Goal: Task Accomplishment & Management: Use online tool/utility

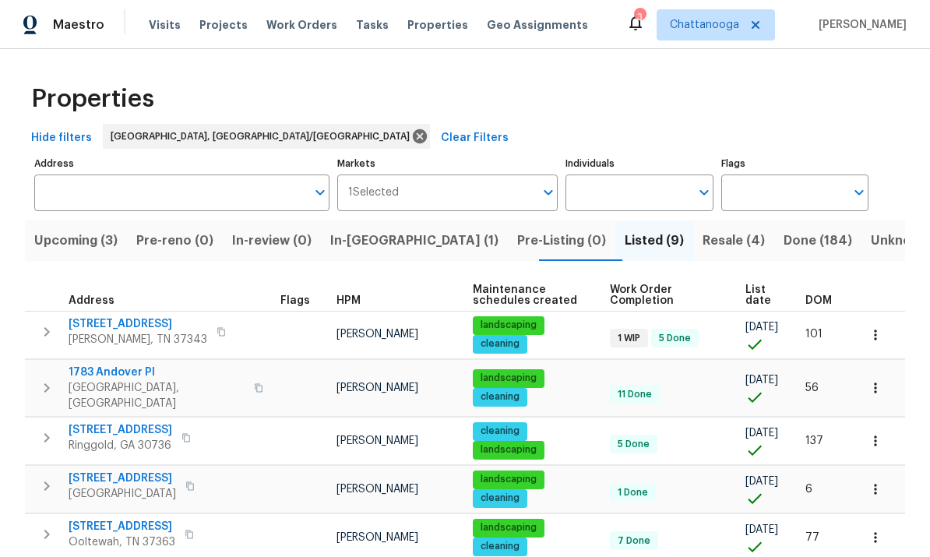
click at [373, 242] on span "In-reno (1)" at bounding box center [414, 241] width 168 height 22
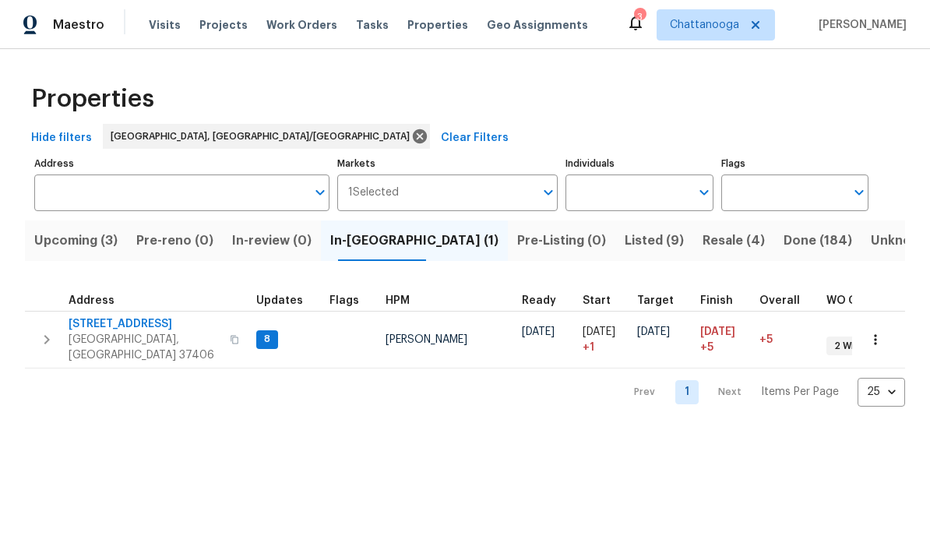
click at [97, 331] on span "[STREET_ADDRESS]" at bounding box center [145, 324] width 152 height 16
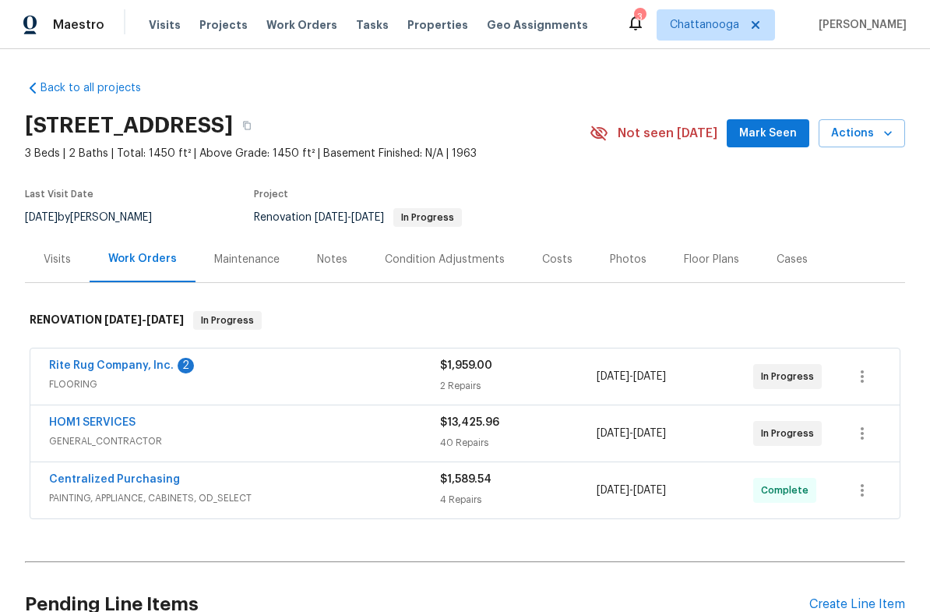
click at [110, 370] on link "Rite Rug Company, Inc." at bounding box center [111, 365] width 125 height 11
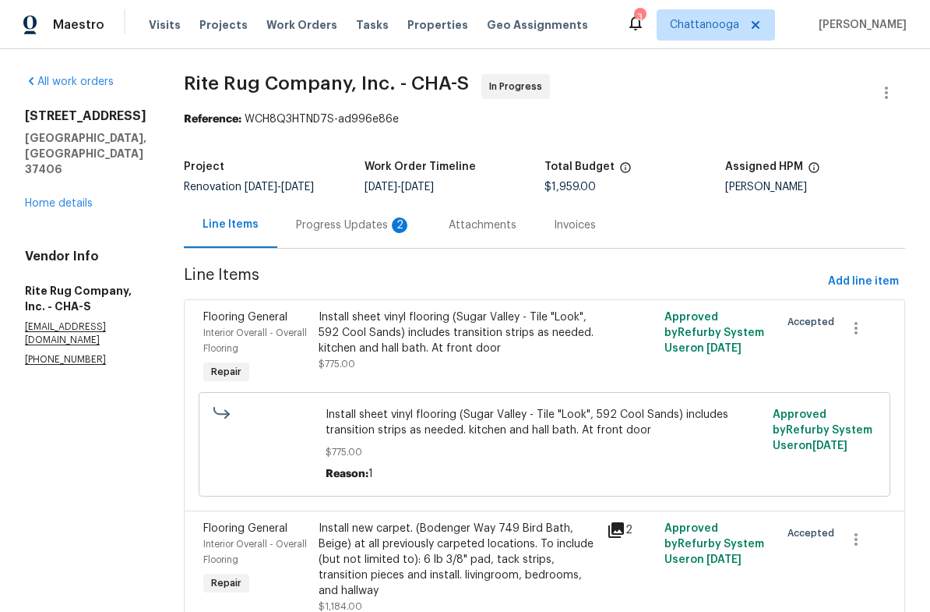
click at [369, 233] on div "Progress Updates 2" at bounding box center [353, 225] width 115 height 16
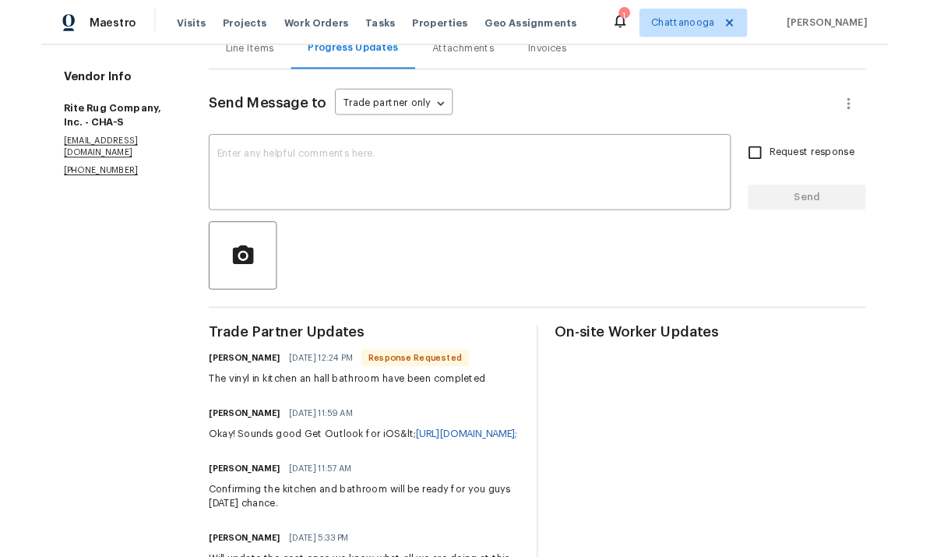
scroll to position [166, 0]
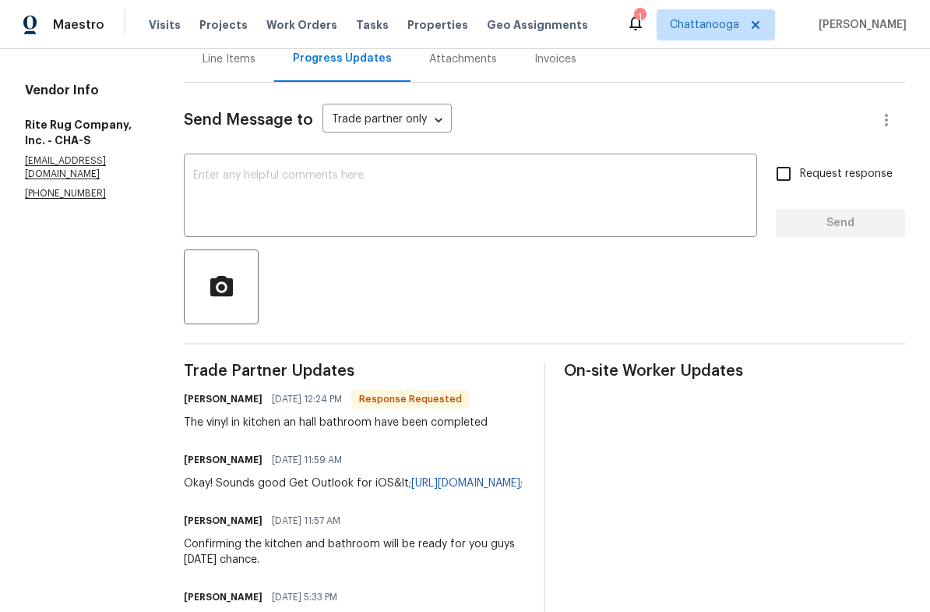
click at [639, 218] on textarea at bounding box center [470, 197] width 555 height 55
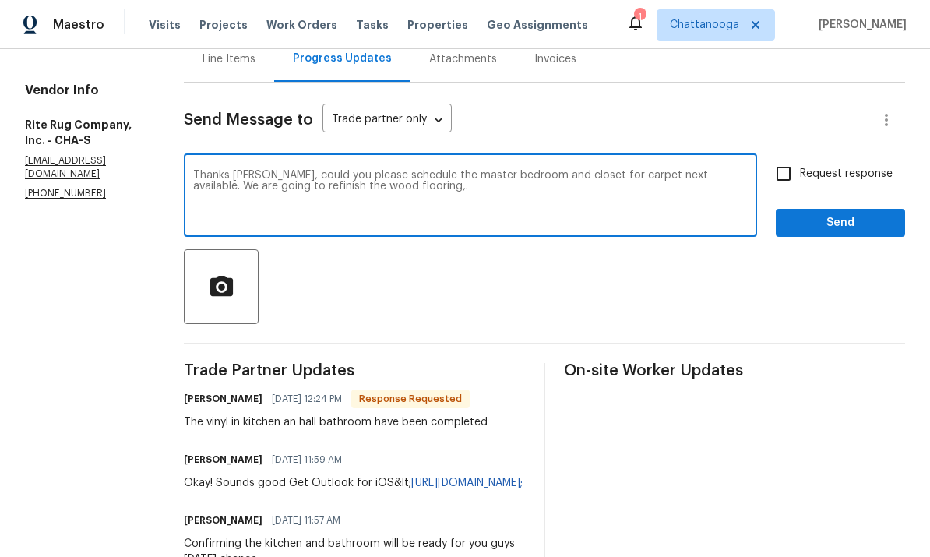
type textarea "Thanks Chance, could you please schedule the master bedroom and closet for carp…"
click at [784, 190] on input "Request response" at bounding box center [783, 173] width 33 height 33
checkbox input "true"
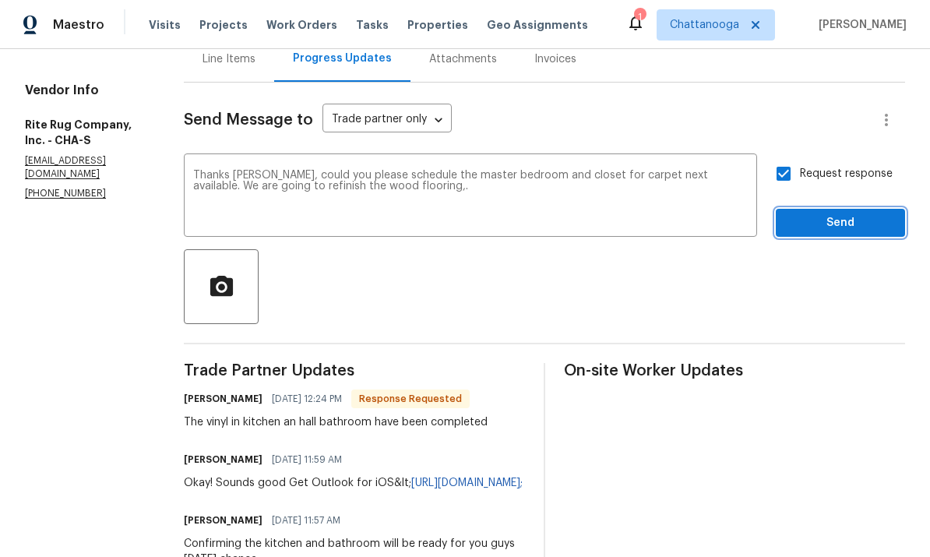
click at [834, 231] on span "Send" at bounding box center [840, 222] width 104 height 19
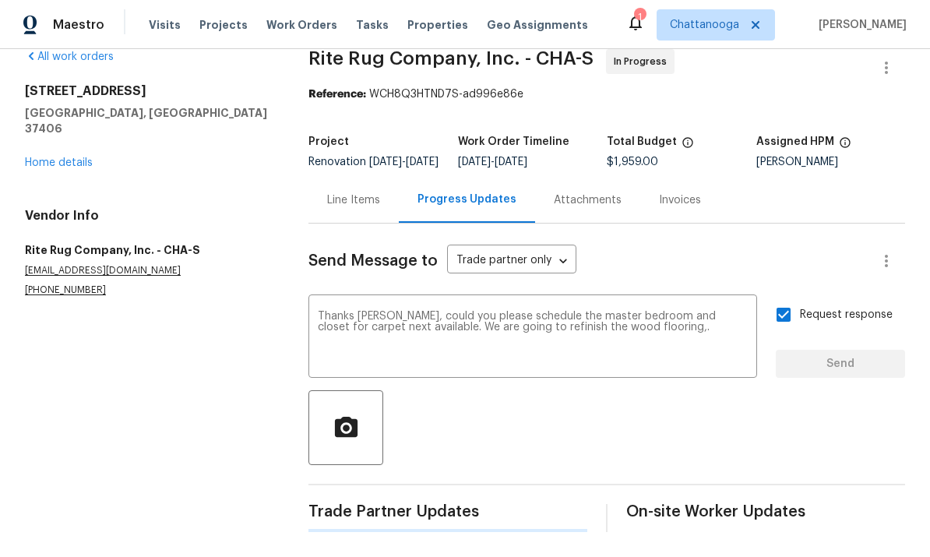
scroll to position [0, 0]
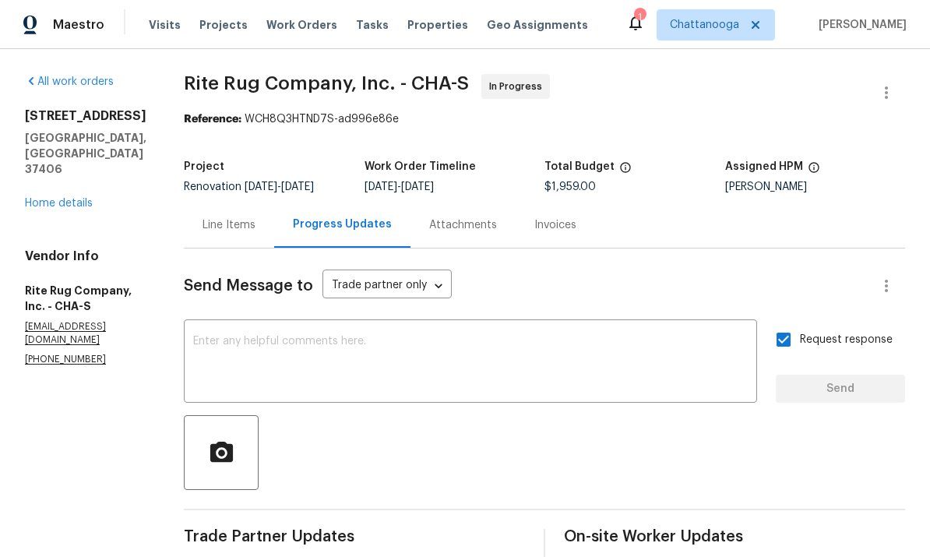
click at [421, 22] on span "Properties" at bounding box center [437, 25] width 61 height 16
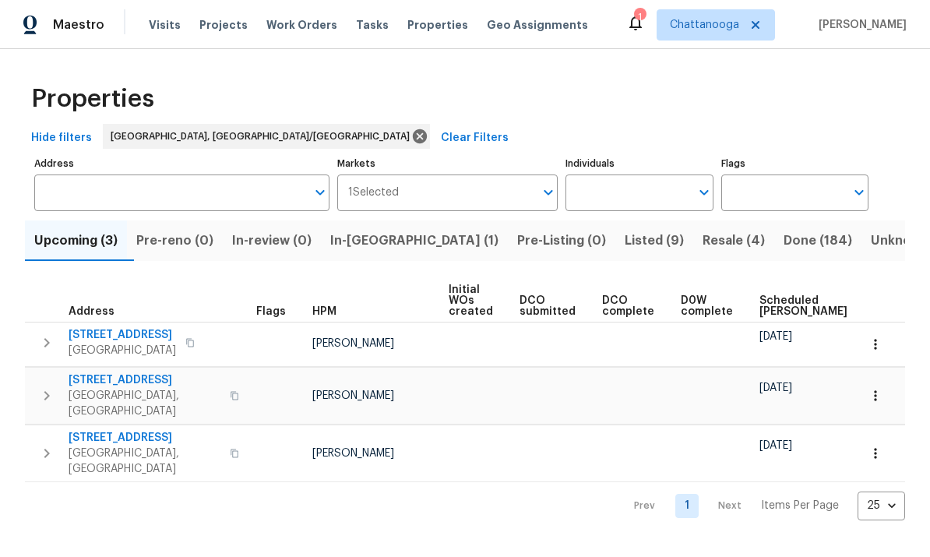
click at [388, 235] on span "In-reno (1)" at bounding box center [414, 241] width 168 height 22
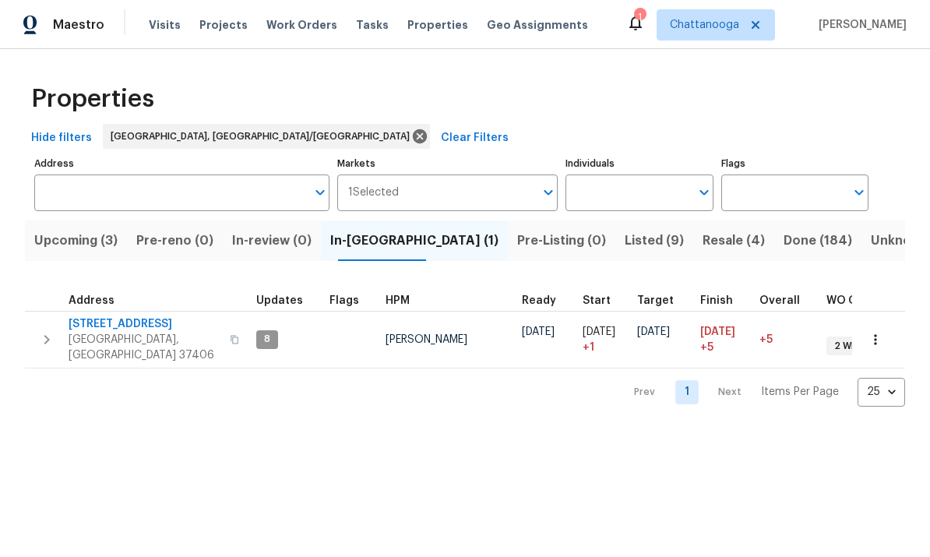
click at [225, 327] on button "button" at bounding box center [234, 339] width 19 height 37
click at [117, 336] on span "[GEOGRAPHIC_DATA], [GEOGRAPHIC_DATA] 37406" at bounding box center [145, 347] width 152 height 31
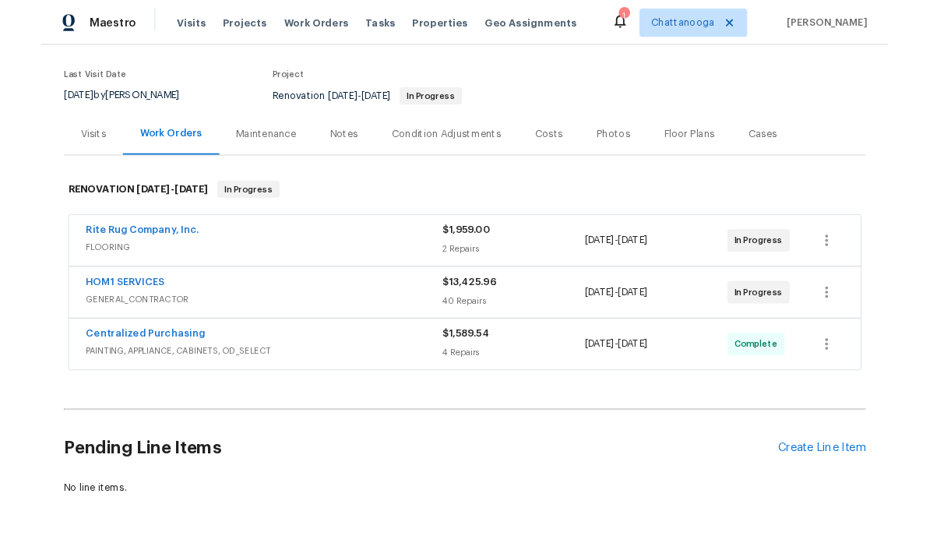
scroll to position [111, 0]
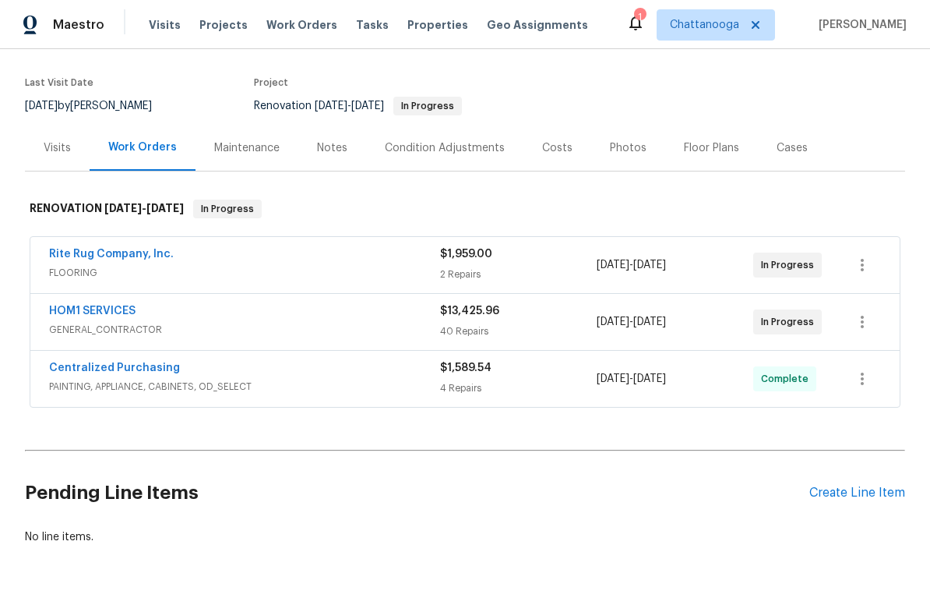
click at [873, 495] on div "Create Line Item" at bounding box center [857, 492] width 96 height 15
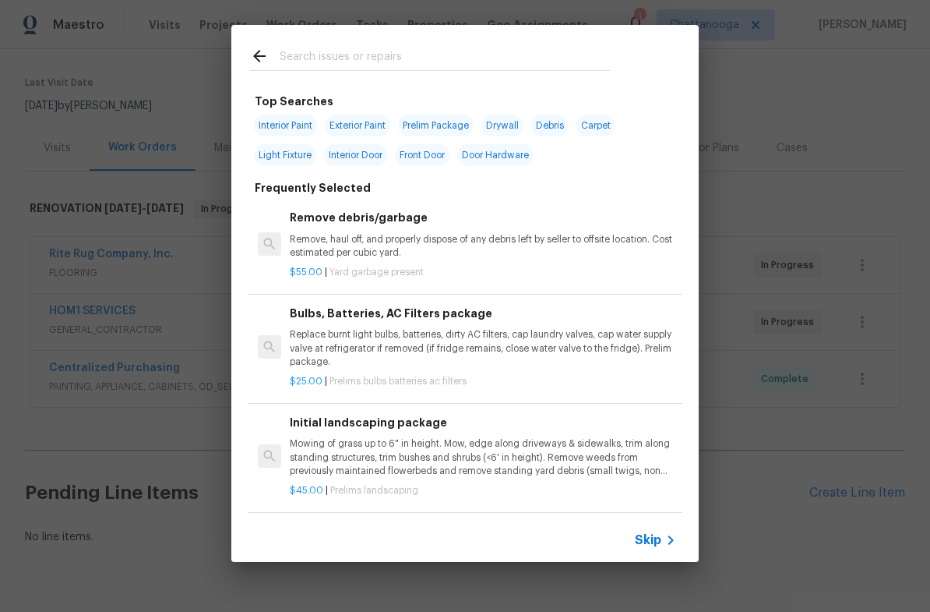
click at [305, 57] on input "text" at bounding box center [445, 58] width 330 height 23
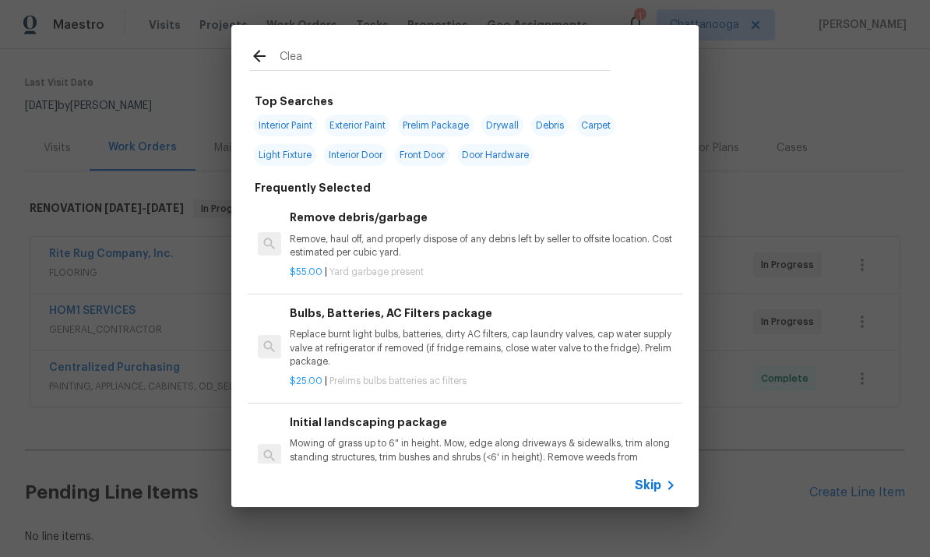
type input "Clean"
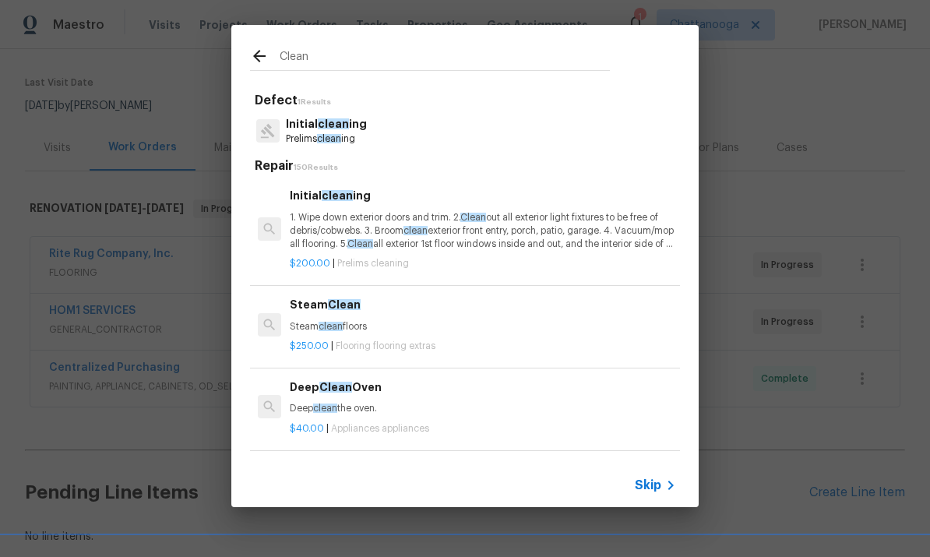
click at [318, 136] on p "Prelims clean ing" at bounding box center [326, 138] width 81 height 13
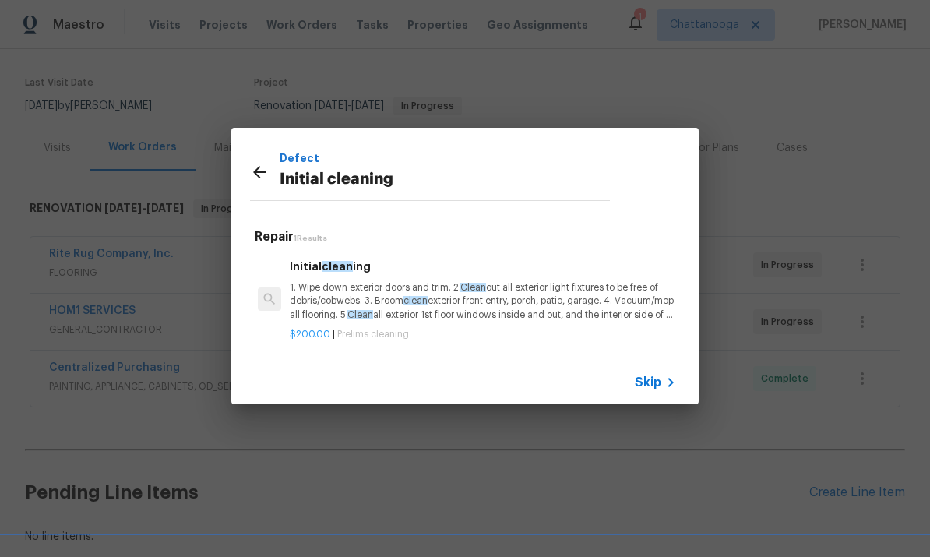
click at [359, 301] on p "1. Wipe down exterior doors and trim. 2. Clean out all exterior light fixtures …" at bounding box center [483, 301] width 386 height 40
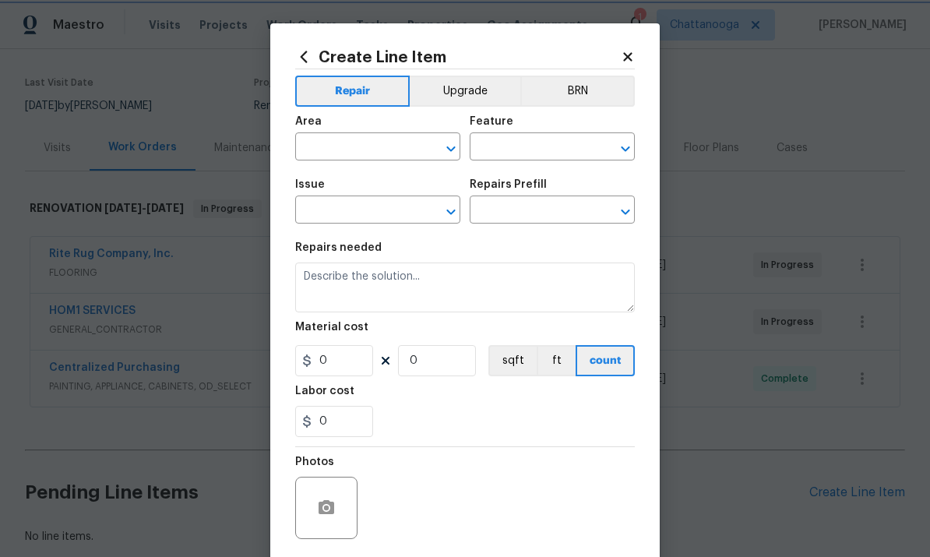
type input "Home Readiness Packages"
type input "Initial cleaning"
type input "Initial cleaning $200.00"
type textarea "1. Wipe down exterior doors and trim. 2. Clean out all exterior light fixtures …"
type input "200"
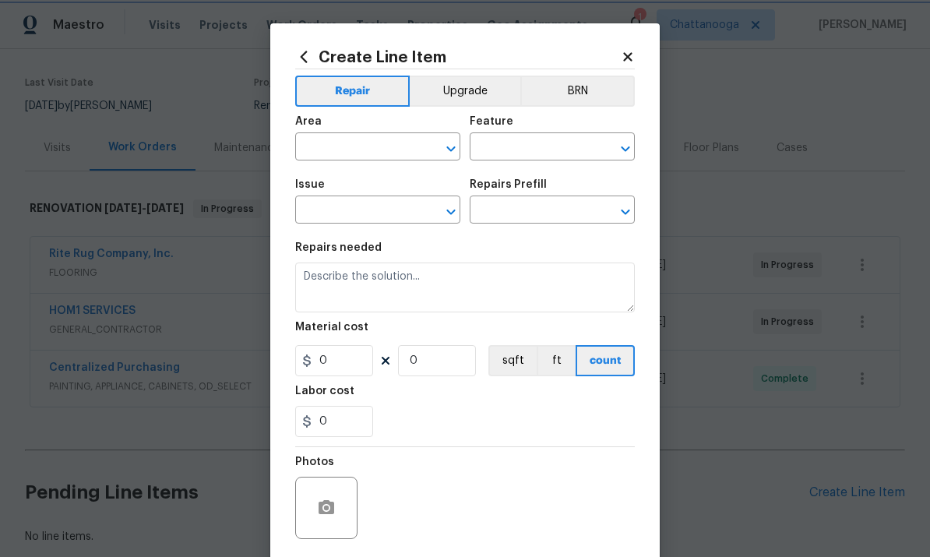
type input "1"
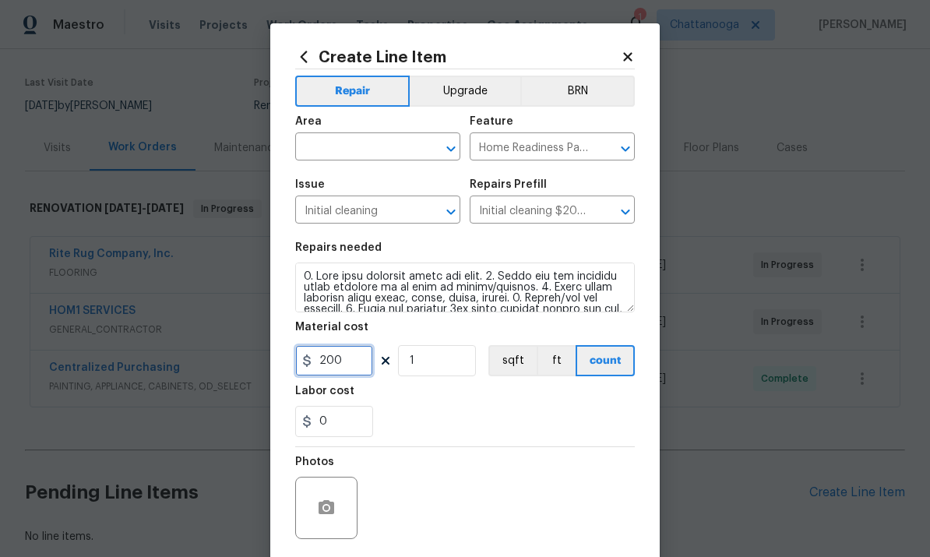
click at [353, 363] on input "200" at bounding box center [334, 360] width 78 height 31
type input "250"
click at [310, 146] on input "text" at bounding box center [356, 148] width 122 height 24
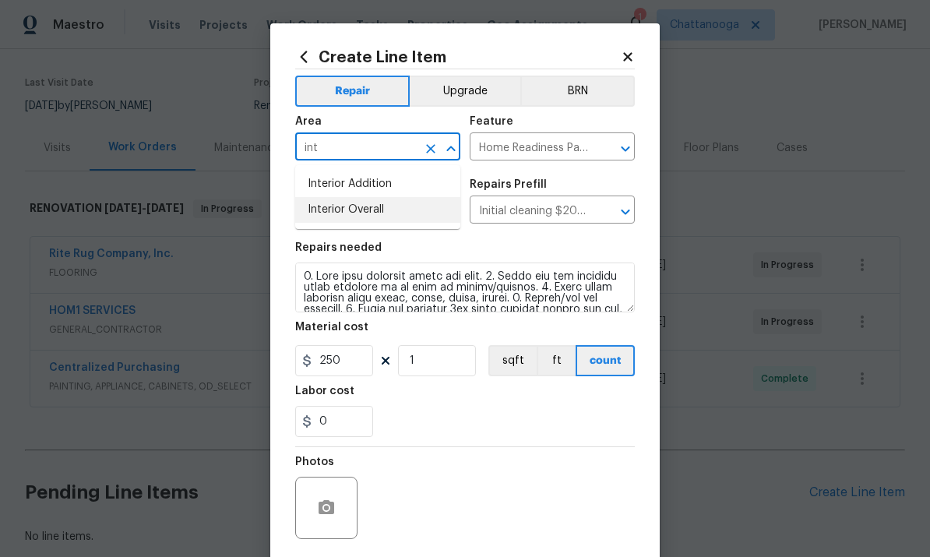
click at [336, 214] on li "Interior Overall" at bounding box center [377, 210] width 165 height 26
type input "Interior Overall"
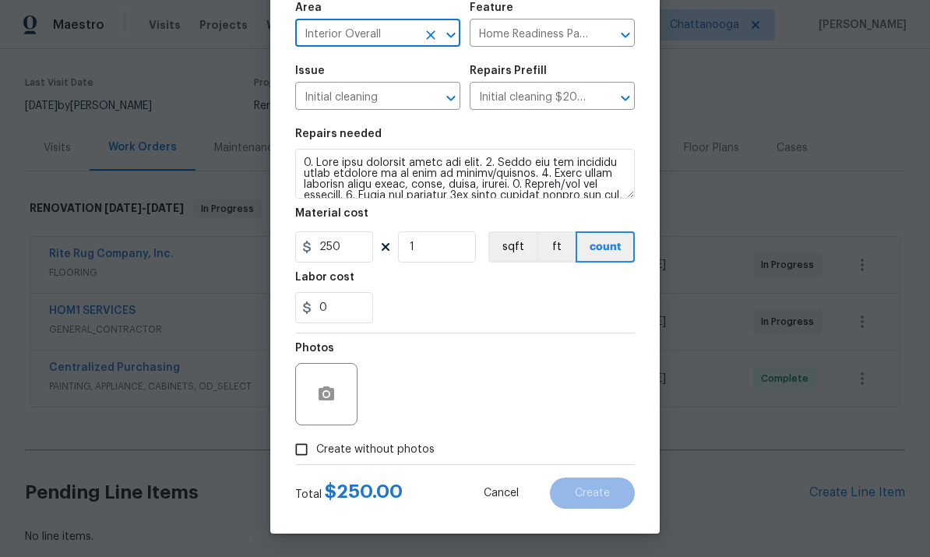
scroll to position [117, 0]
click at [379, 453] on span "Create without photos" at bounding box center [375, 450] width 118 height 16
click at [316, 453] on input "Create without photos" at bounding box center [302, 450] width 30 height 30
checkbox input "true"
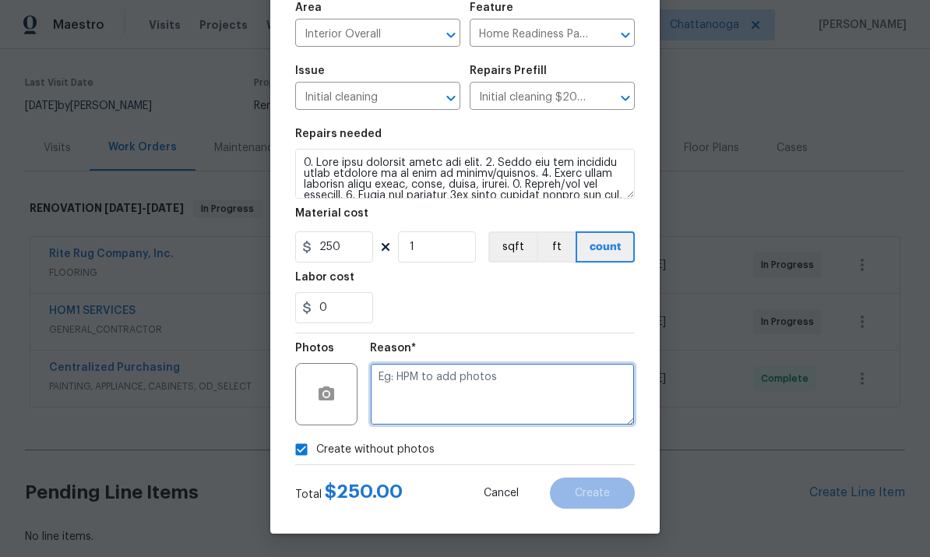
click at [449, 412] on textarea at bounding box center [502, 394] width 265 height 62
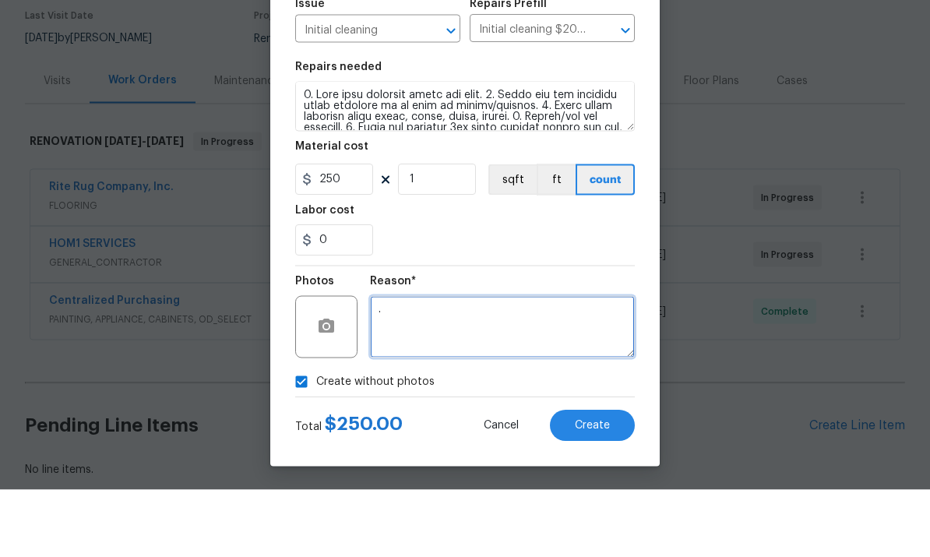
type textarea "."
click at [580, 478] on button "Create" at bounding box center [592, 493] width 85 height 31
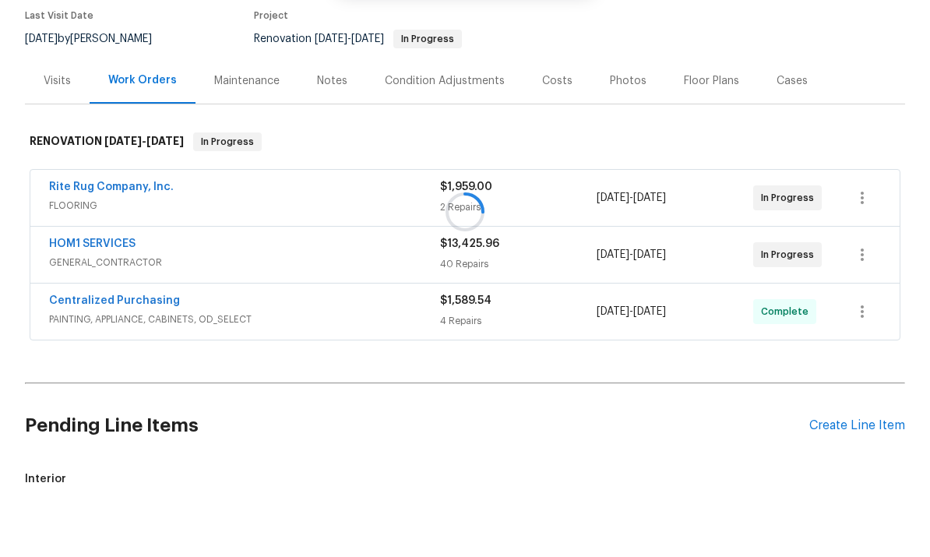
scroll to position [58, 0]
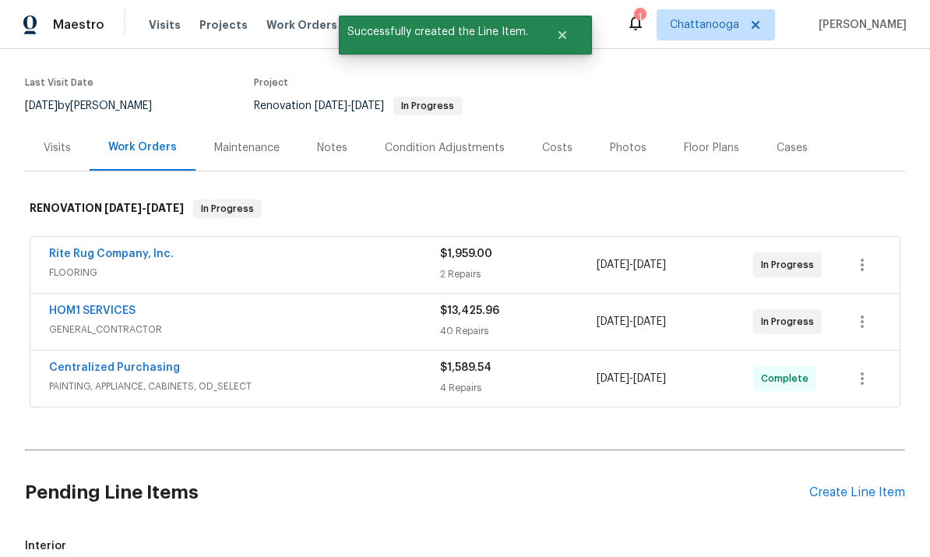
click at [879, 485] on div "Create Line Item" at bounding box center [857, 492] width 96 height 15
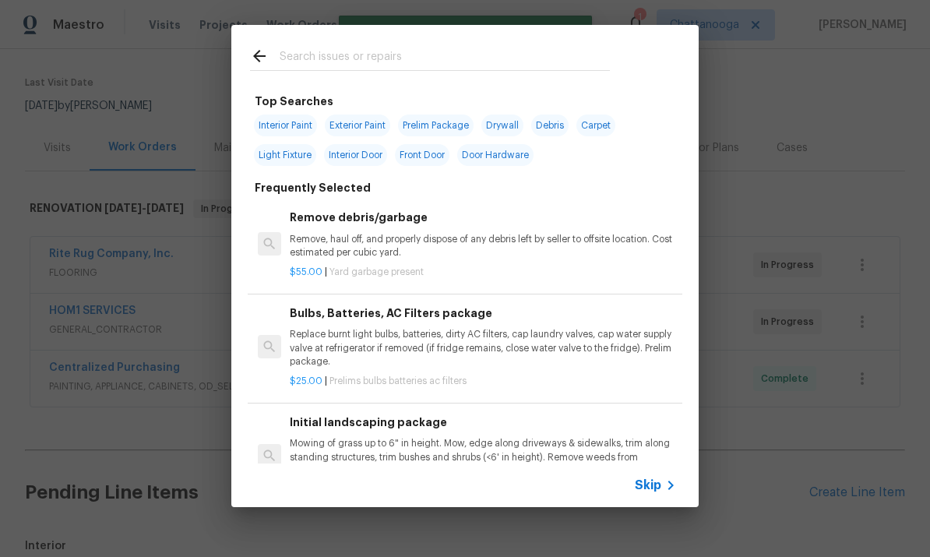
click at [742, 393] on div "Top Searches Interior Paint Exterior Paint Prelim Package Drywall Debris Carpet…" at bounding box center [465, 266] width 930 height 532
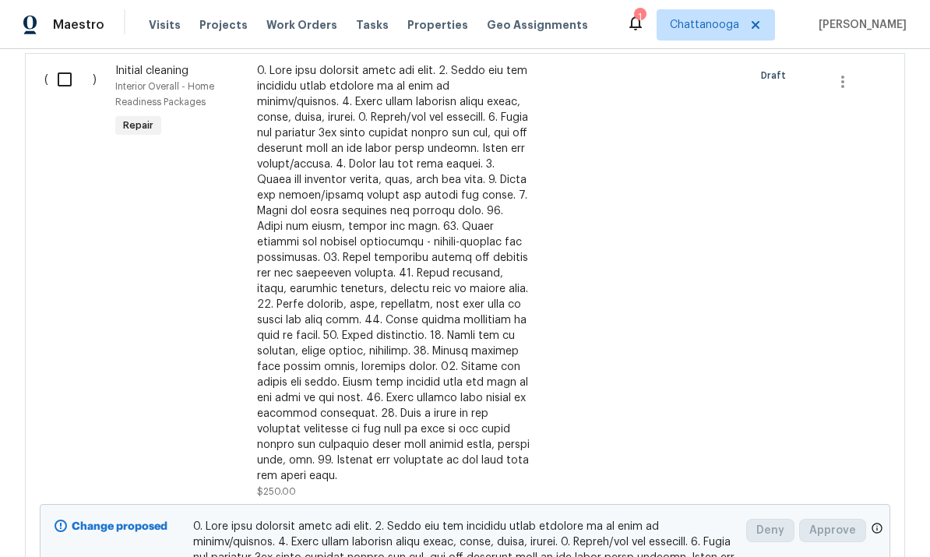
scroll to position [595, 0]
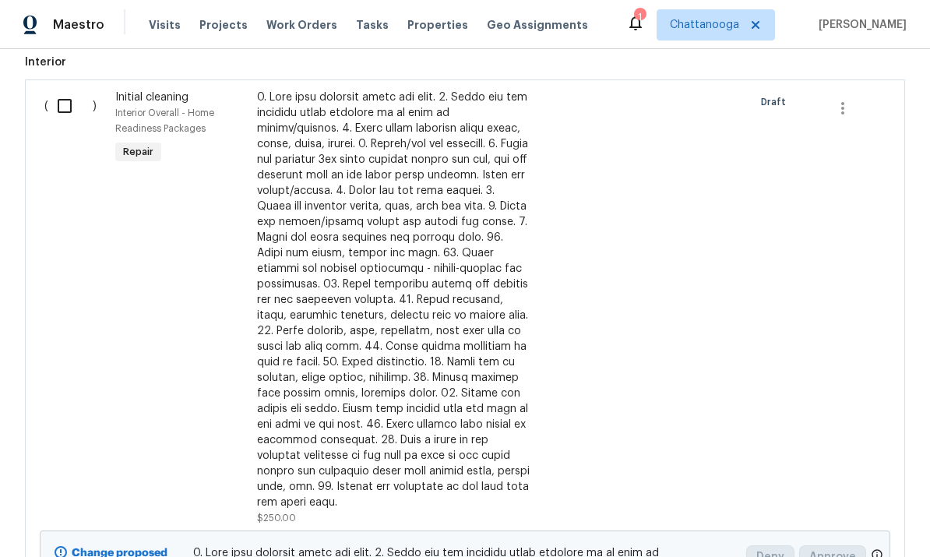
click at [66, 90] on input "checkbox" at bounding box center [70, 106] width 44 height 33
checkbox input "true"
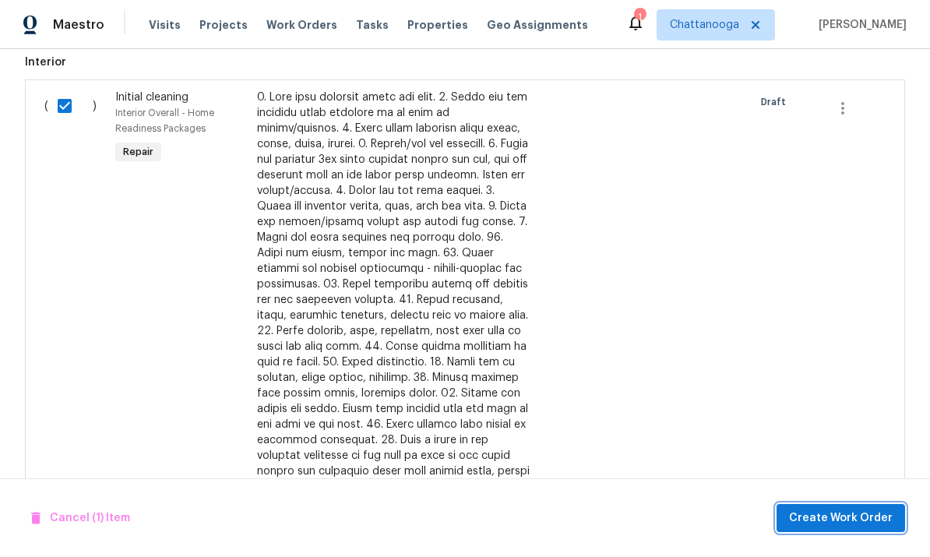
click at [869, 519] on span "Create Work Order" at bounding box center [841, 518] width 104 height 19
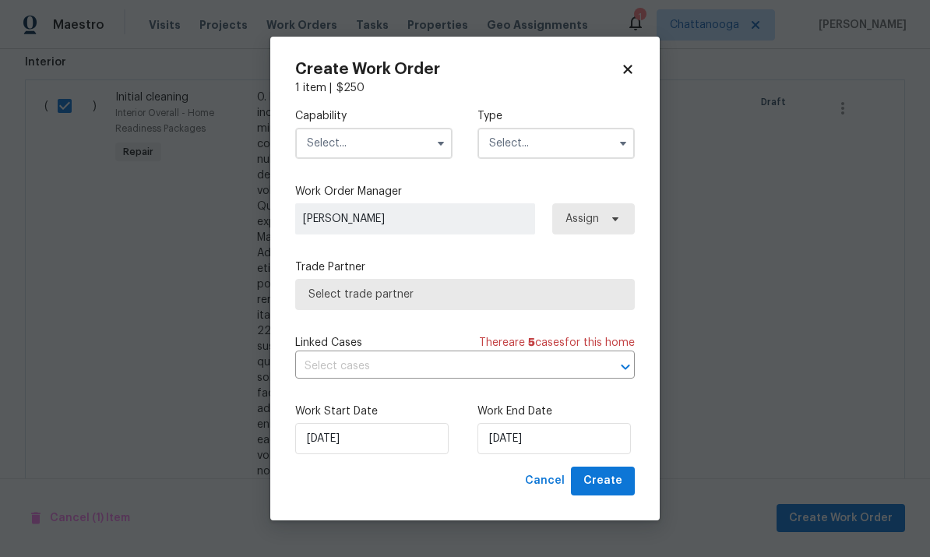
click at [333, 128] on input "text" at bounding box center [373, 143] width 157 height 31
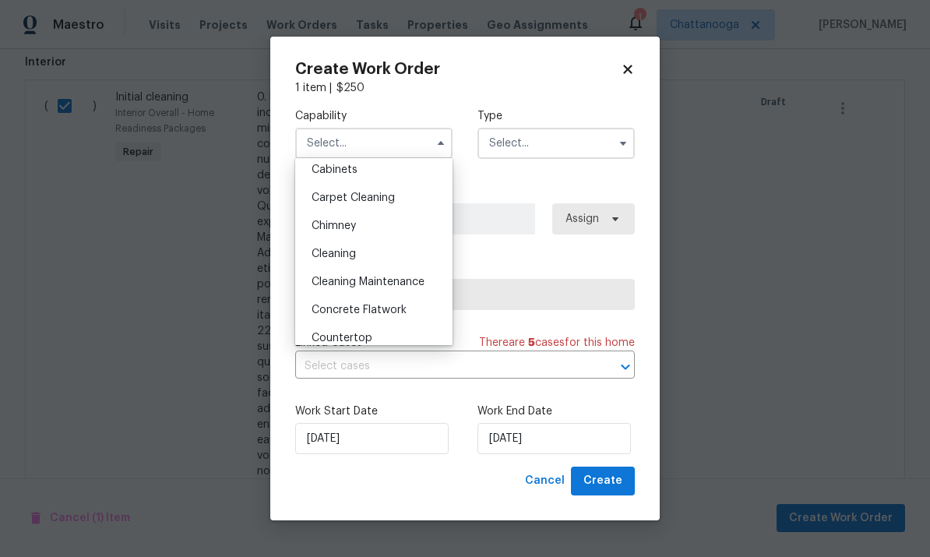
scroll to position [149, 0]
click at [324, 247] on span "Cleaning" at bounding box center [334, 251] width 44 height 11
type input "Cleaning"
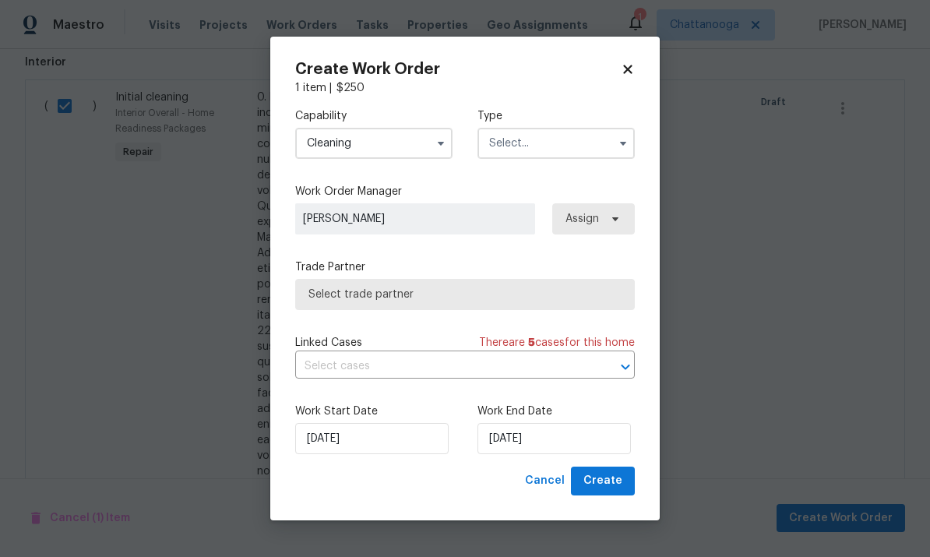
click at [557, 156] on input "text" at bounding box center [556, 143] width 157 height 31
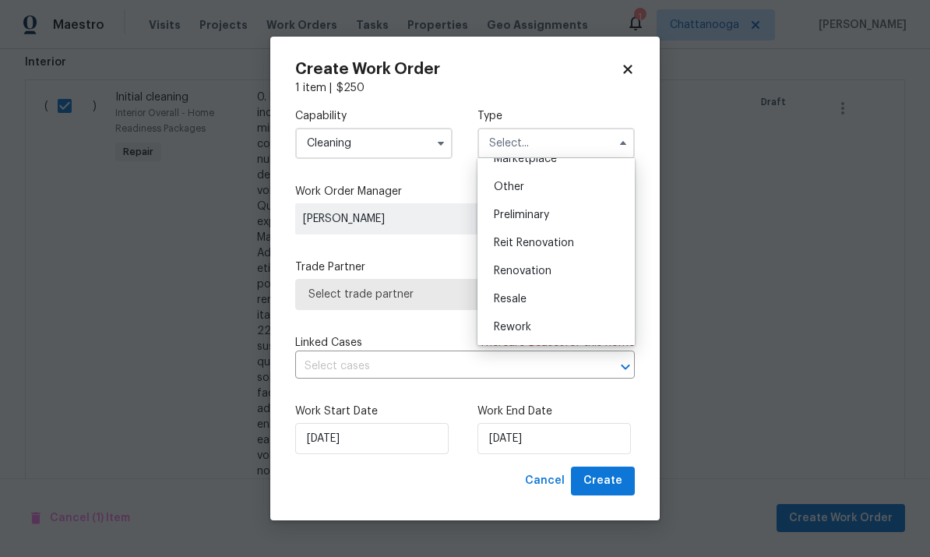
scroll to position [299, 0]
click at [564, 266] on div "Renovation" at bounding box center [556, 270] width 150 height 28
type input "Renovation"
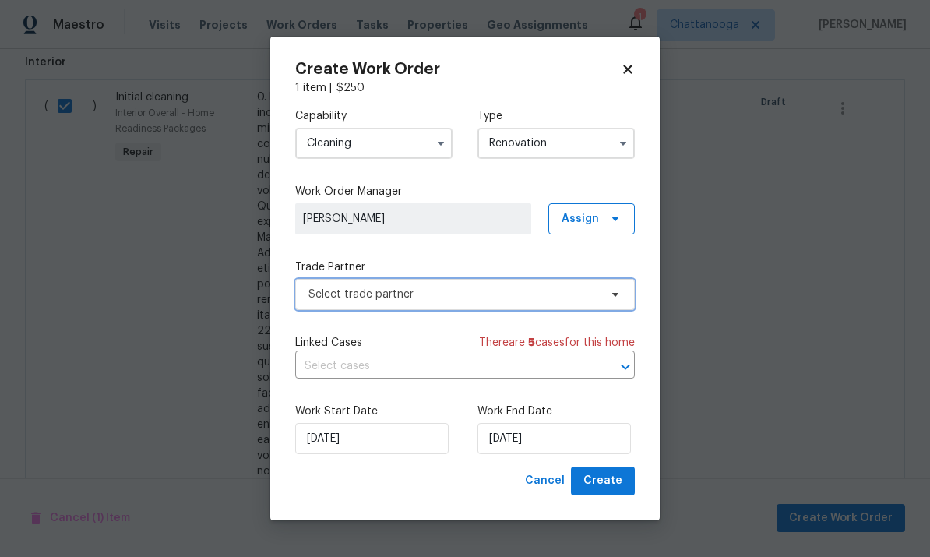
click at [570, 291] on span "Select trade partner" at bounding box center [453, 295] width 291 height 16
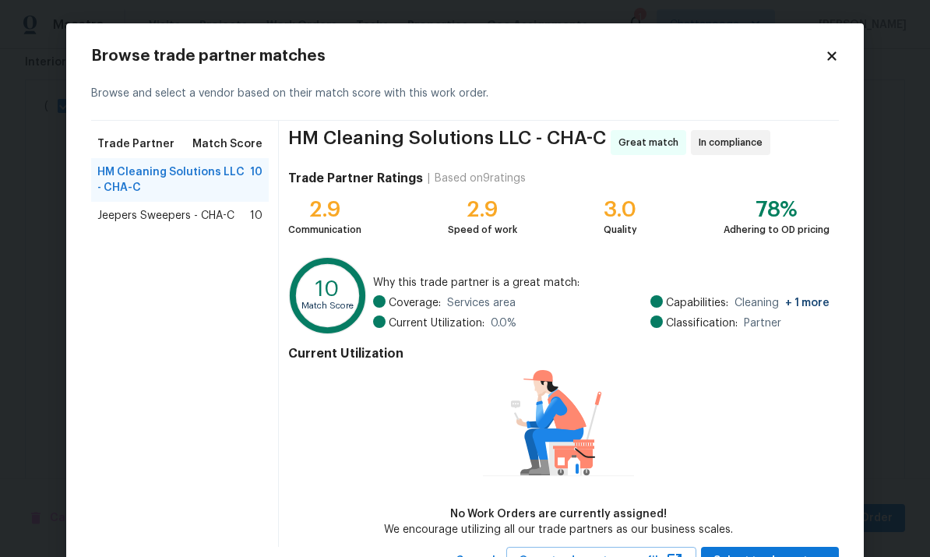
click at [107, 217] on span "Jeepers Sweepers - CHA-C" at bounding box center [165, 216] width 137 height 16
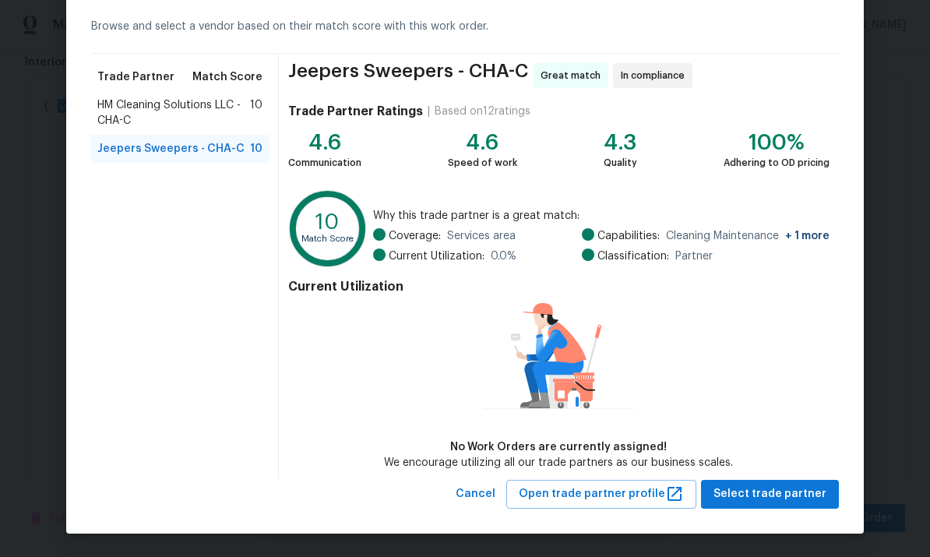
scroll to position [66, 0]
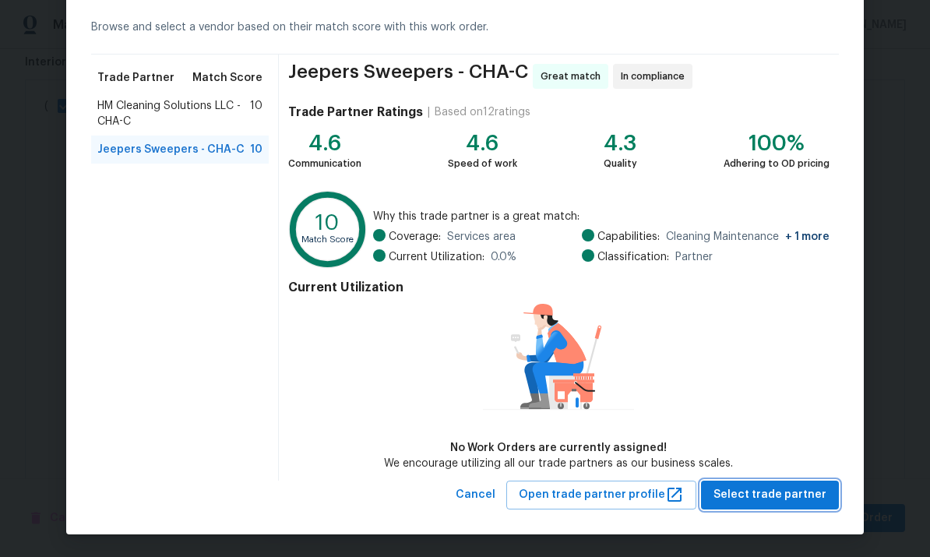
click at [799, 492] on span "Select trade partner" at bounding box center [770, 494] width 113 height 19
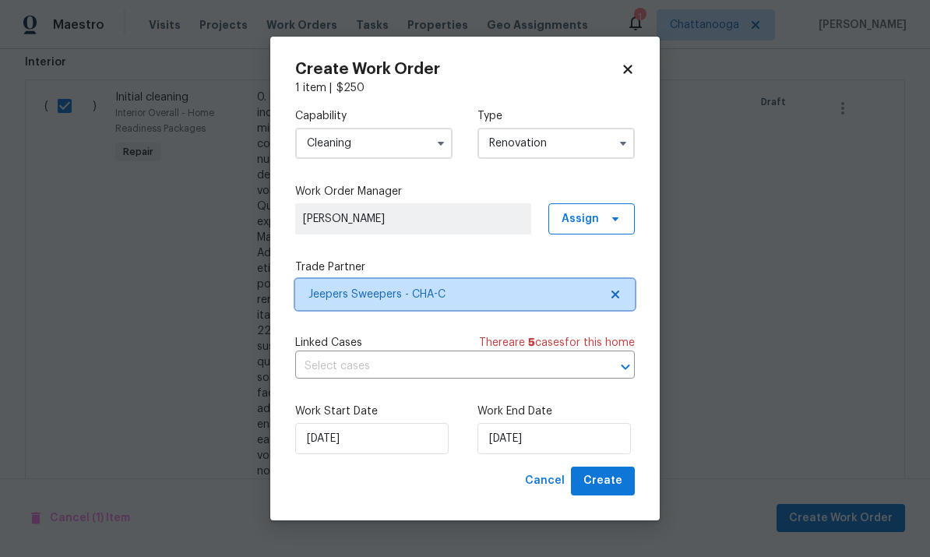
scroll to position [0, 0]
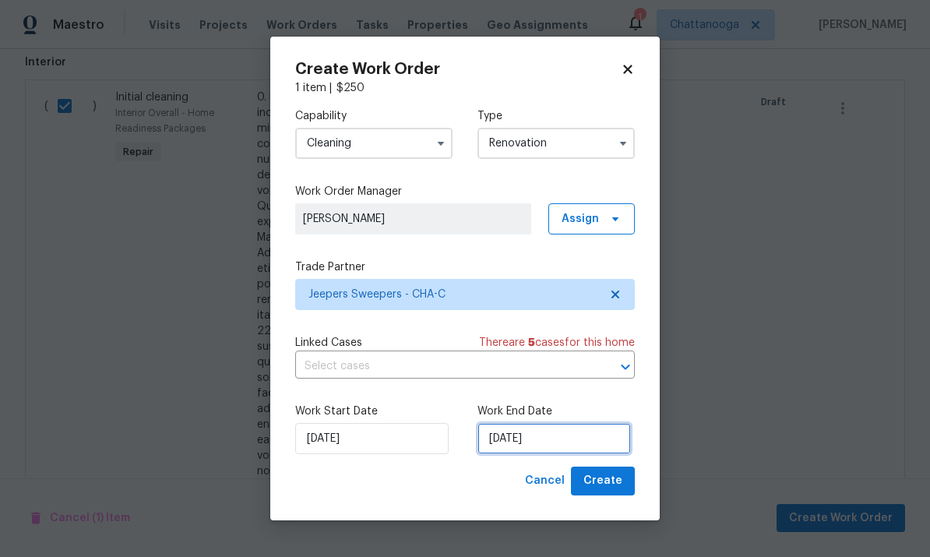
click at [558, 446] on input "[DATE]" at bounding box center [554, 438] width 153 height 31
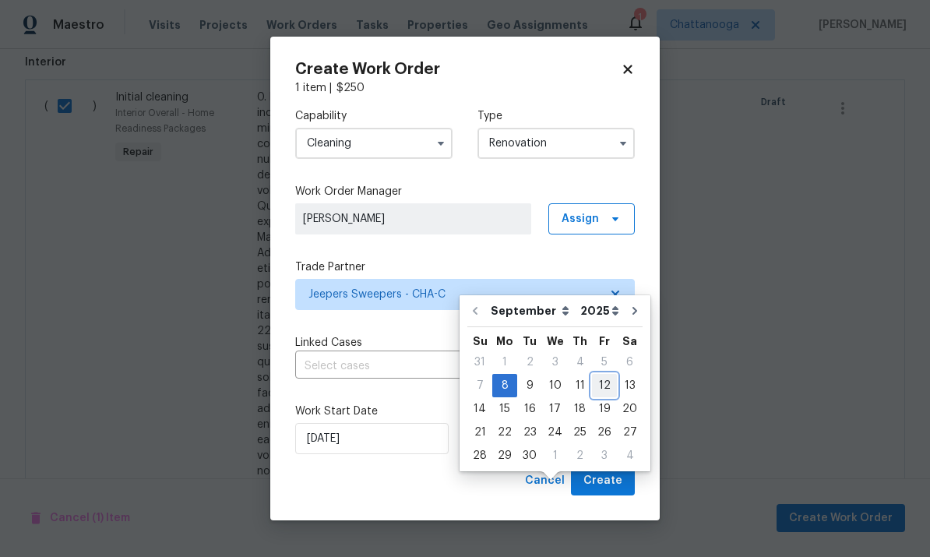
click at [598, 375] on div "12" at bounding box center [604, 386] width 25 height 22
type input "[DATE]"
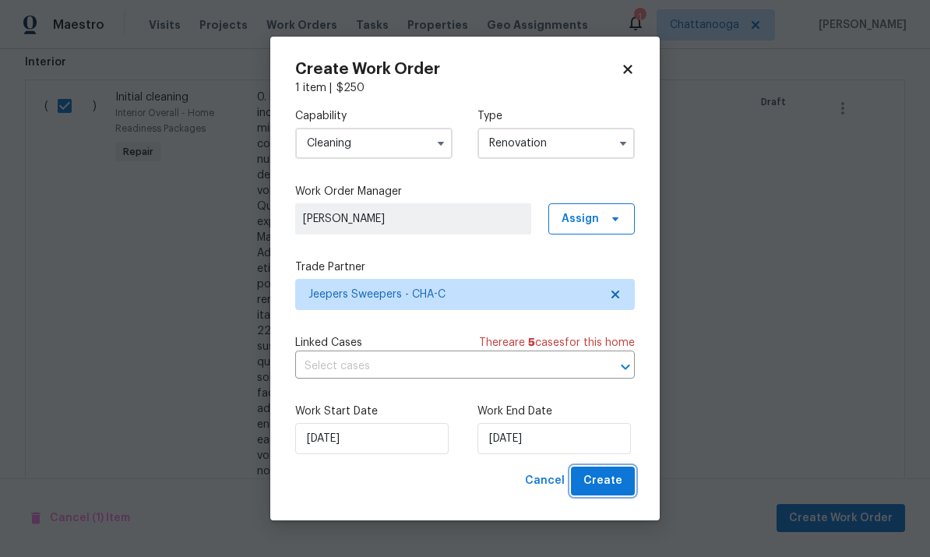
click at [608, 485] on span "Create" at bounding box center [602, 480] width 39 height 19
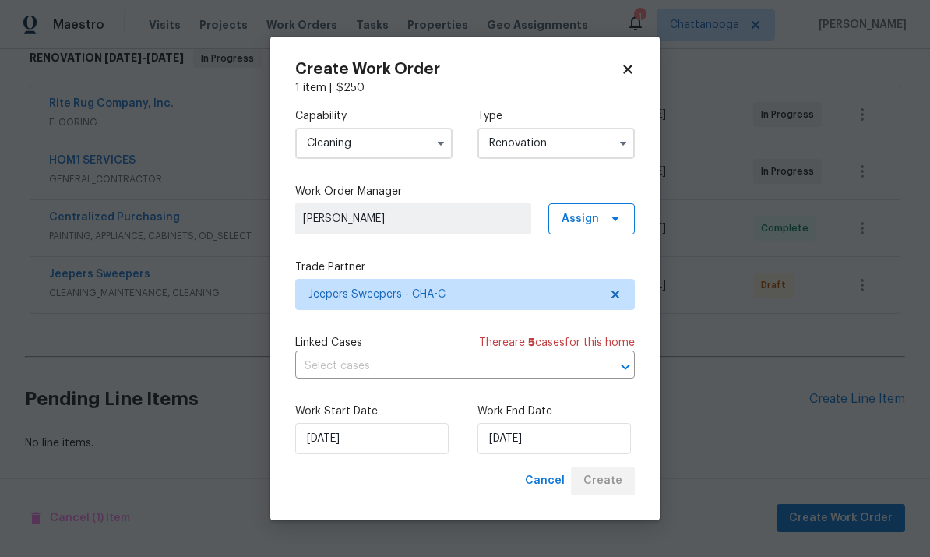
scroll to position [203, 0]
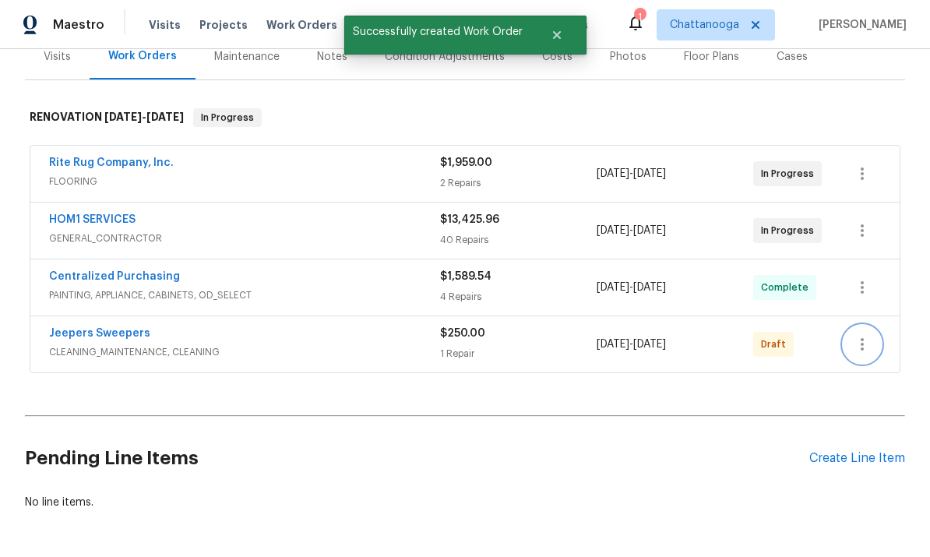
click at [864, 326] on button "button" at bounding box center [862, 344] width 37 height 37
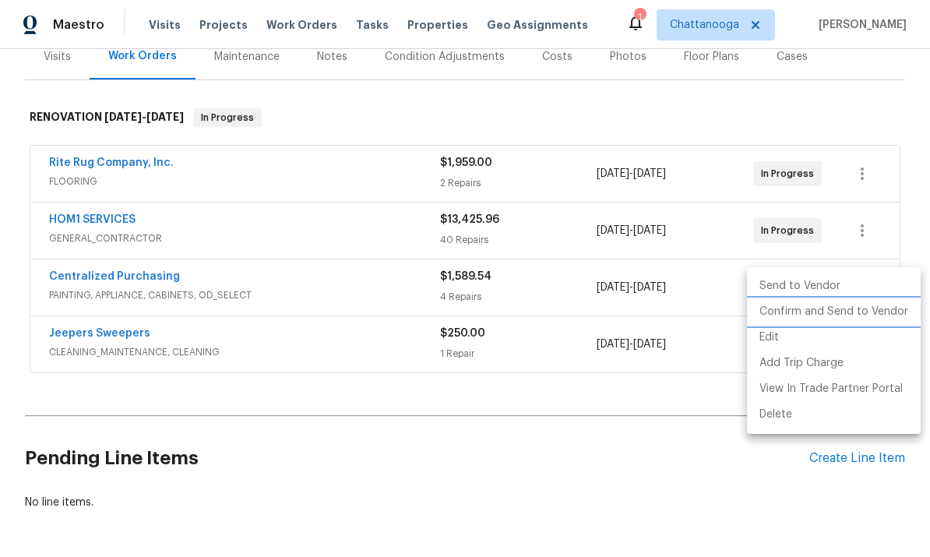
click at [854, 313] on li "Confirm and Send to Vendor" at bounding box center [834, 312] width 174 height 26
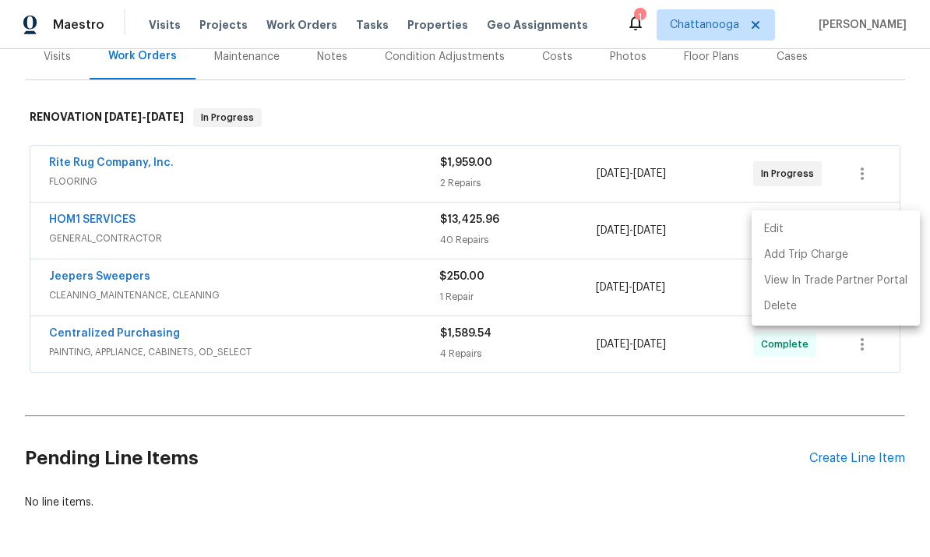
click at [70, 210] on div at bounding box center [465, 278] width 930 height 557
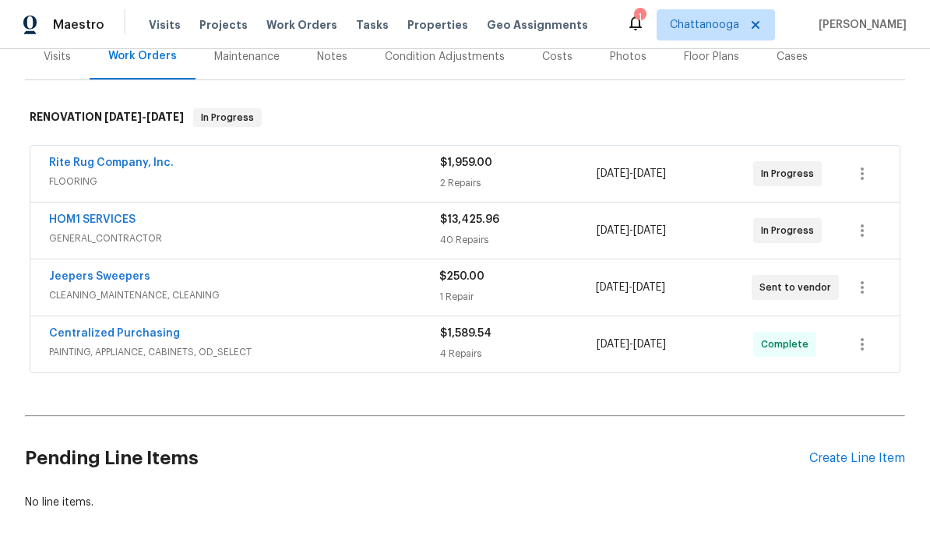
click at [121, 271] on link "Jeepers Sweepers" at bounding box center [99, 276] width 101 height 11
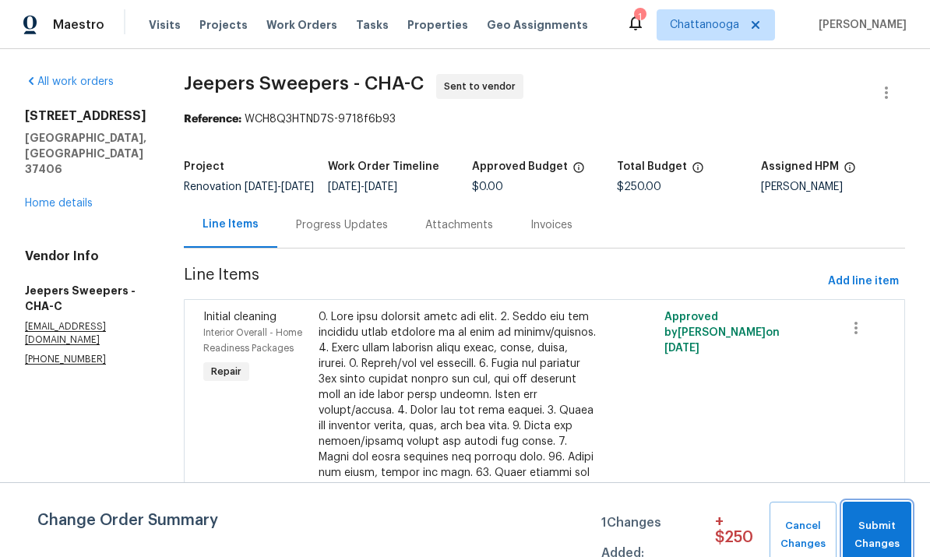
click at [890, 531] on span "Submit Changes" at bounding box center [877, 535] width 53 height 36
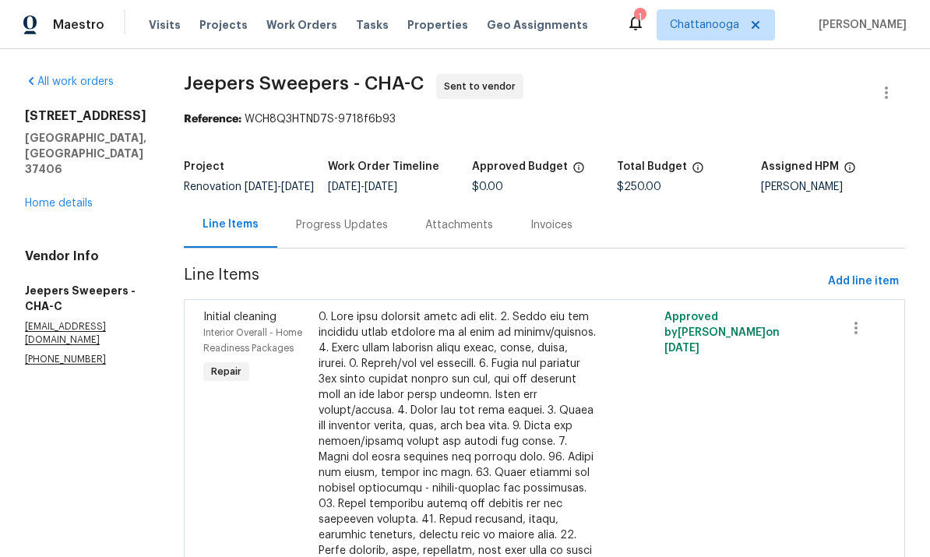
click at [337, 248] on div "Progress Updates" at bounding box center [341, 225] width 129 height 46
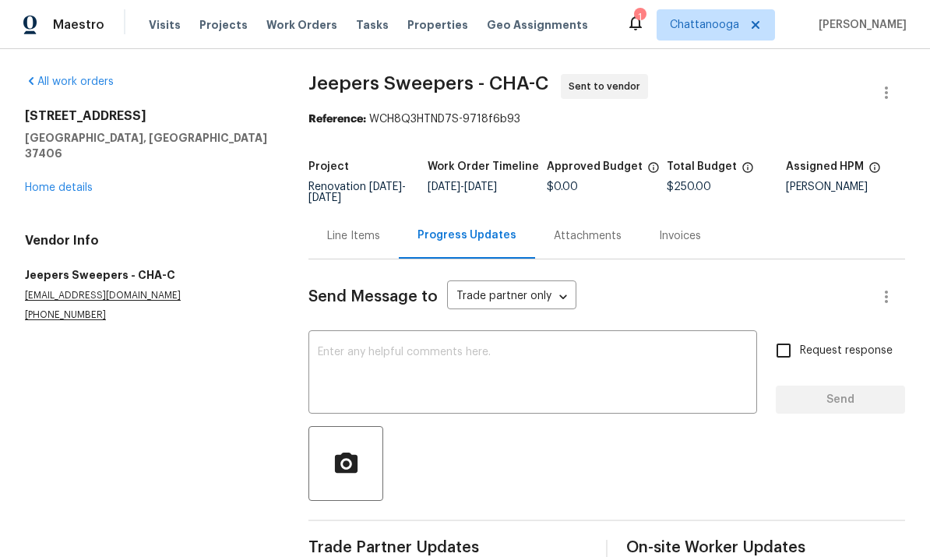
click at [360, 360] on textarea at bounding box center [533, 374] width 430 height 55
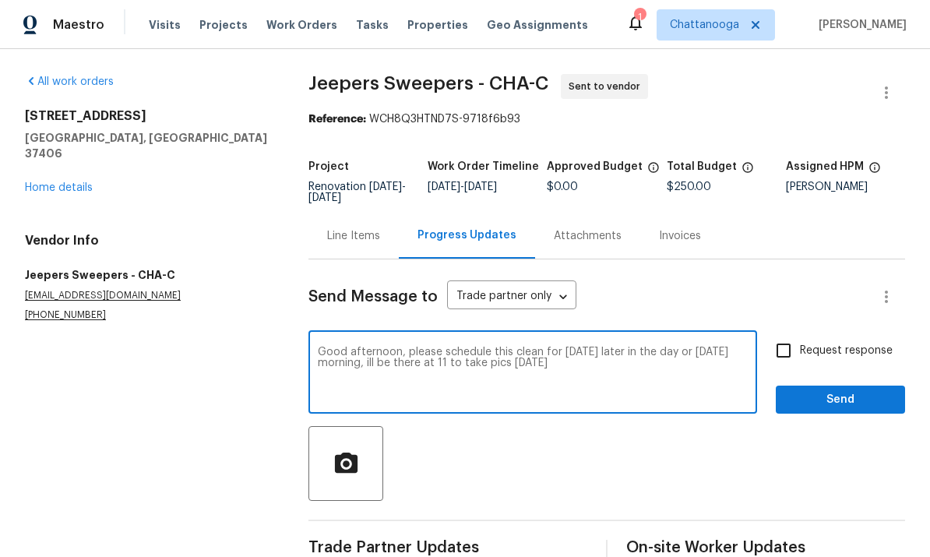
type textarea "Good afternoon, please schedule this clean for [DATE] later in the day or [DATE…"
click at [810, 344] on span "Request response" at bounding box center [846, 351] width 93 height 16
click at [800, 344] on input "Request response" at bounding box center [783, 350] width 33 height 33
checkbox input "true"
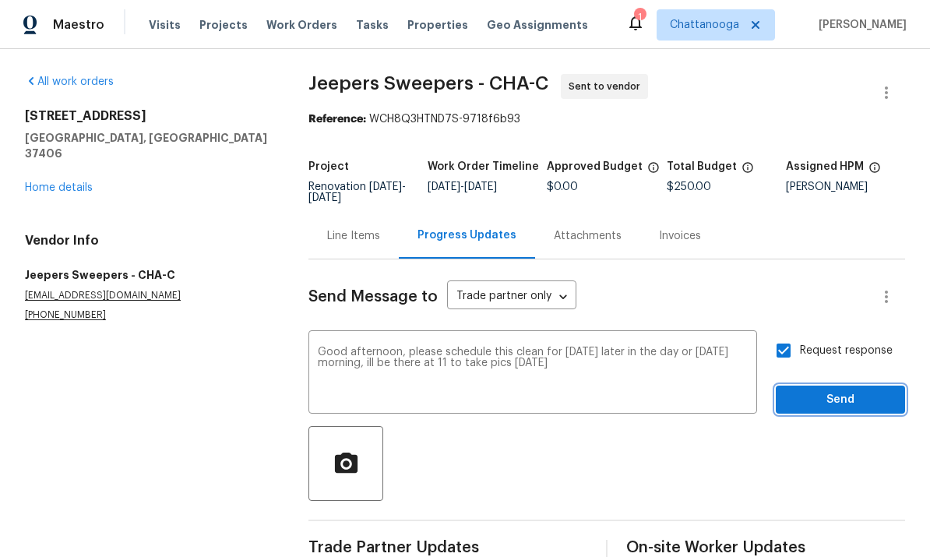
click at [851, 393] on span "Send" at bounding box center [840, 399] width 104 height 19
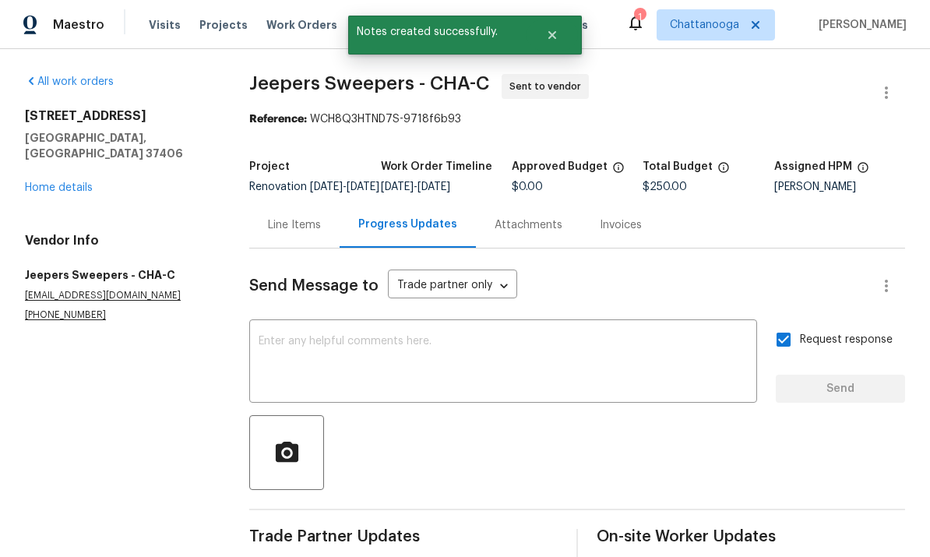
click at [90, 182] on link "Home details" at bounding box center [59, 187] width 68 height 11
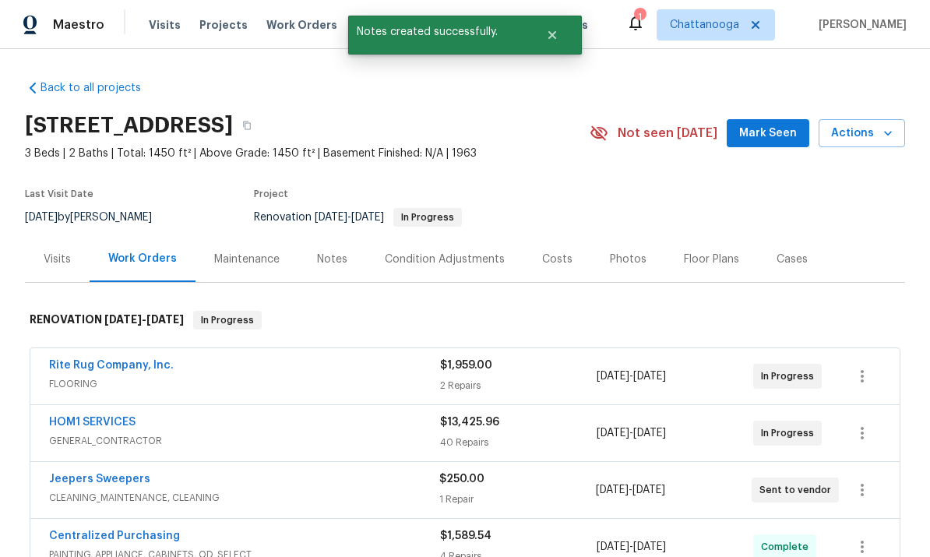
click at [146, 415] on div "HOM1 SERVICES" at bounding box center [244, 423] width 391 height 19
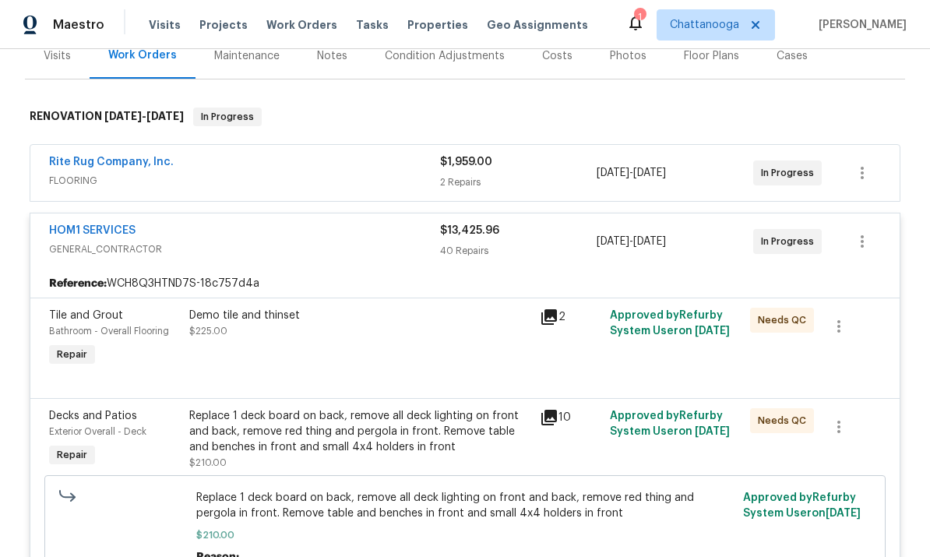
scroll to position [202, 0]
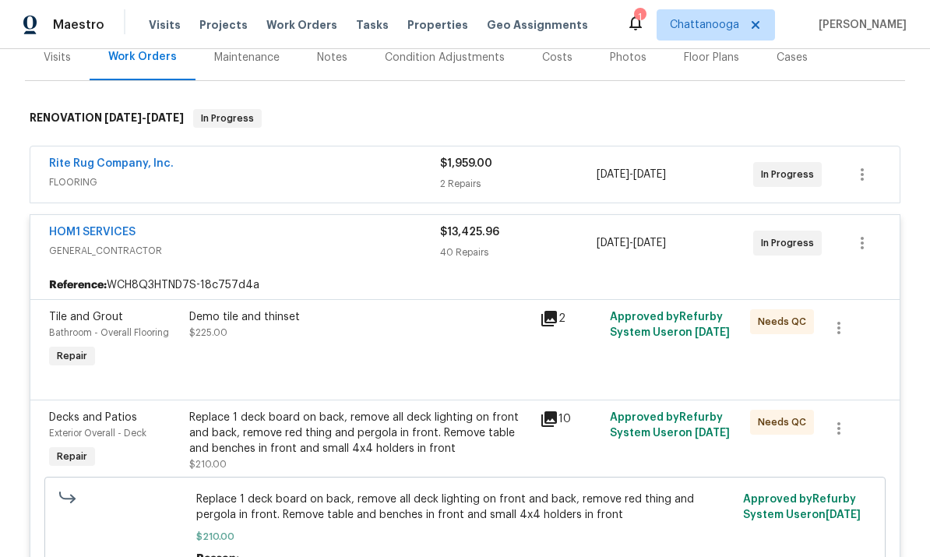
click at [112, 230] on link "HOM1 SERVICES" at bounding box center [92, 232] width 86 height 11
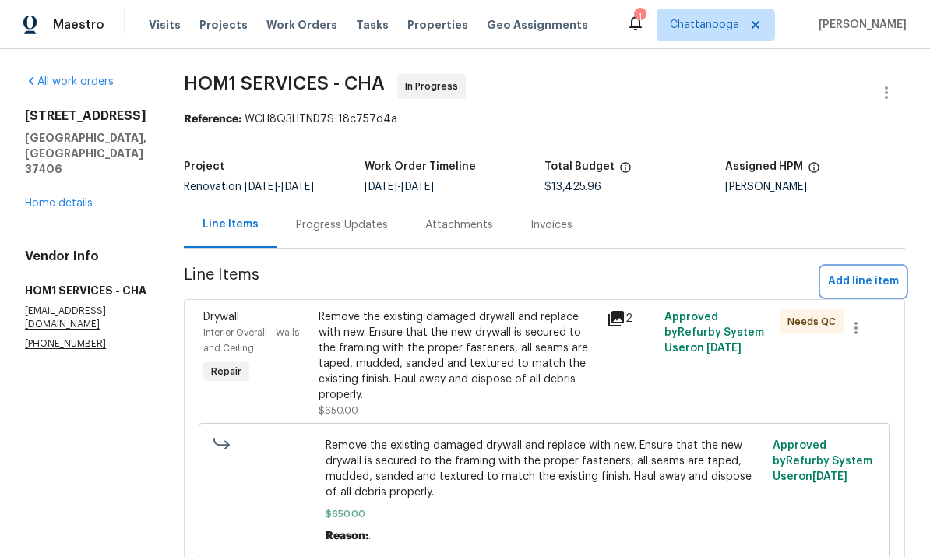
click at [901, 277] on button "Add line item" at bounding box center [863, 281] width 83 height 29
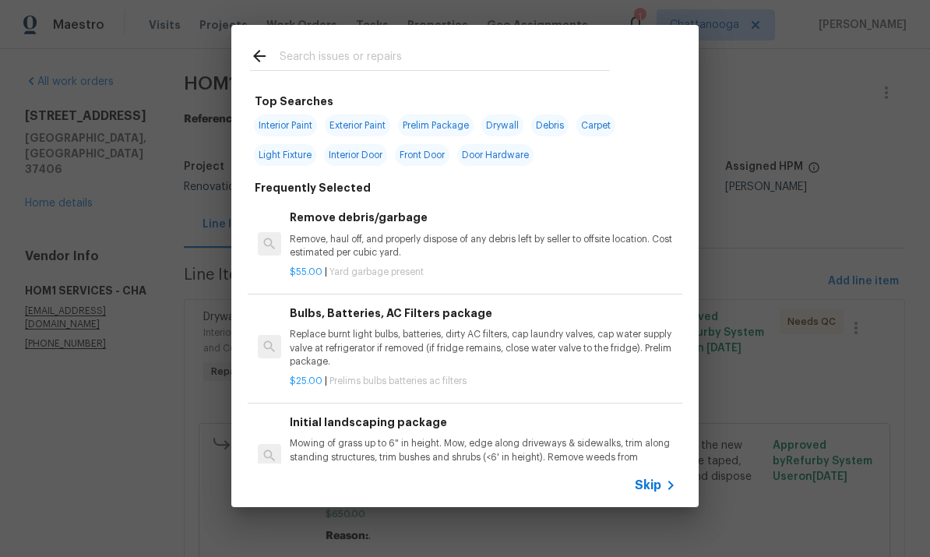
click at [544, 57] on input "text" at bounding box center [445, 58] width 330 height 23
type input "L"
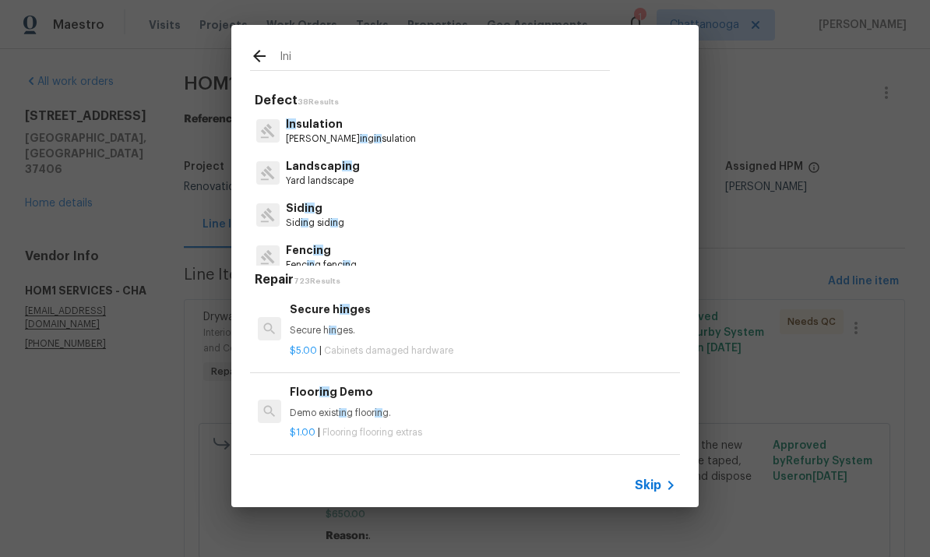
type input "Init"
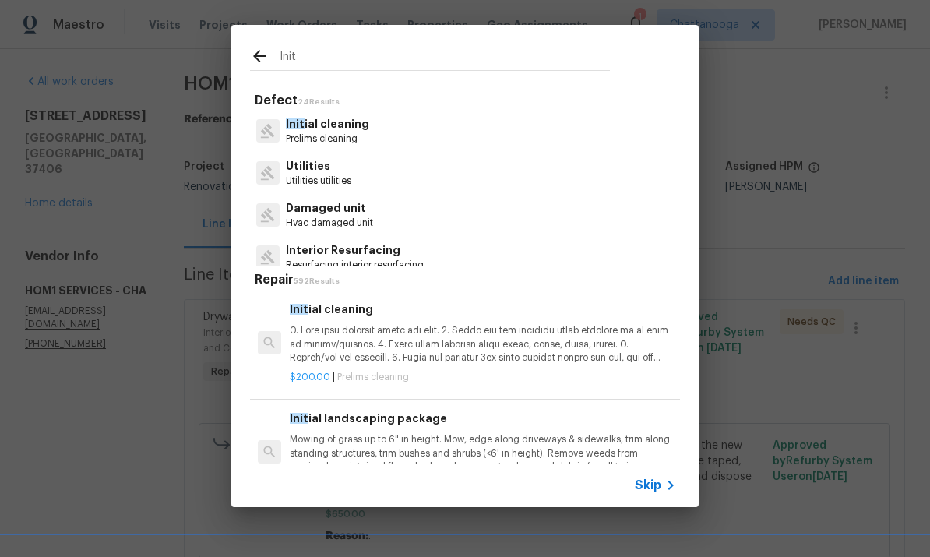
click at [371, 426] on div "Init ial landscaping package Mowing of grass up to 6" in height. Mow, edge alon…" at bounding box center [483, 442] width 386 height 64
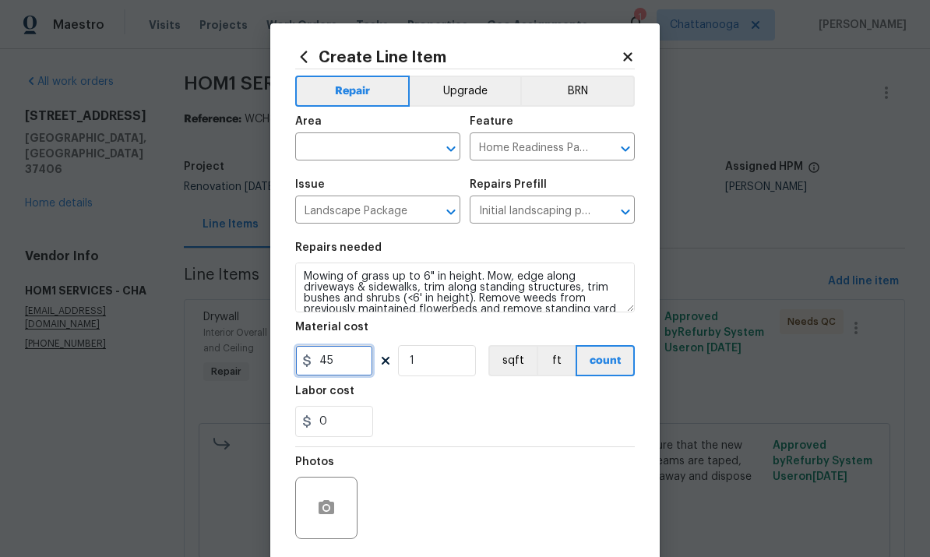
click at [346, 376] on input "45" at bounding box center [334, 360] width 78 height 31
type input "75"
click at [373, 140] on input "text" at bounding box center [356, 148] width 122 height 24
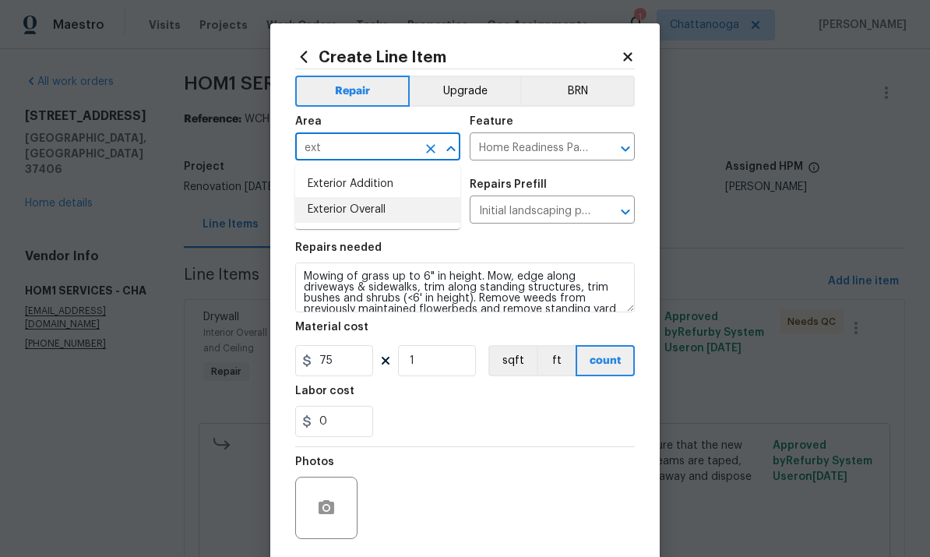
click at [404, 215] on li "Exterior Overall" at bounding box center [377, 210] width 165 height 26
type input "Exterior Overall"
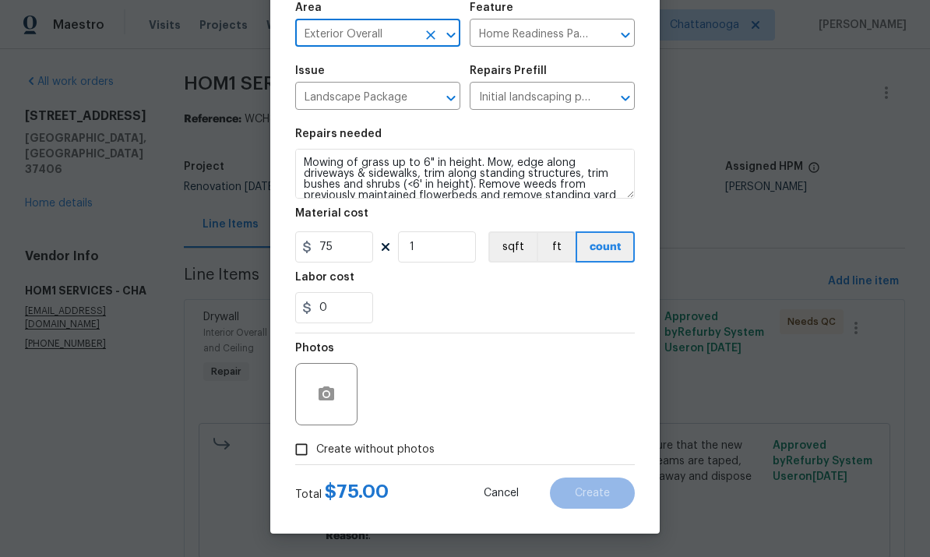
scroll to position [117, 0]
click at [381, 450] on span "Create without photos" at bounding box center [375, 450] width 118 height 16
click at [316, 450] on input "Create without photos" at bounding box center [302, 450] width 30 height 30
checkbox input "true"
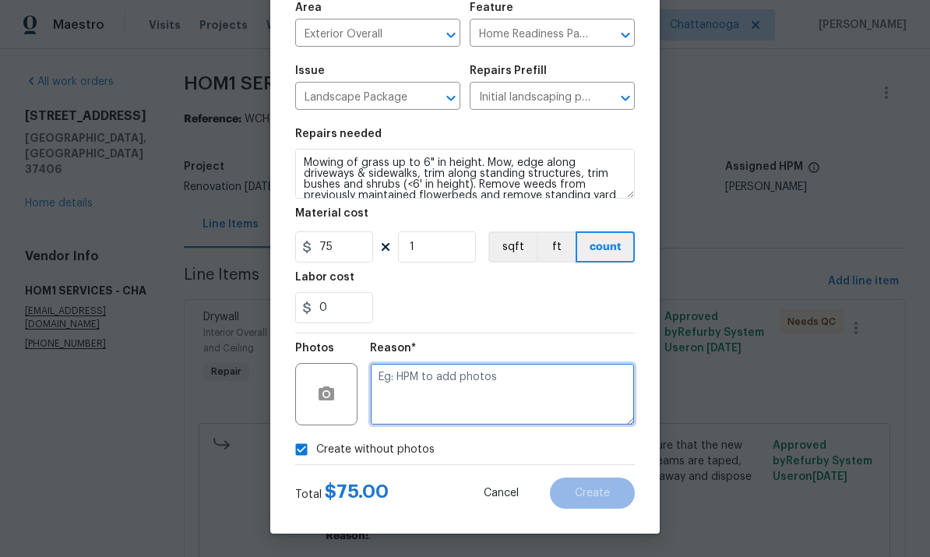
click at [485, 397] on textarea at bounding box center [502, 394] width 265 height 62
type textarea "."
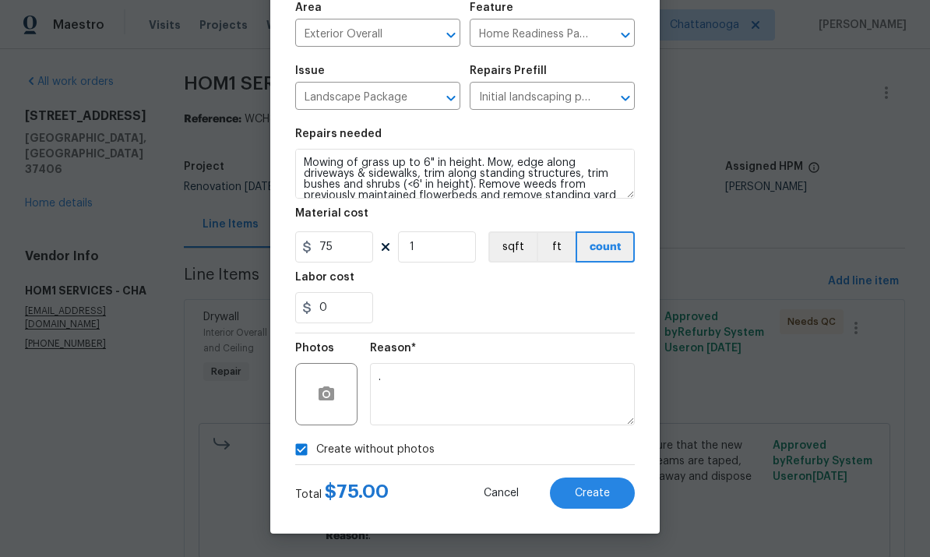
click at [615, 293] on div "0" at bounding box center [465, 307] width 340 height 31
click at [603, 501] on button "Create" at bounding box center [592, 493] width 85 height 31
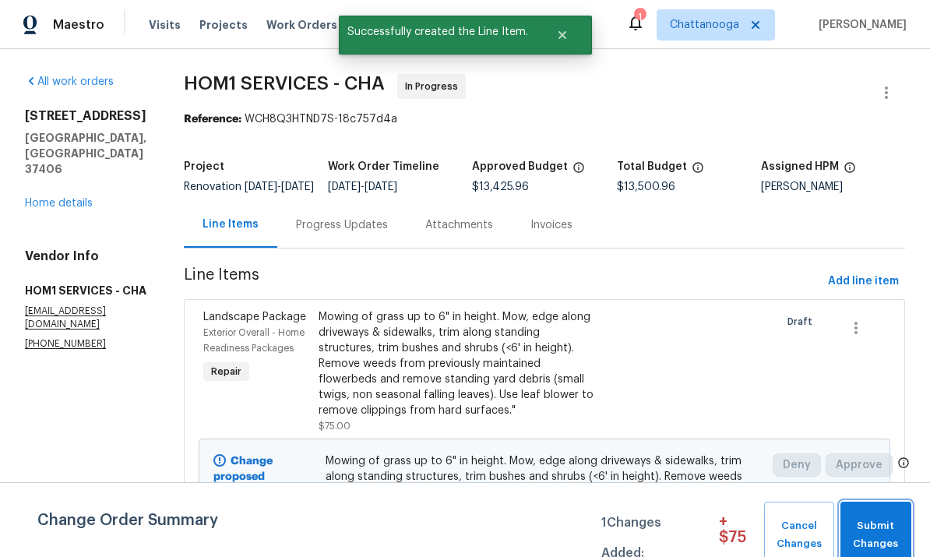
click at [887, 543] on span "Submit Changes" at bounding box center [875, 535] width 55 height 36
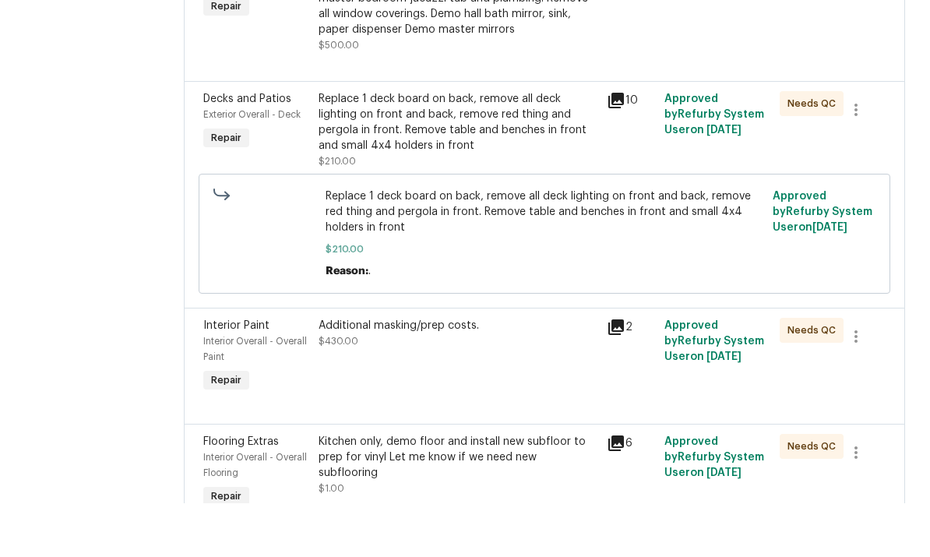
scroll to position [26, 0]
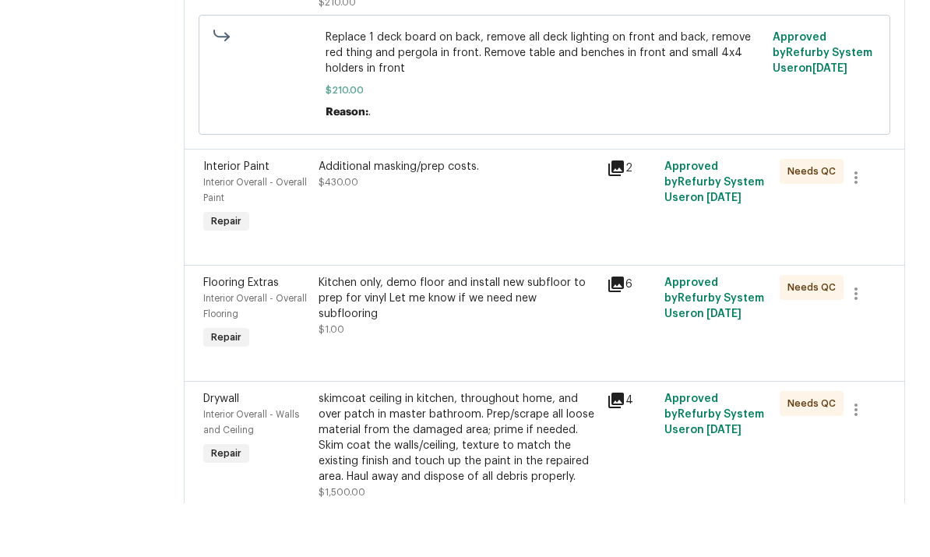
click at [467, 324] on div "Kitchen only, demo floor and install new subfloor to prep for vinyl Let me know…" at bounding box center [458, 367] width 288 height 87
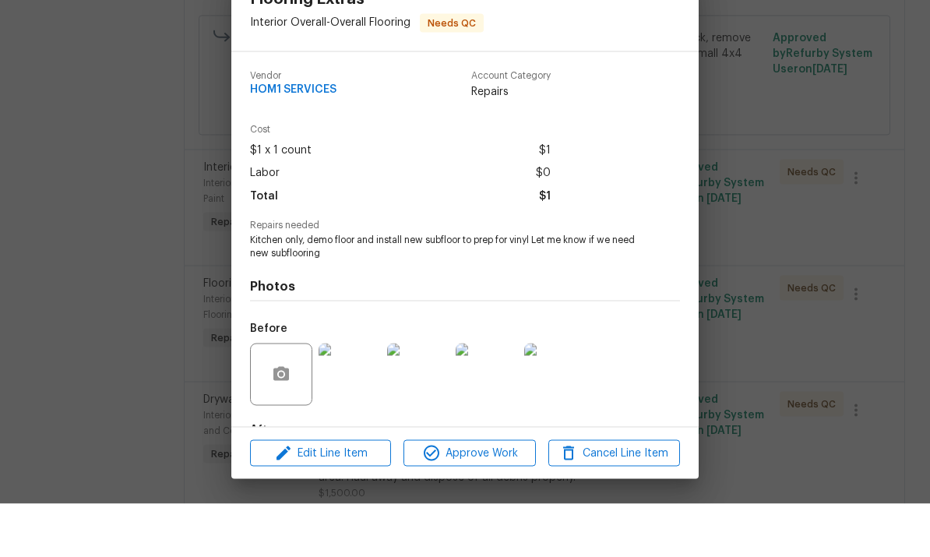
scroll to position [58, 0]
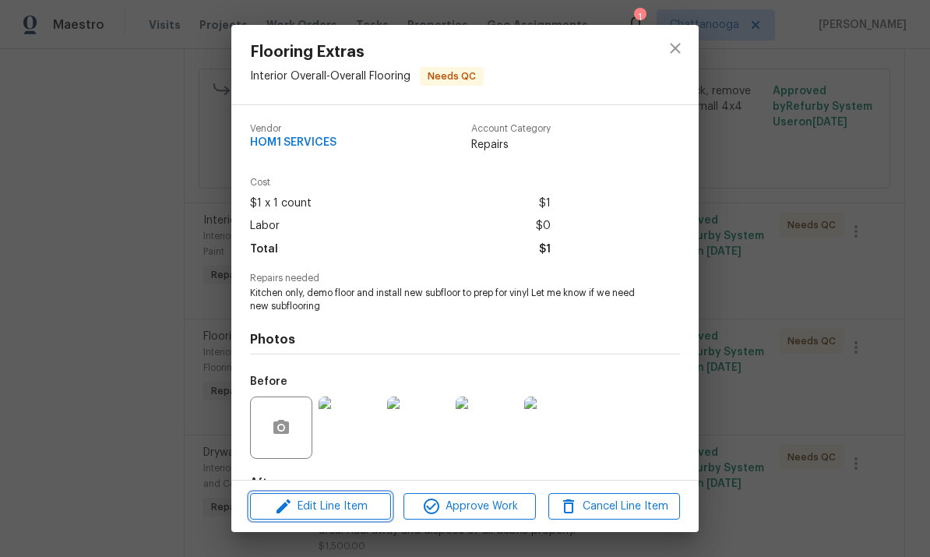
click at [350, 506] on span "Edit Line Item" at bounding box center [321, 506] width 132 height 19
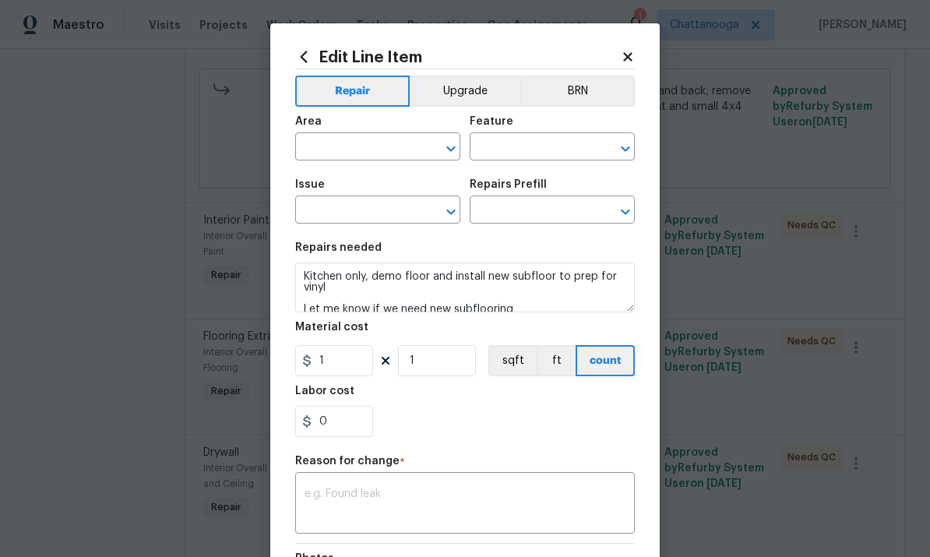
type input "Interior Overall"
type input "Overall Flooring"
type input "Flooring Extras"
type input "Add a Task $1.00"
click at [344, 362] on input "1" at bounding box center [334, 360] width 78 height 31
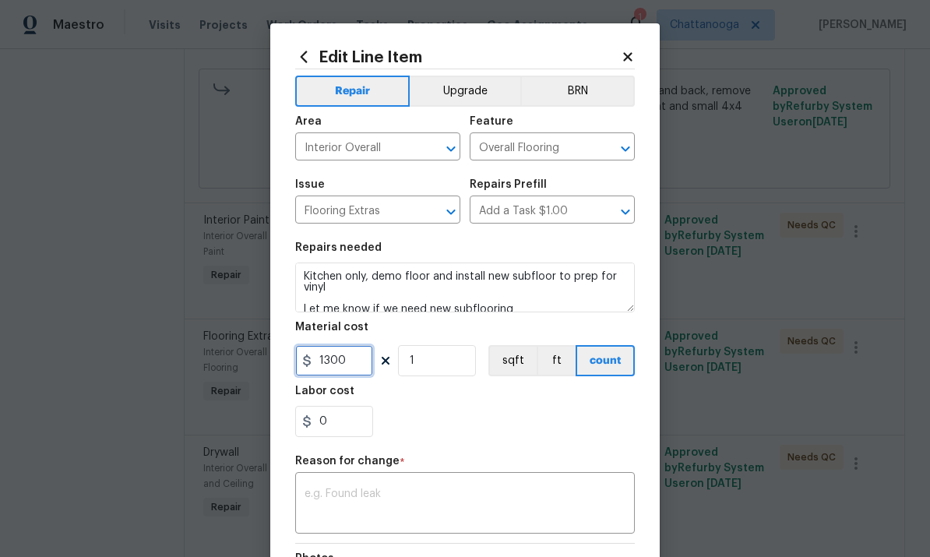
type input "1300"
click at [513, 425] on div "0" at bounding box center [465, 421] width 340 height 31
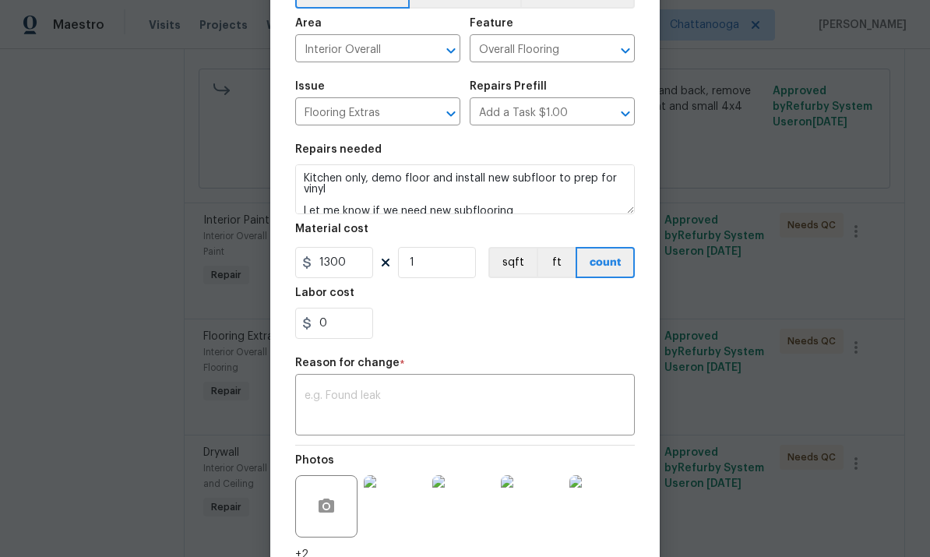
click at [469, 414] on textarea at bounding box center [465, 406] width 321 height 33
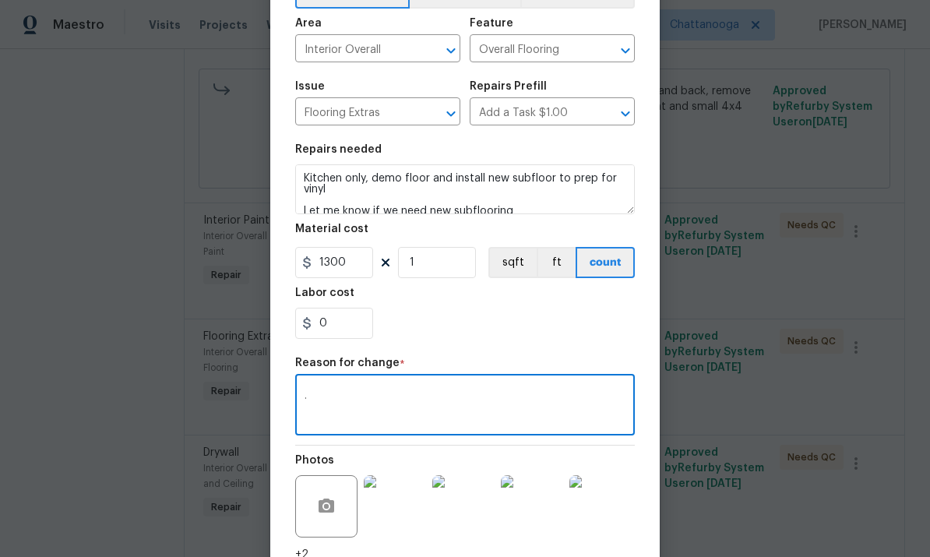
type textarea "."
click at [595, 305] on div "Labor cost" at bounding box center [465, 297] width 340 height 20
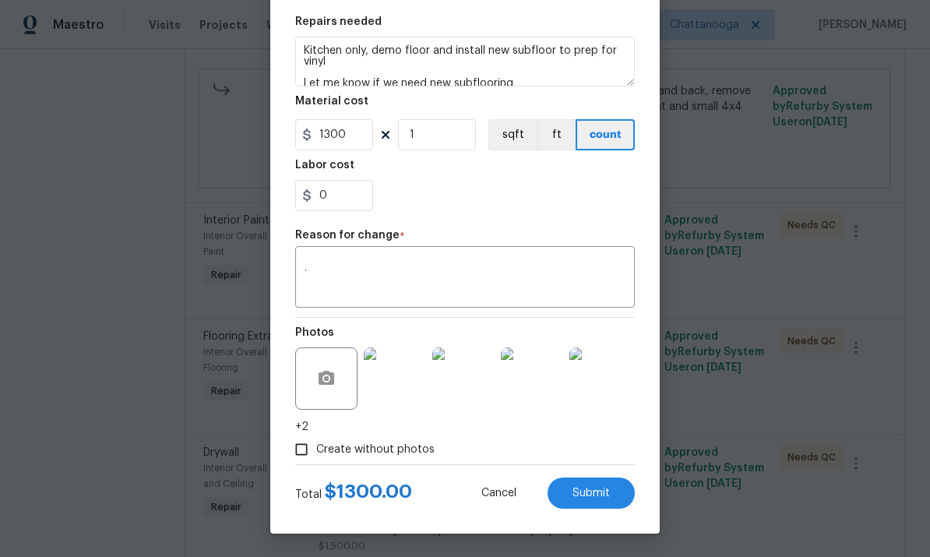
scroll to position [229, 0]
click at [604, 492] on span "Submit" at bounding box center [591, 494] width 37 height 12
type input "1"
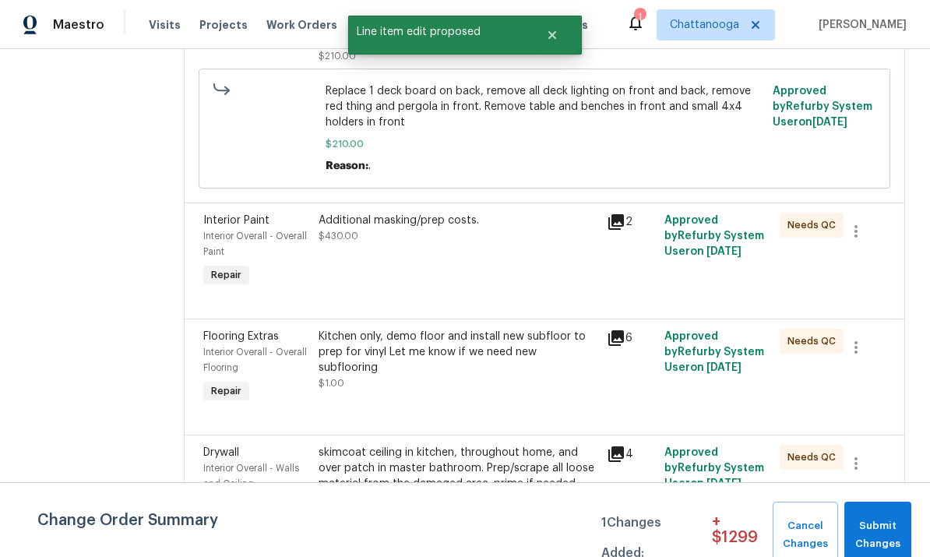
scroll to position [0, 0]
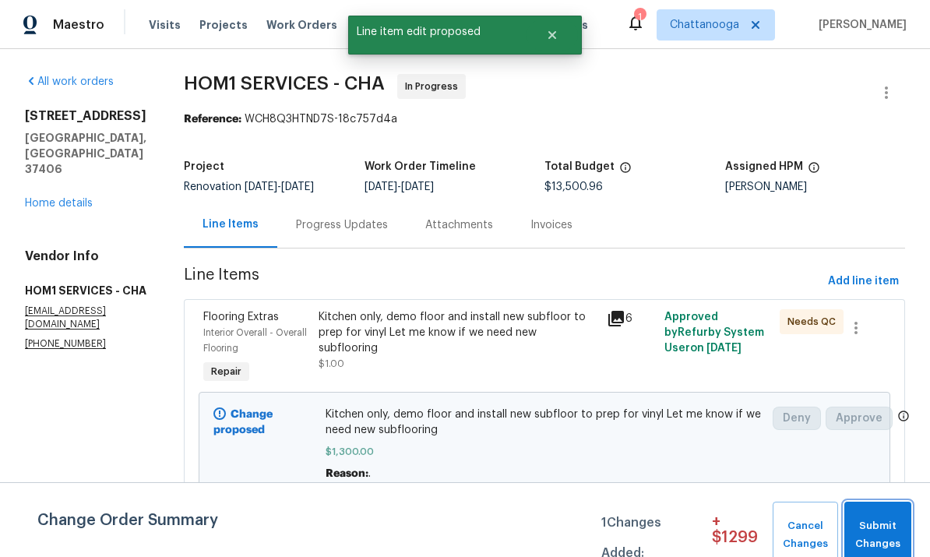
click at [858, 526] on span "Submit Changes" at bounding box center [877, 535] width 51 height 36
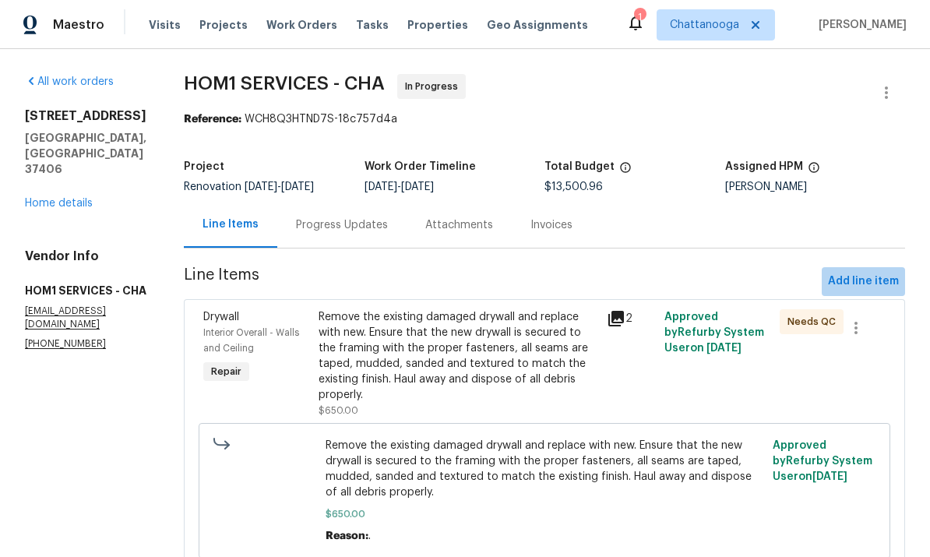
click at [878, 280] on span "Add line item" at bounding box center [863, 281] width 71 height 19
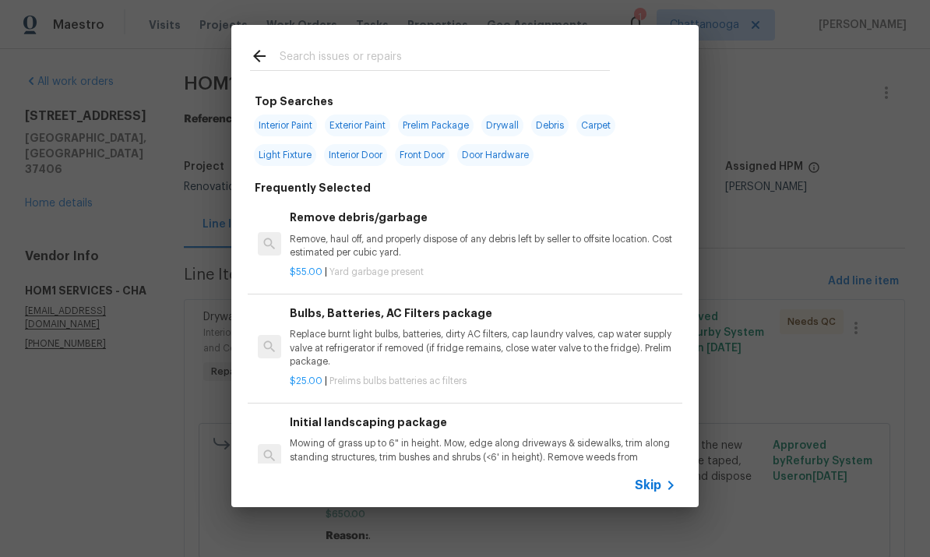
click at [509, 57] on input "text" at bounding box center [445, 58] width 330 height 23
type input "Wood flooring"
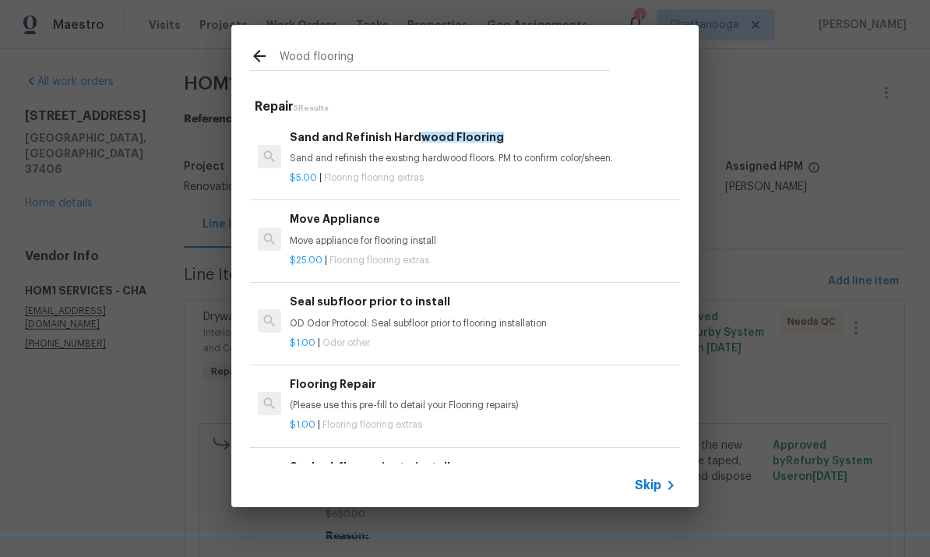
click at [355, 159] on p "Sand and refinish the existing hardwood floors. PM to confirm color/sheen." at bounding box center [483, 158] width 386 height 13
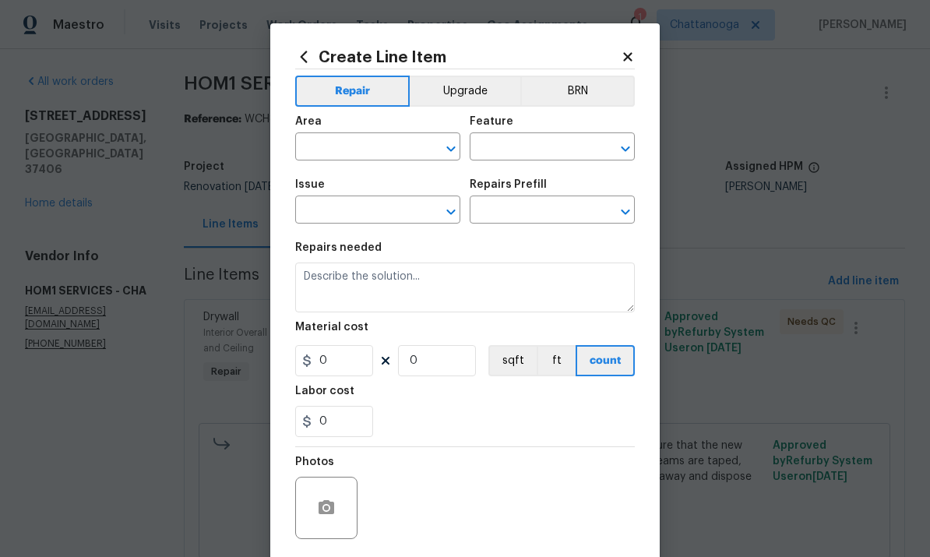
type input "Overall Flooring"
type input "Flooring Extras"
type input "Sand and Refinish Hardwood Flooring $5.00"
type textarea "Sand and refinish the existing hardwood floors. PM to confirm color/sheen."
type input "5"
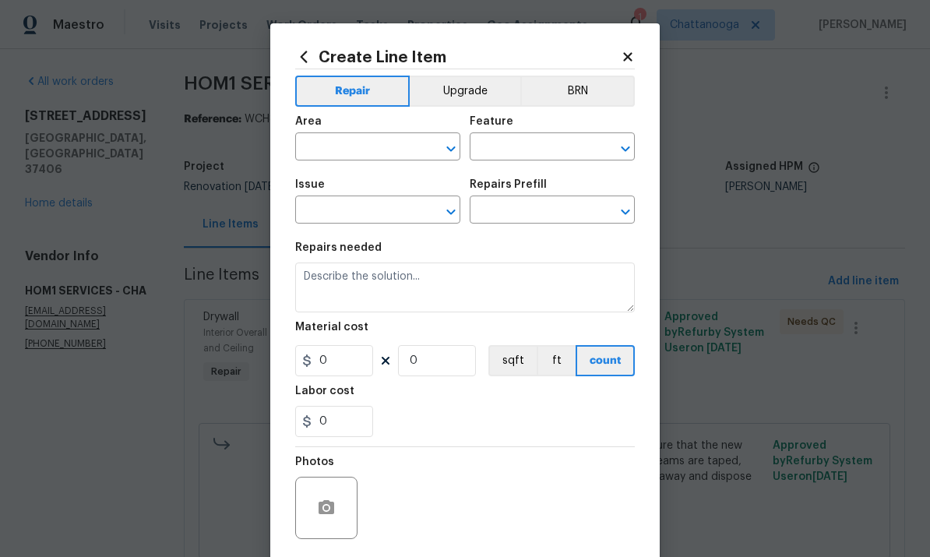
type input "1"
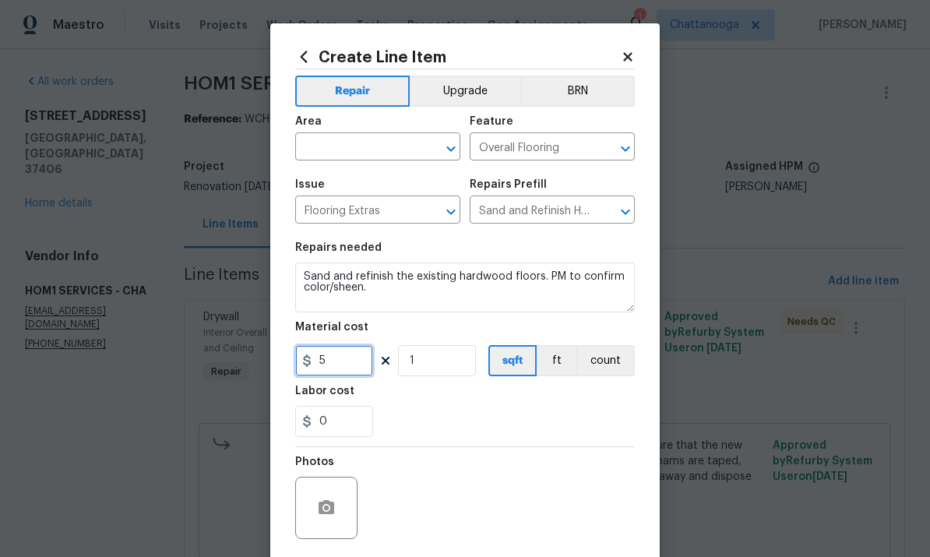
click at [340, 360] on input "5" at bounding box center [334, 360] width 78 height 31
type input "2500"
click at [325, 157] on input "text" at bounding box center [356, 148] width 122 height 24
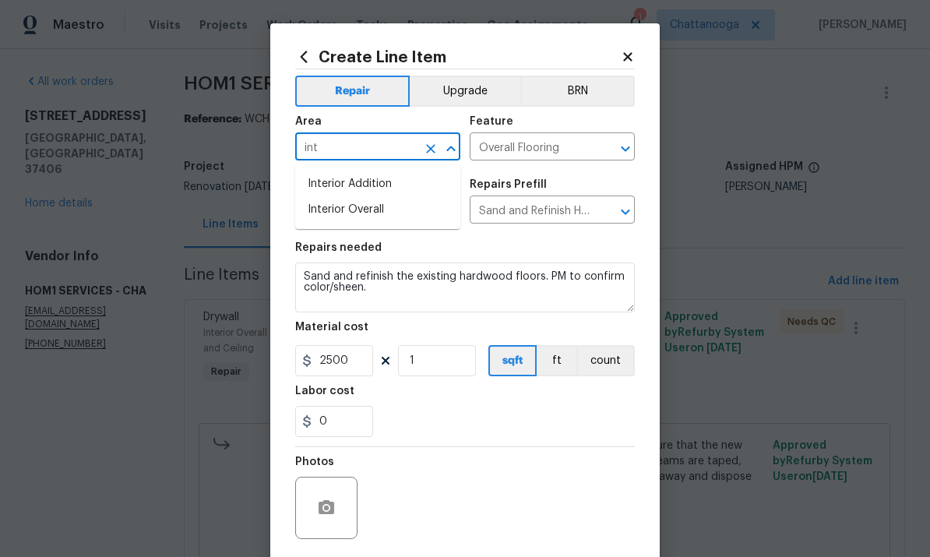
click at [340, 210] on li "Interior Overall" at bounding box center [377, 210] width 165 height 26
type input "Interior Overall"
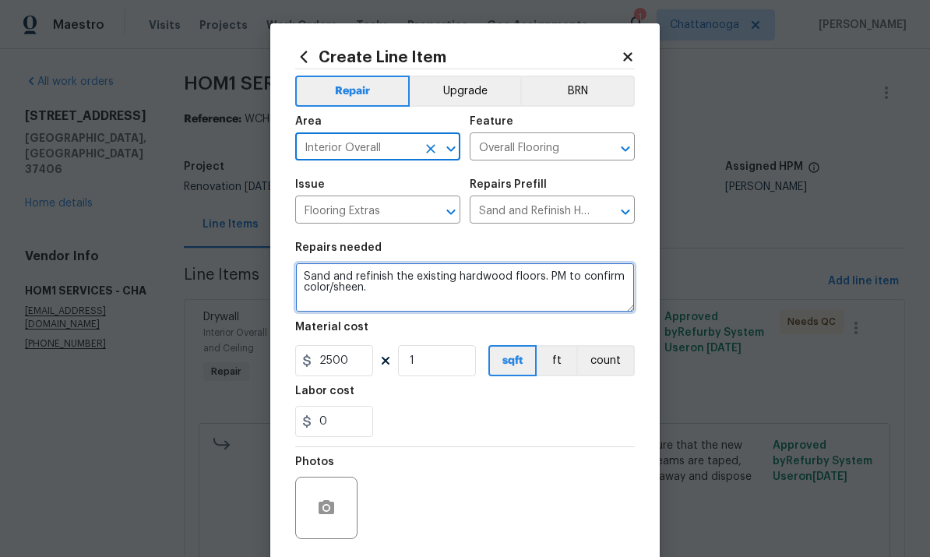
click at [390, 301] on textarea "Sand and refinish the existing hardwood floors. PM to confirm color/sheen." at bounding box center [465, 288] width 340 height 50
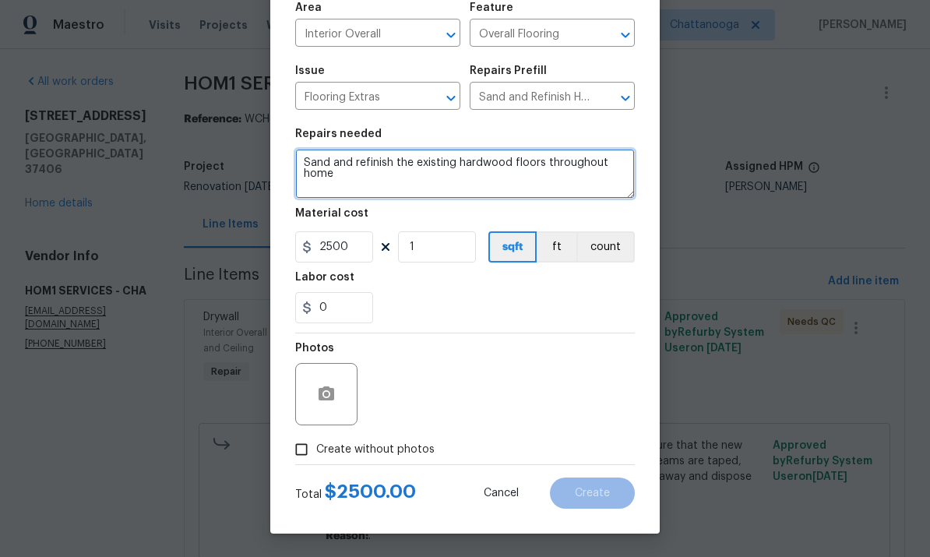
scroll to position [117, 0]
type textarea "Sand and refinish the existing hardwood floors throughout home"
click at [303, 449] on input "Create without photos" at bounding box center [302, 450] width 30 height 30
checkbox input "true"
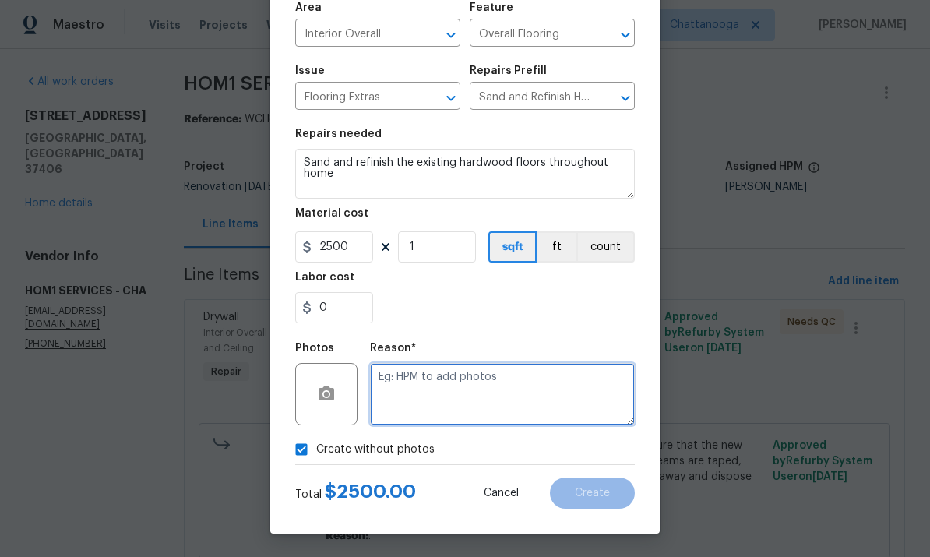
click at [414, 404] on textarea at bounding box center [502, 394] width 265 height 62
type textarea "/"
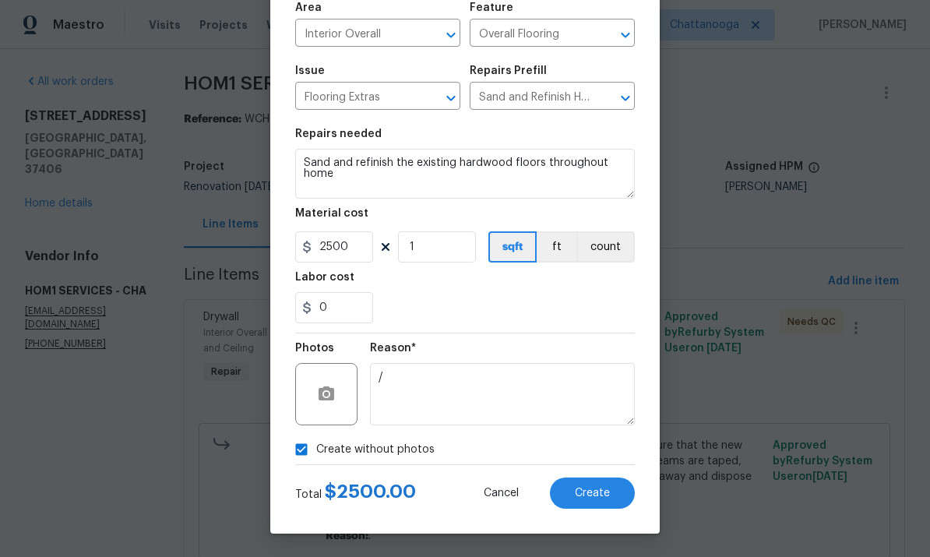
click at [599, 311] on div "0" at bounding box center [465, 307] width 340 height 31
click at [615, 468] on div "Total $ 2500.00 Cancel Create" at bounding box center [465, 487] width 340 height 44
click at [613, 495] on button "Create" at bounding box center [592, 493] width 85 height 31
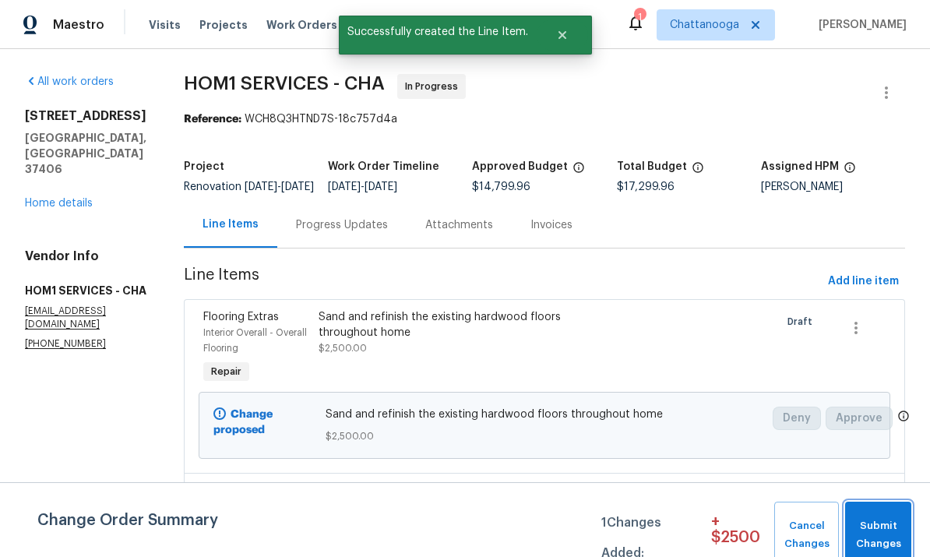
click at [887, 515] on button "Submit Changes" at bounding box center [878, 535] width 66 height 67
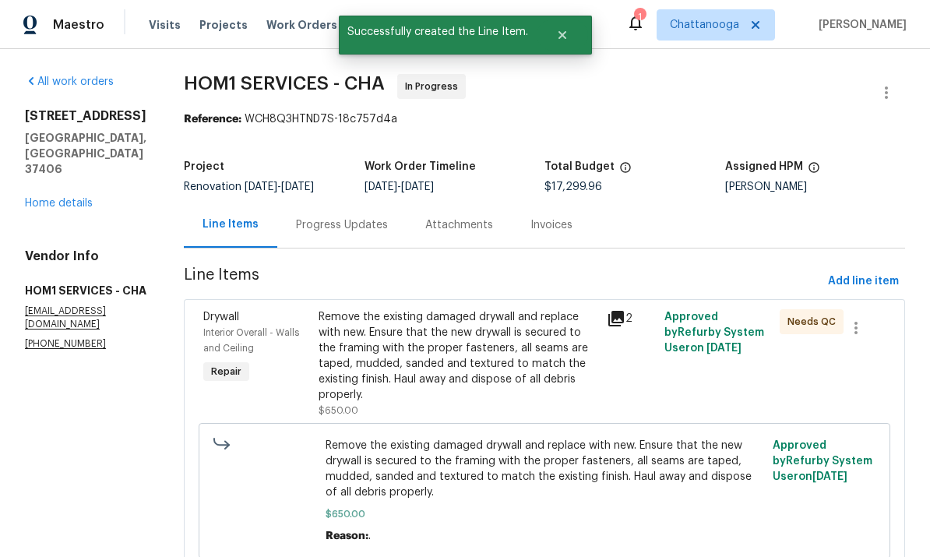
click at [62, 198] on link "Home details" at bounding box center [59, 203] width 68 height 11
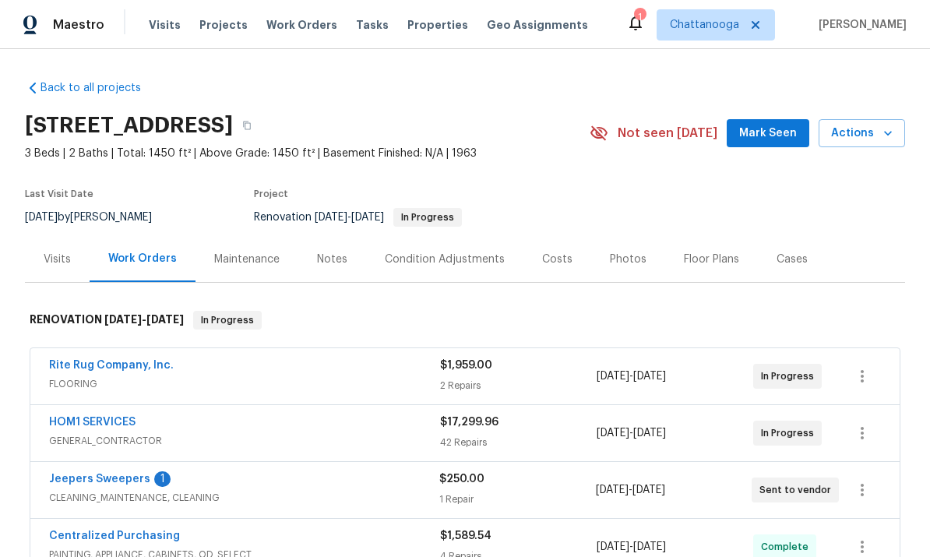
click at [550, 260] on div "Costs" at bounding box center [557, 260] width 30 height 16
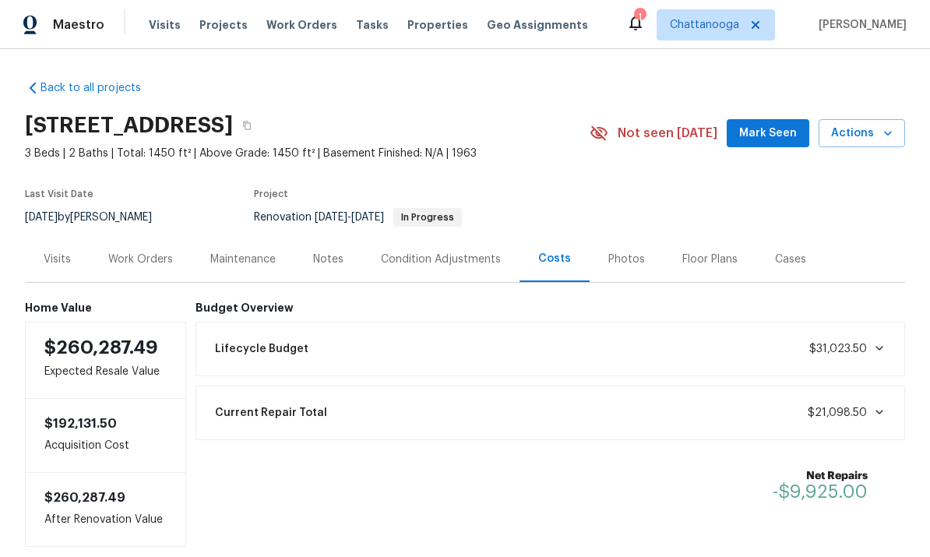
click at [5, 388] on div "Back to all projects [STREET_ADDRESS] 3 Beds | 2 Baths | Total: 1450 ft² | Abov…" at bounding box center [465, 303] width 930 height 508
click at [129, 259] on div "Work Orders" at bounding box center [140, 260] width 65 height 16
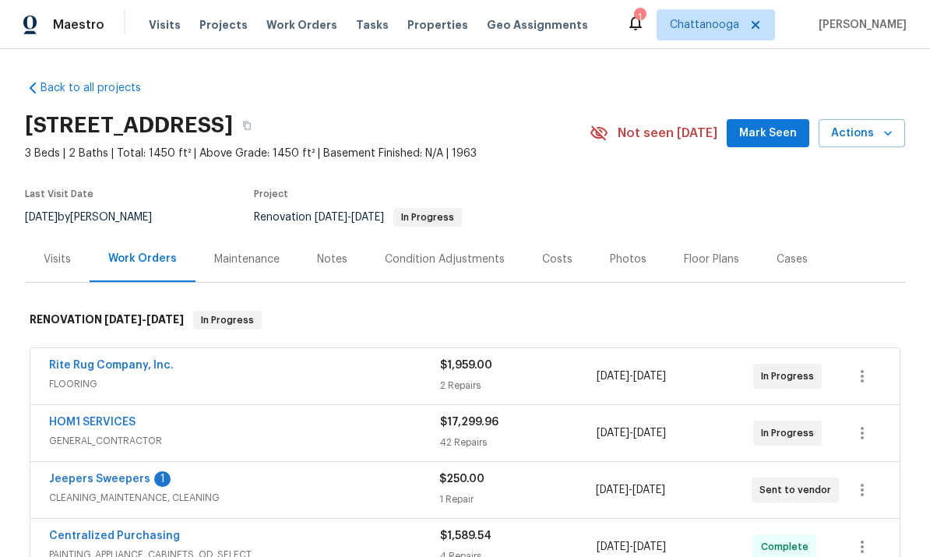
click at [72, 482] on link "Jeepers Sweepers" at bounding box center [99, 479] width 101 height 11
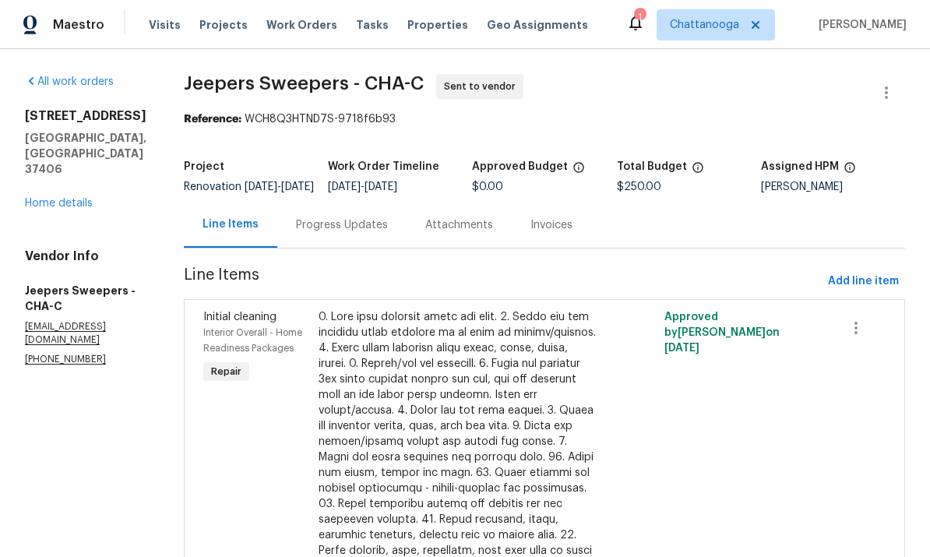
click at [340, 233] on div "Progress Updates" at bounding box center [342, 225] width 92 height 16
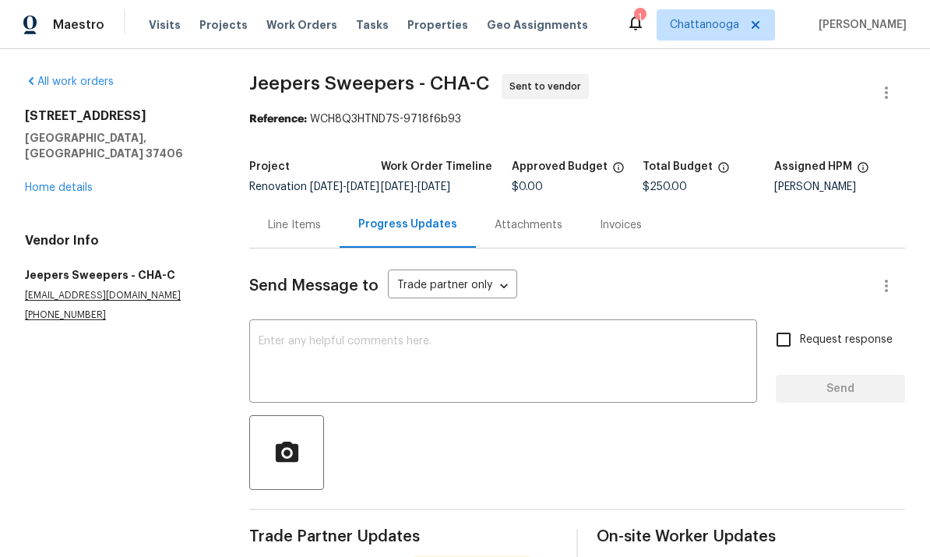
click at [50, 182] on link "Home details" at bounding box center [59, 187] width 68 height 11
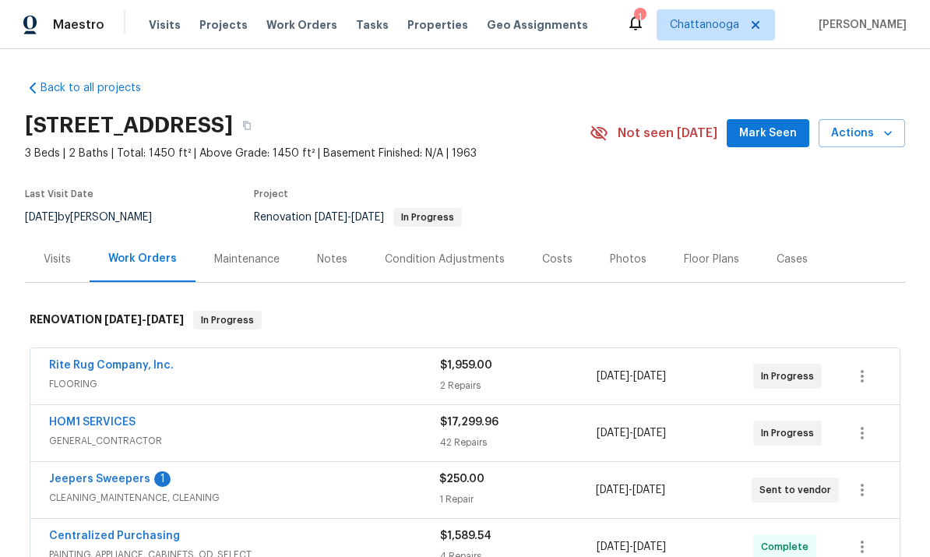
click at [64, 260] on div "Visits" at bounding box center [57, 260] width 27 height 16
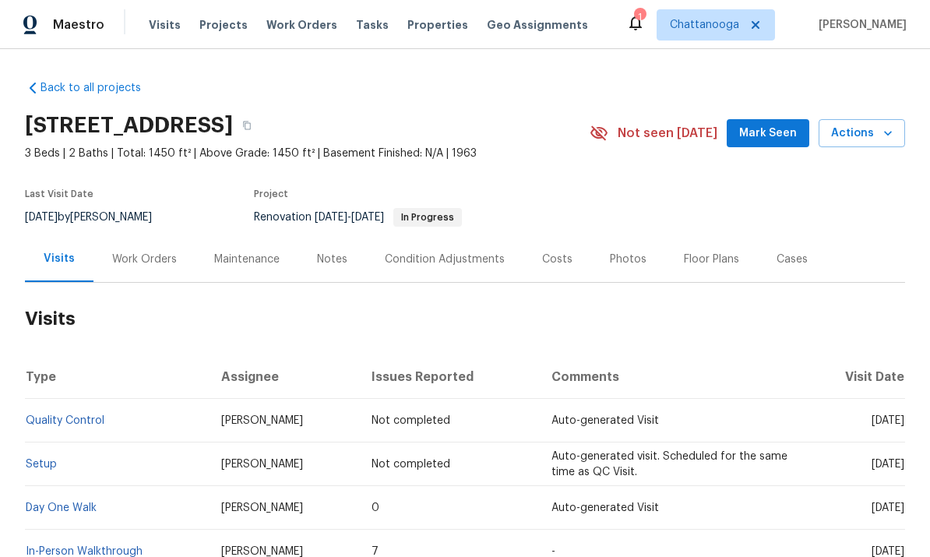
click at [146, 257] on div "Work Orders" at bounding box center [144, 260] width 65 height 16
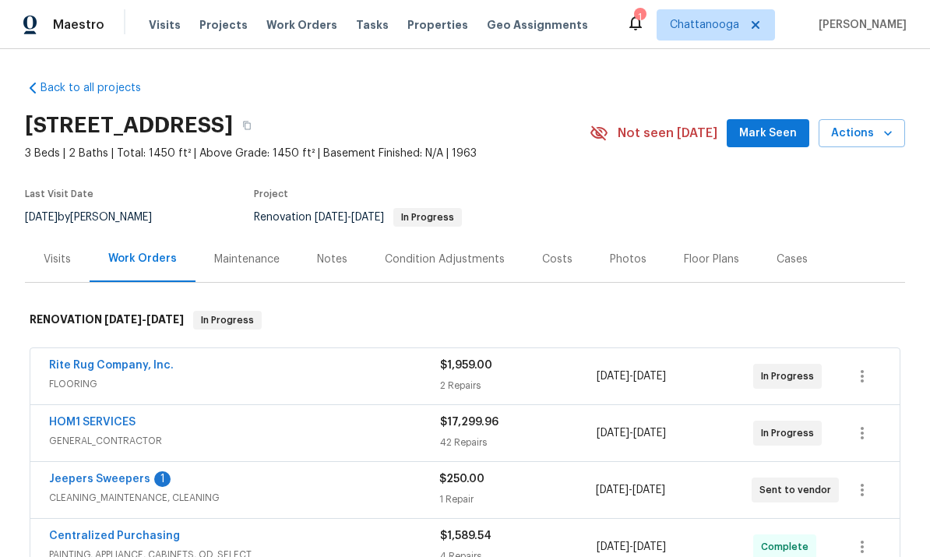
click at [123, 424] on link "HOM1 SERVICES" at bounding box center [92, 422] width 86 height 11
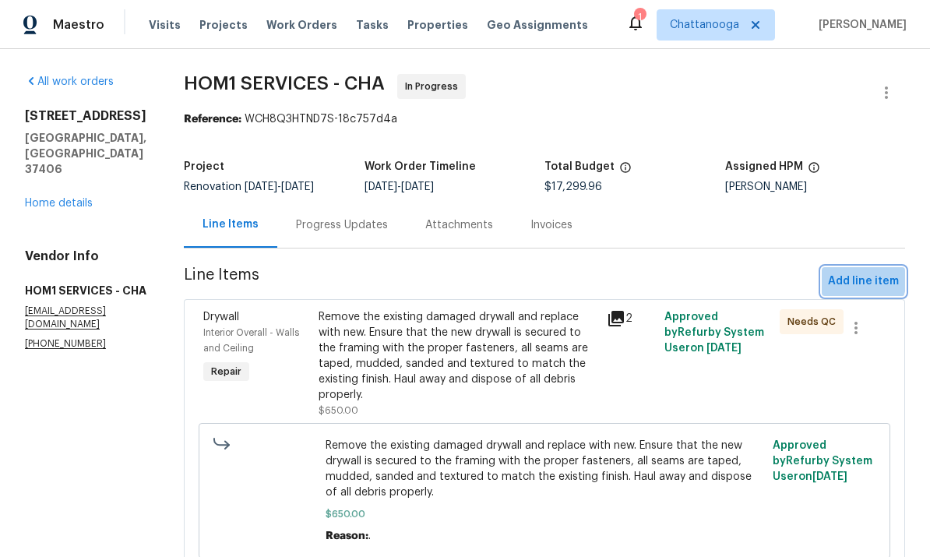
click at [855, 280] on span "Add line item" at bounding box center [863, 281] width 71 height 19
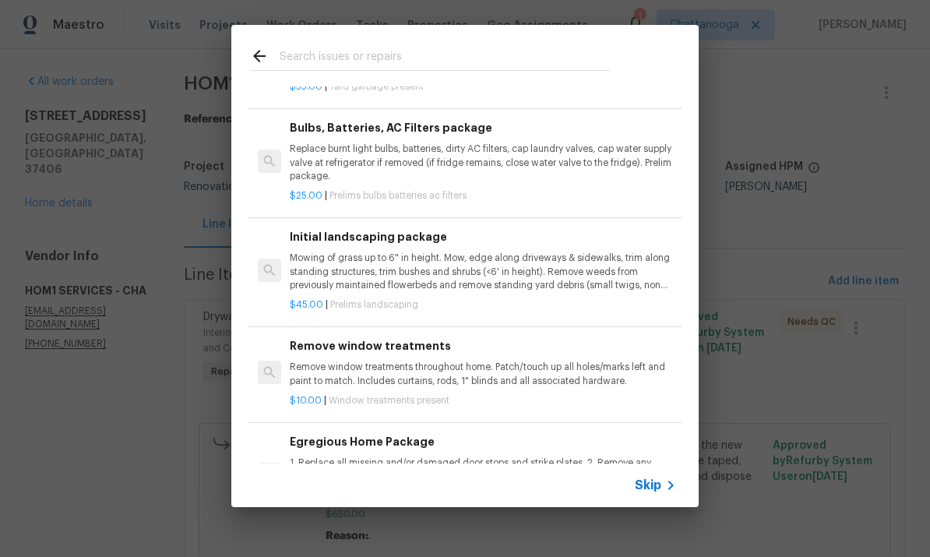
scroll to position [188, 0]
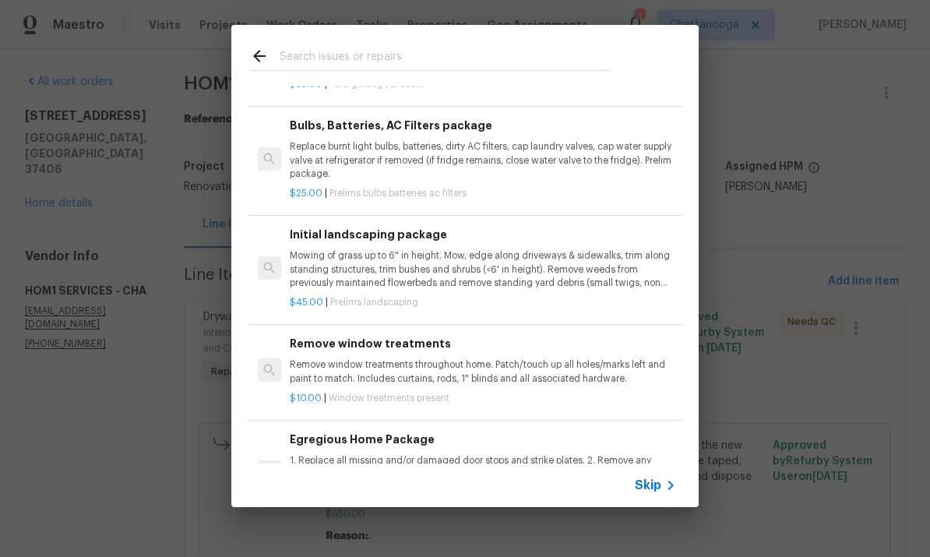
click at [657, 481] on span "Skip" at bounding box center [648, 486] width 26 height 16
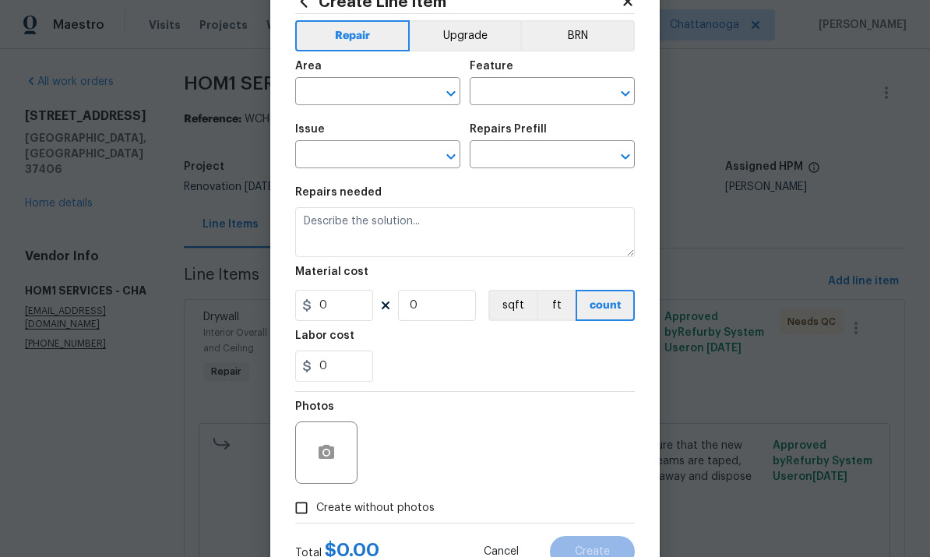
scroll to position [58, 0]
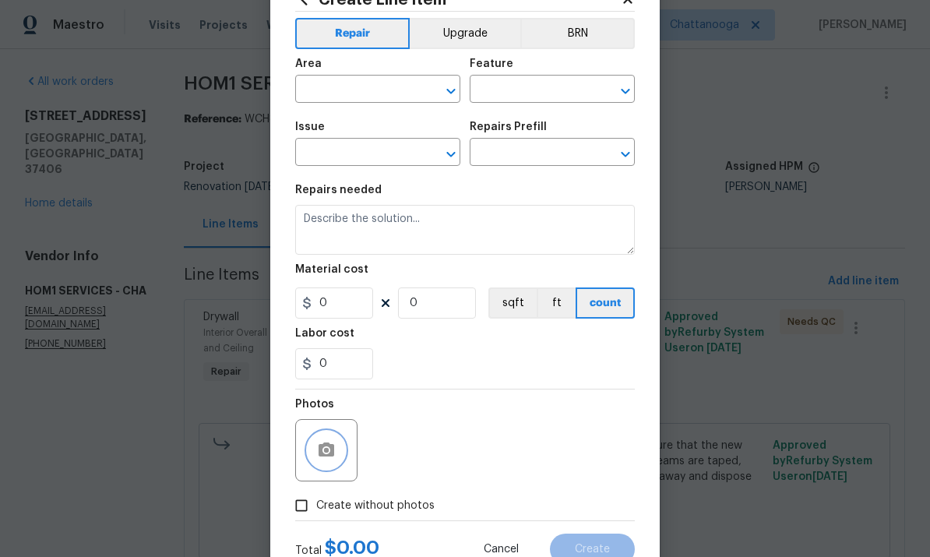
click at [314, 460] on button "button" at bounding box center [326, 450] width 37 height 37
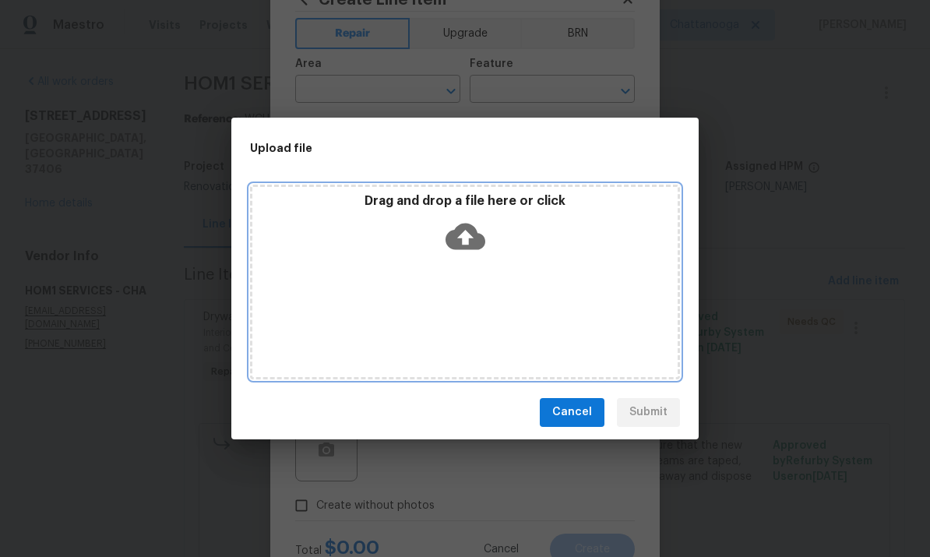
click at [469, 227] on icon at bounding box center [466, 236] width 40 height 26
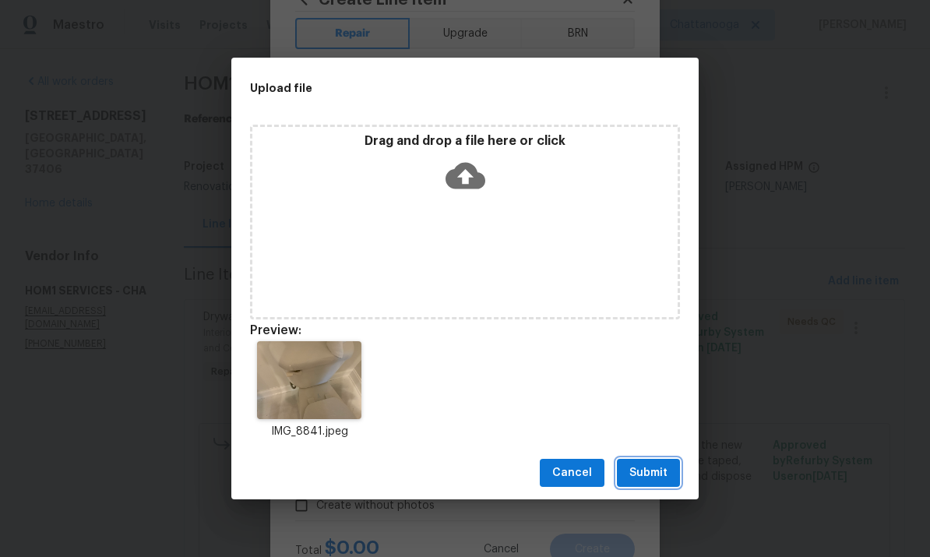
click at [650, 476] on span "Submit" at bounding box center [648, 473] width 38 height 19
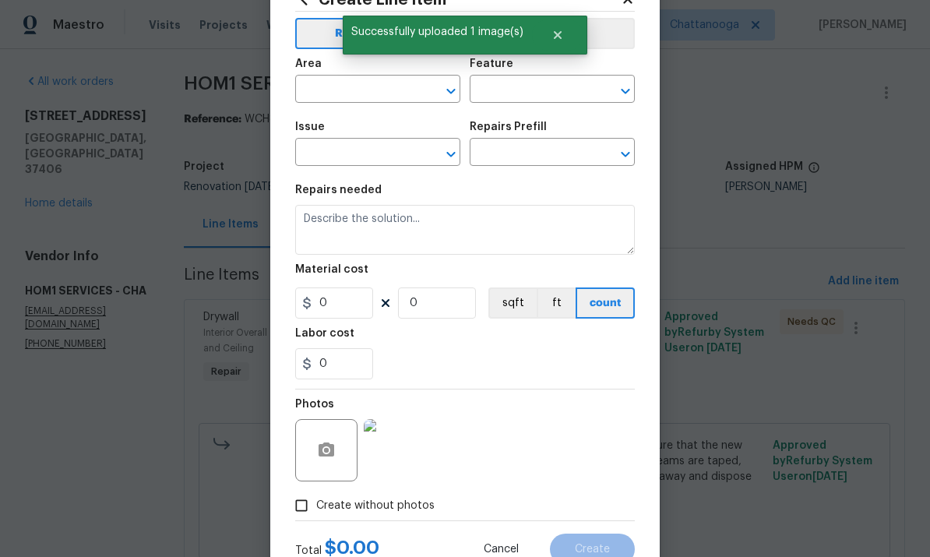
click at [302, 99] on input "text" at bounding box center [356, 91] width 122 height 24
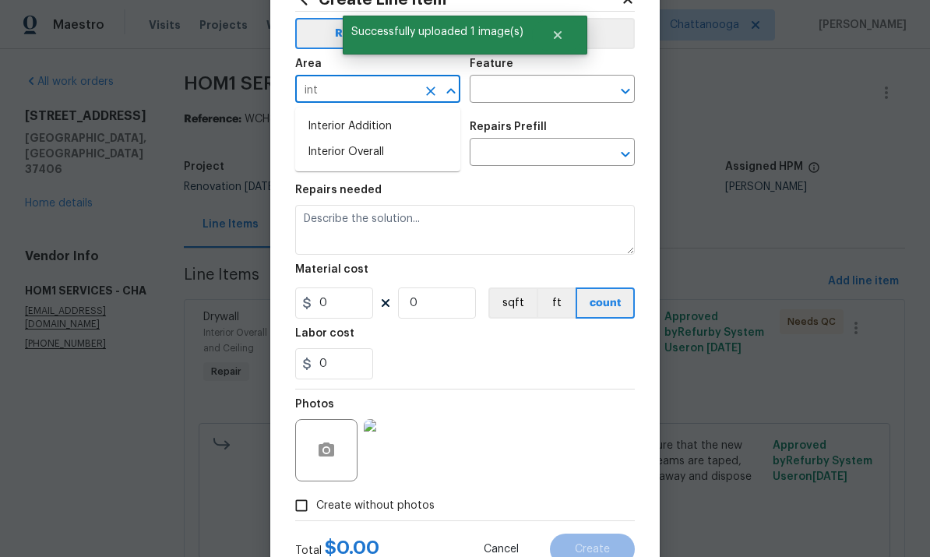
click at [314, 157] on li "Interior Overall" at bounding box center [377, 152] width 165 height 26
type input "Interior Overall"
click at [506, 99] on input "text" at bounding box center [531, 91] width 122 height 24
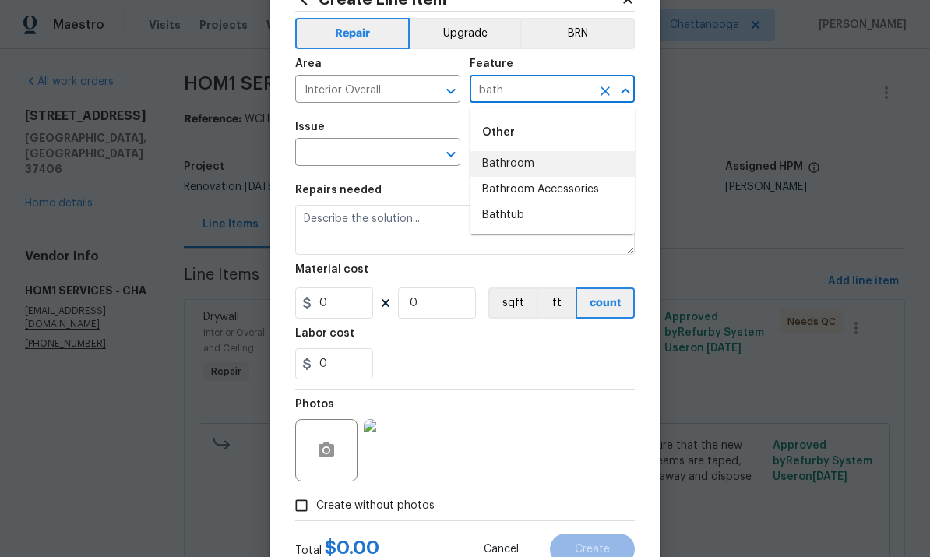
click at [502, 155] on li "Bathroom" at bounding box center [552, 164] width 165 height 26
type input "Bathroom"
click at [346, 153] on input "text" at bounding box center [356, 154] width 122 height 24
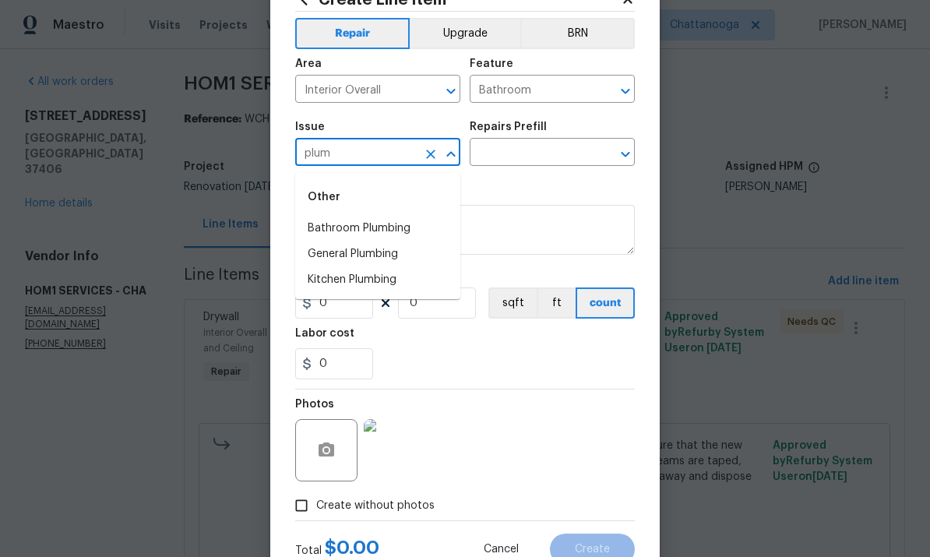
click at [330, 243] on li "General Plumbing" at bounding box center [377, 254] width 165 height 26
type input "General Plumbing"
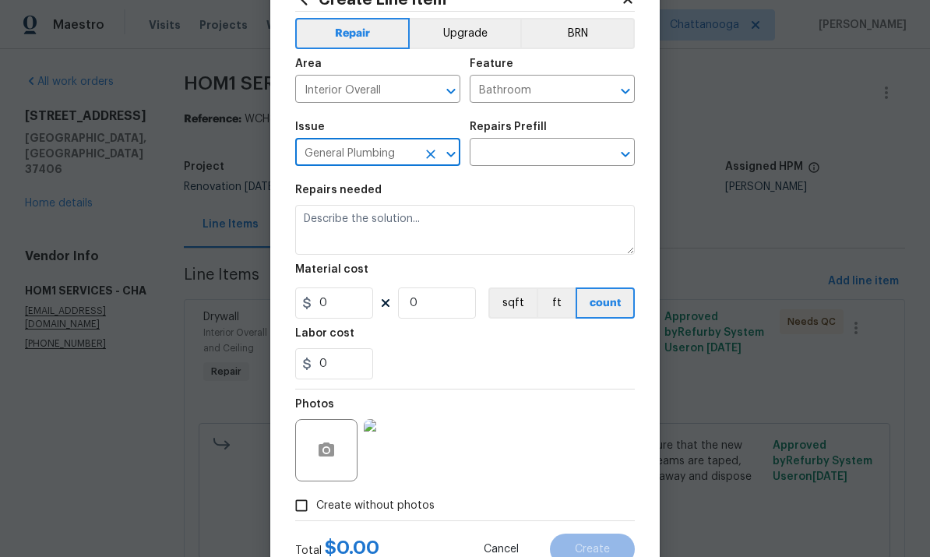
click at [432, 157] on icon "Clear" at bounding box center [430, 154] width 9 height 9
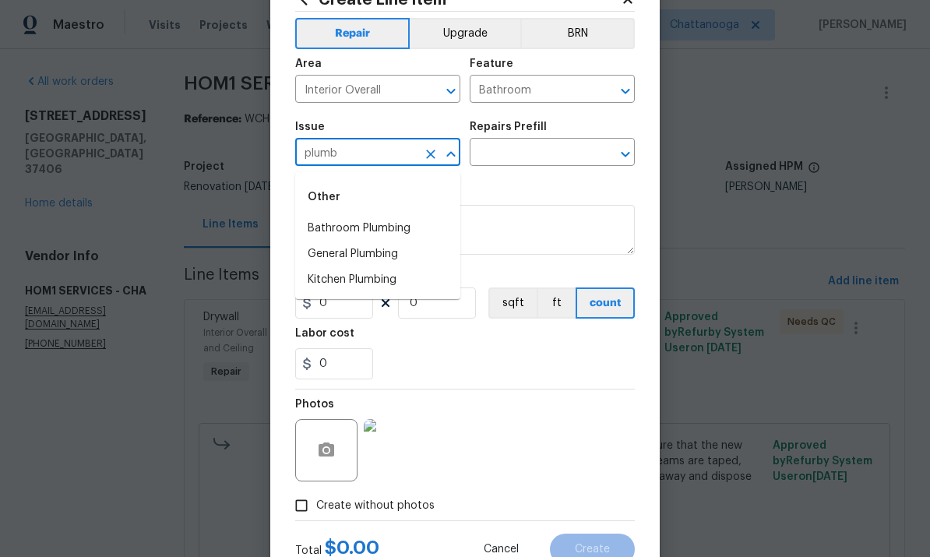
click at [338, 226] on li "Bathroom Plumbing" at bounding box center [377, 229] width 165 height 26
type input "Bathroom Plumbing"
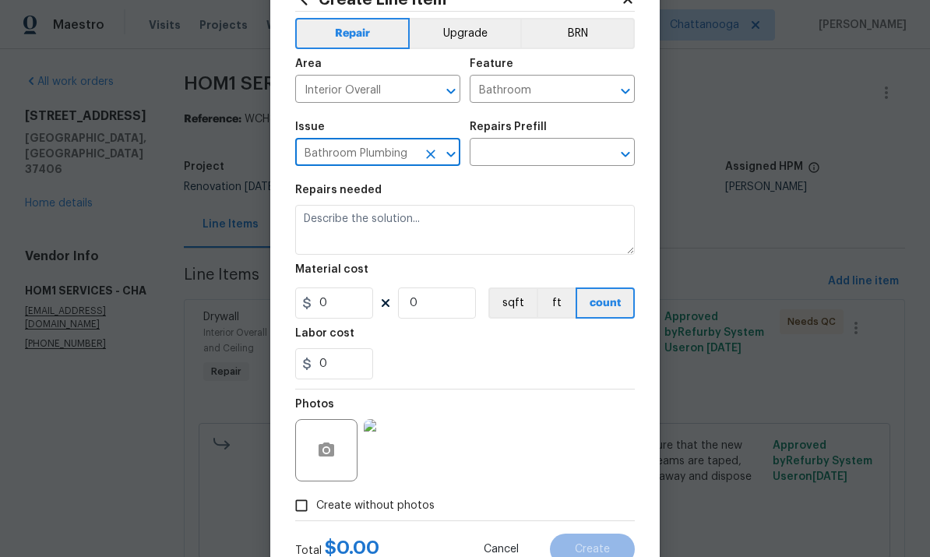
click at [502, 157] on input "text" at bounding box center [531, 154] width 122 height 24
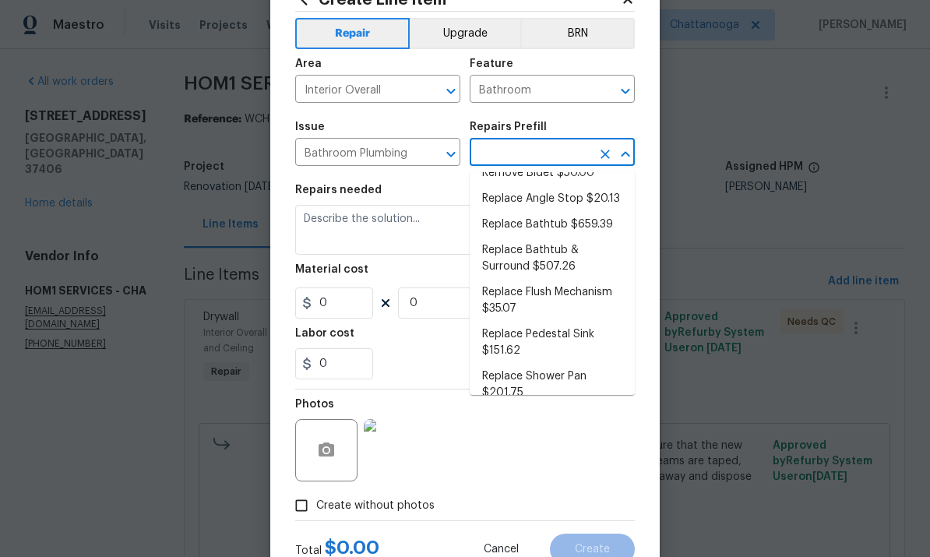
scroll to position [473, 0]
click at [590, 297] on li "Replace Flush Mechanism $35.07" at bounding box center [552, 301] width 165 height 42
type input "Replace Flush Mechanism $35.07"
type input "Plumbing"
type textarea "Remove and replace the toilet flush mechanism with new. Ensure that there are n…"
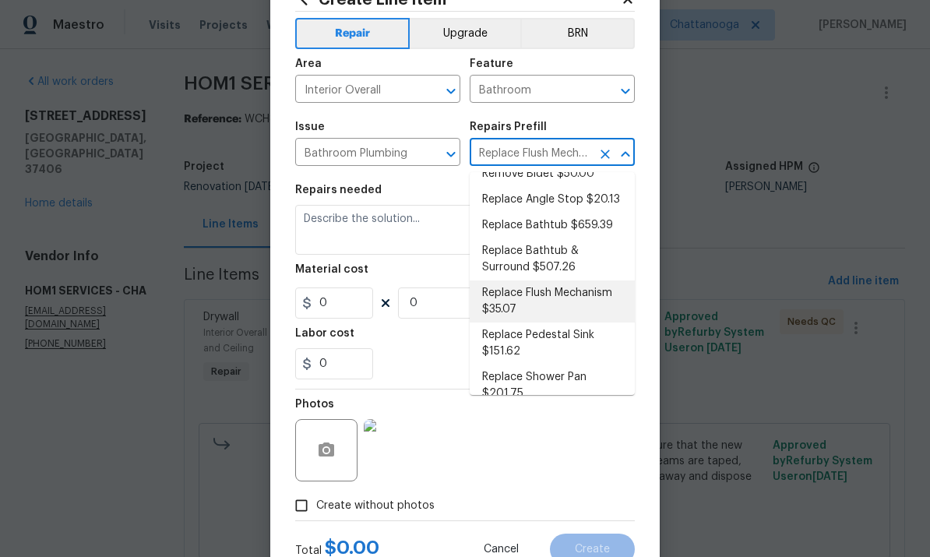
type input "1"
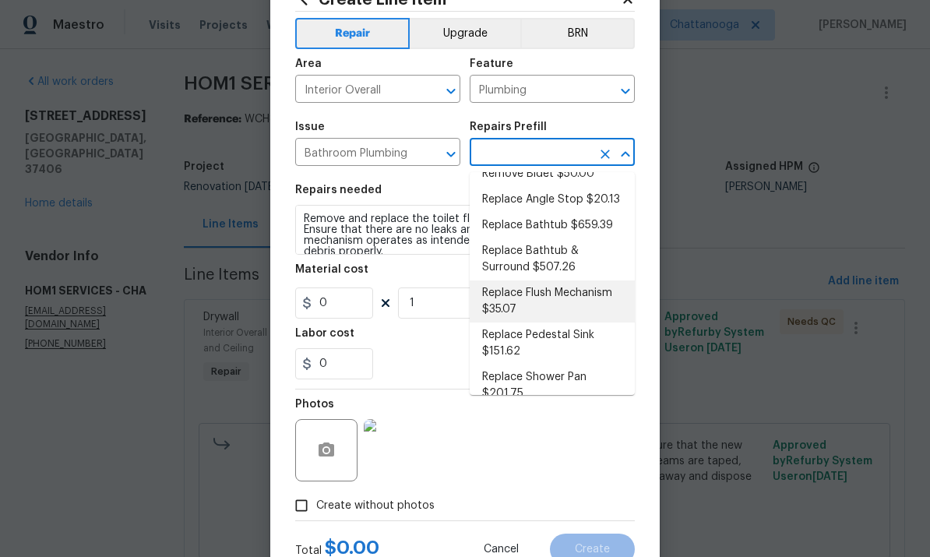
type input "Replace Flush Mechanism $35.07"
type input "35.07"
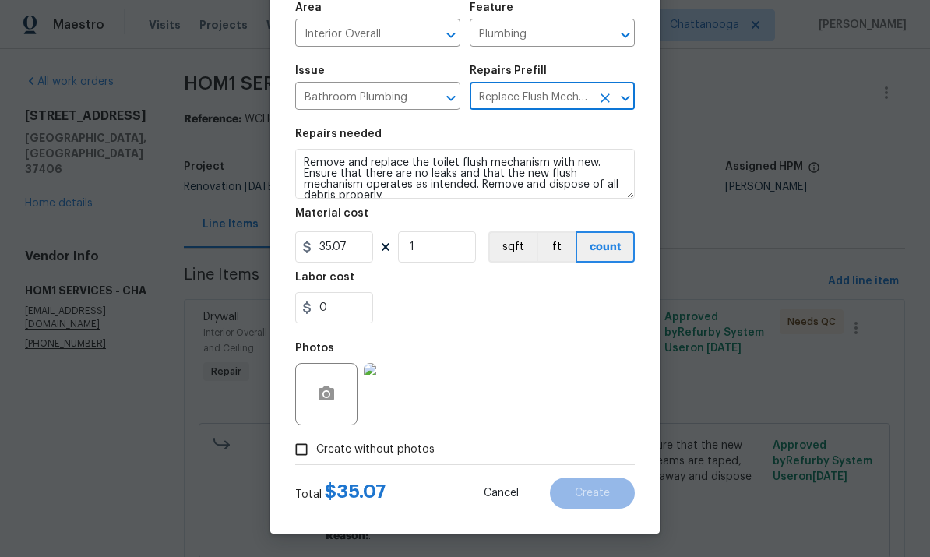
scroll to position [117, 0]
click at [598, 299] on div "0" at bounding box center [465, 307] width 340 height 31
click at [573, 311] on div "0" at bounding box center [465, 307] width 340 height 31
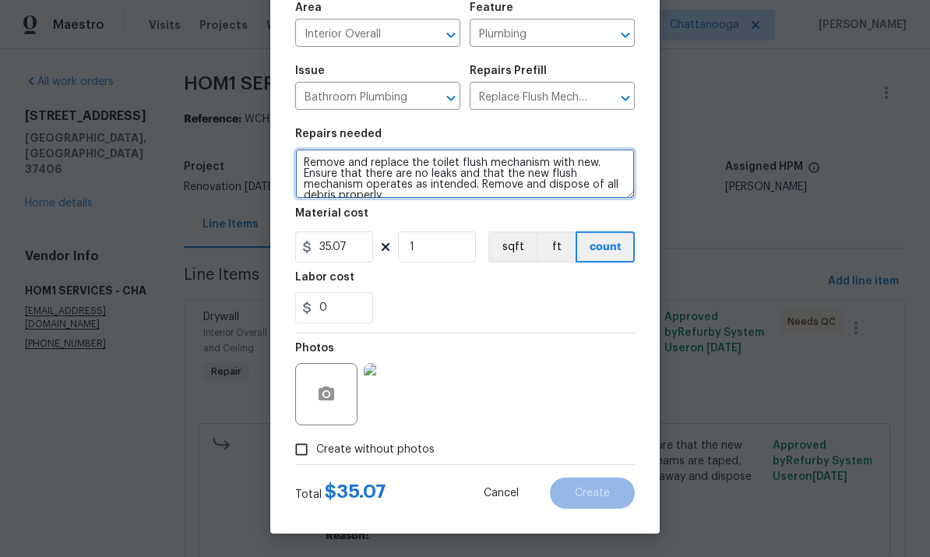
click at [552, 177] on textarea "Remove and replace the toilet flush mechanism with new. Ensure that there are n…" at bounding box center [465, 174] width 340 height 50
click at [509, 301] on div "0" at bounding box center [465, 307] width 340 height 31
click at [558, 323] on section "Repairs needed Remove and replace the toilet flush mechanism with new. Ensure t…" at bounding box center [465, 225] width 340 height 213
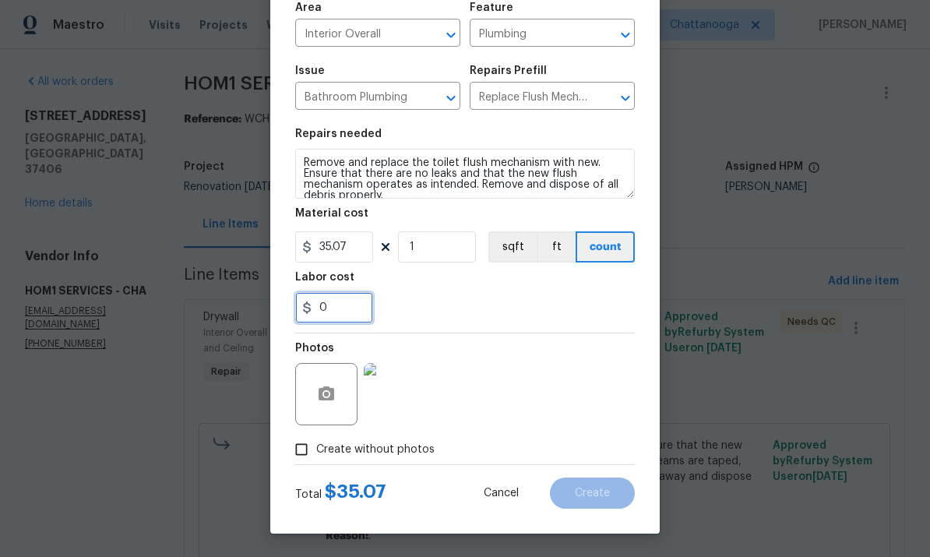
click at [351, 316] on input "0" at bounding box center [334, 307] width 78 height 31
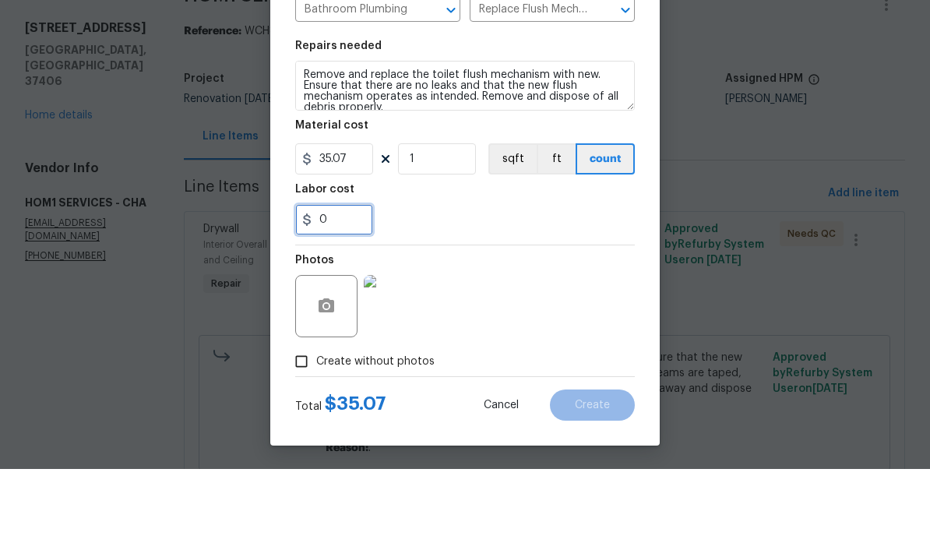
scroll to position [8, 0]
click at [301, 435] on input "Create without photos" at bounding box center [302, 450] width 30 height 30
checkbox input "false"
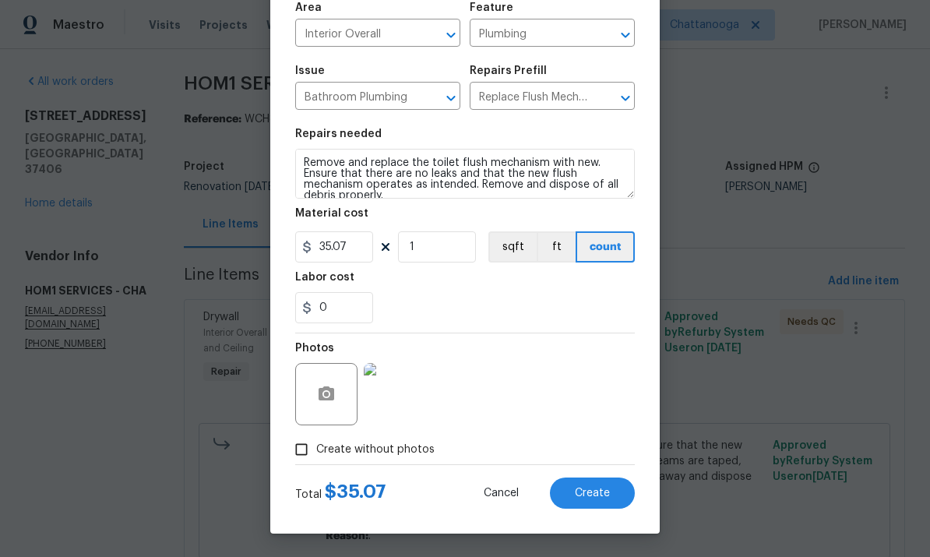
click at [598, 492] on span "Create" at bounding box center [592, 494] width 35 height 12
type input "0"
checkbox input "true"
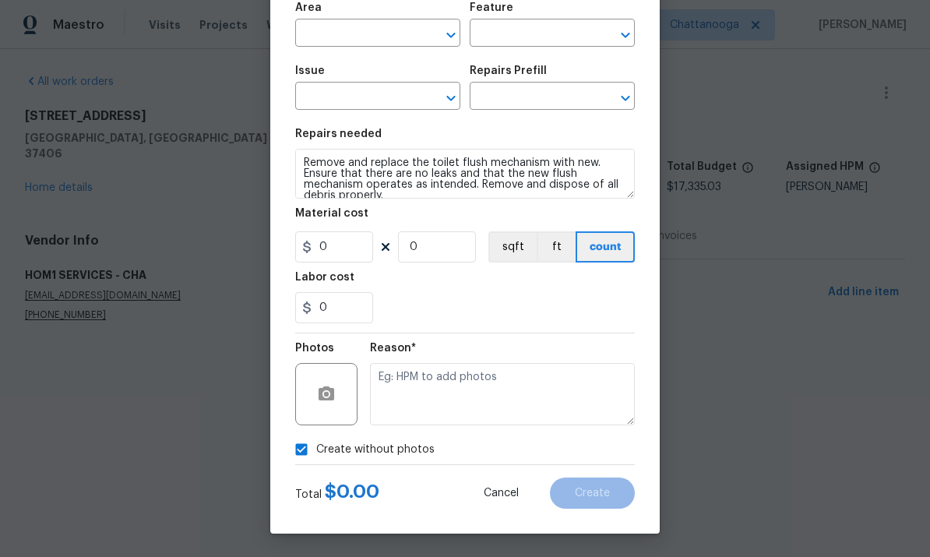
scroll to position [0, 0]
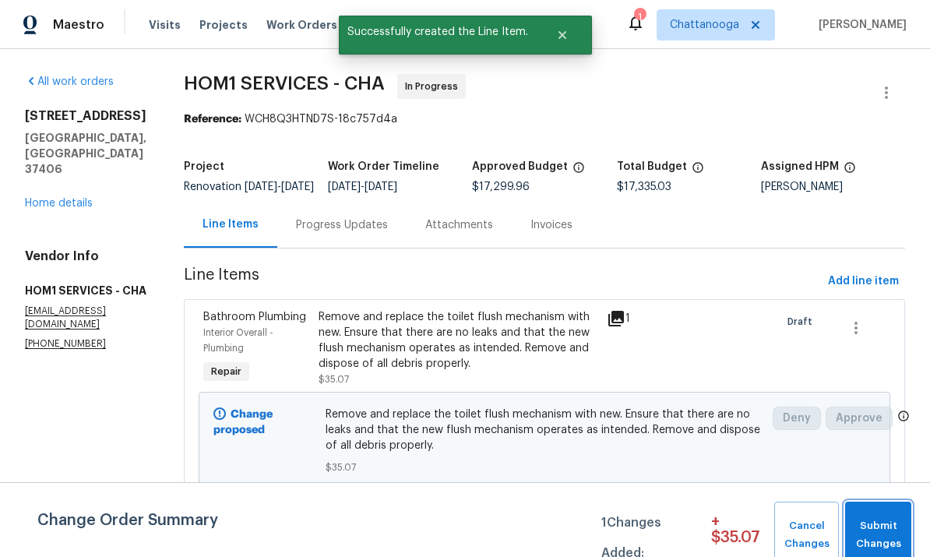
click at [887, 526] on span "Submit Changes" at bounding box center [878, 535] width 51 height 36
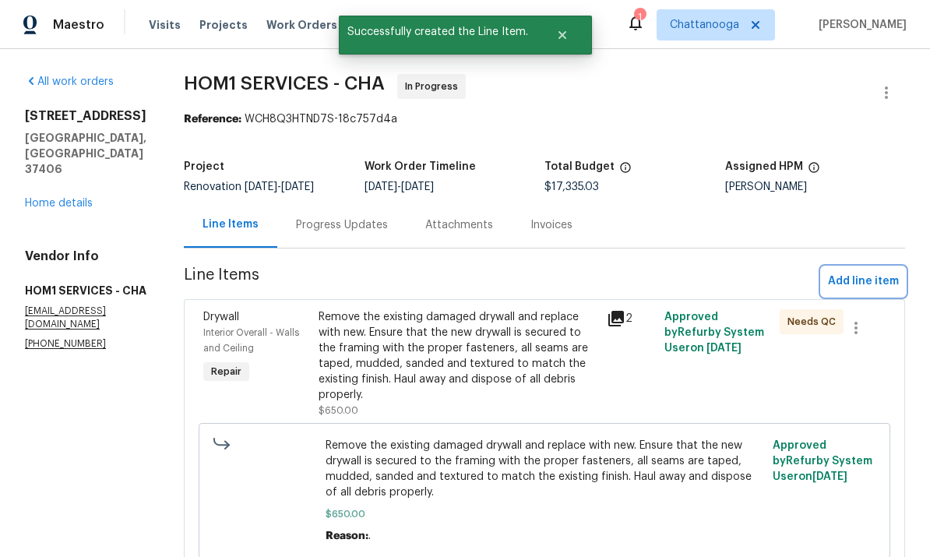
click at [876, 291] on span "Add line item" at bounding box center [863, 281] width 71 height 19
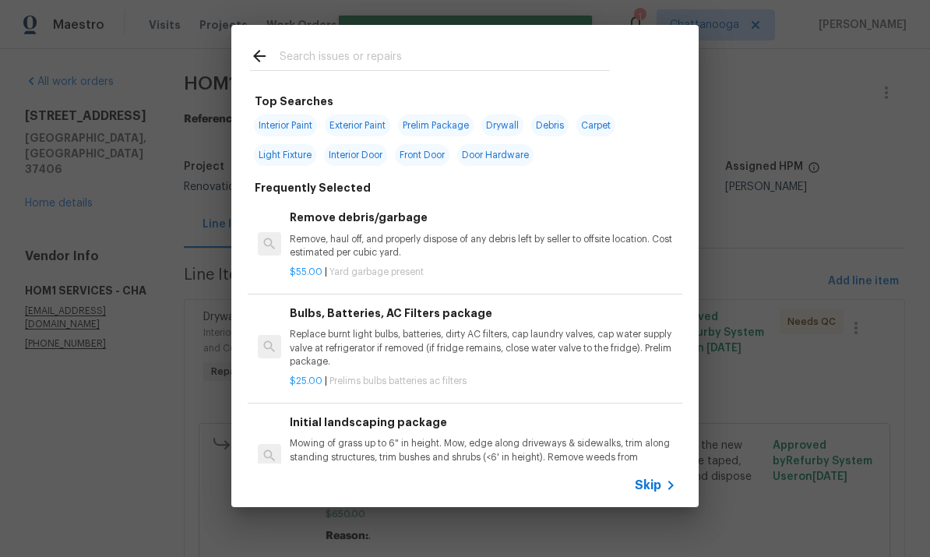
click at [549, 50] on input "text" at bounding box center [445, 58] width 330 height 23
type input "Debri"
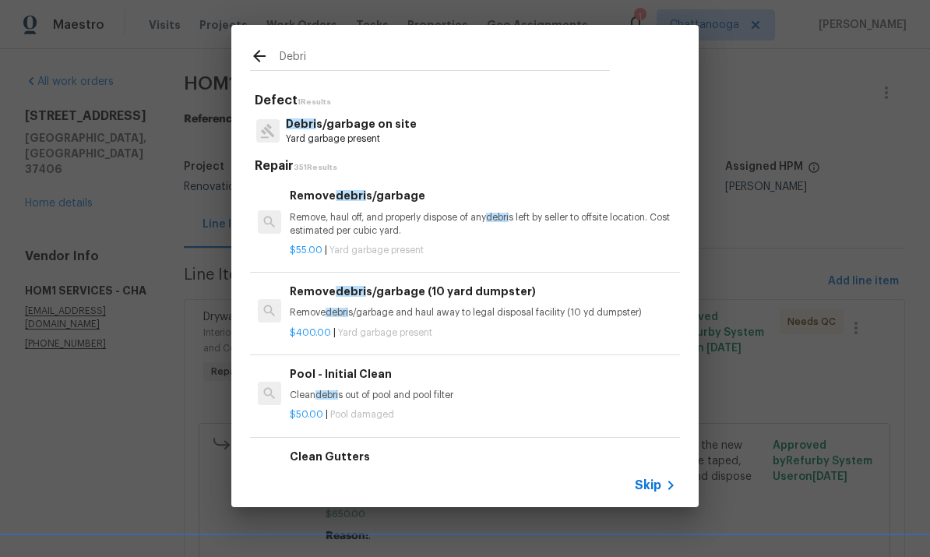
click at [415, 211] on p "Remove, haul off, and properly dispose of any debri s left by seller to offsite…" at bounding box center [483, 224] width 386 height 26
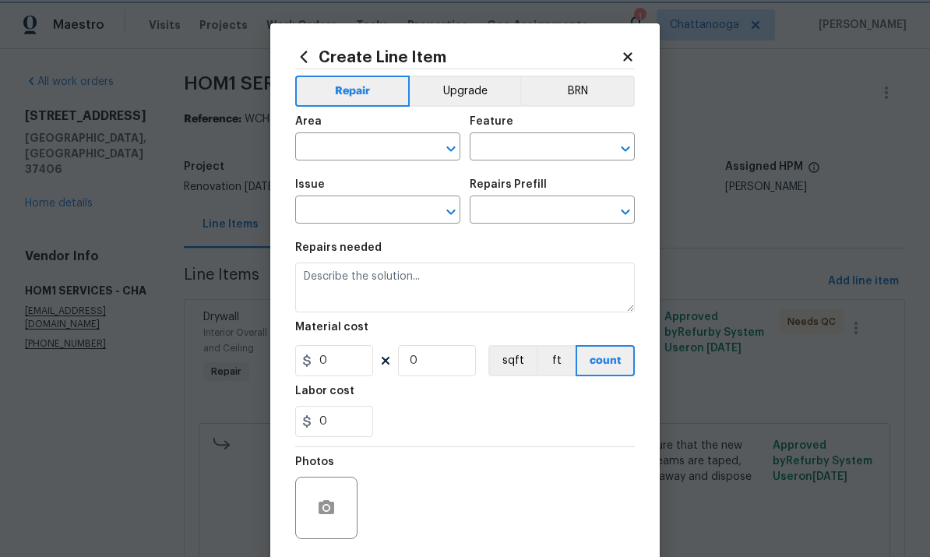
type input "Debris/garbage on site"
type input "Remove debris/garbage $55.00"
type textarea "Remove, haul off, and properly dispose of any debris left by seller to offsite …"
type input "55"
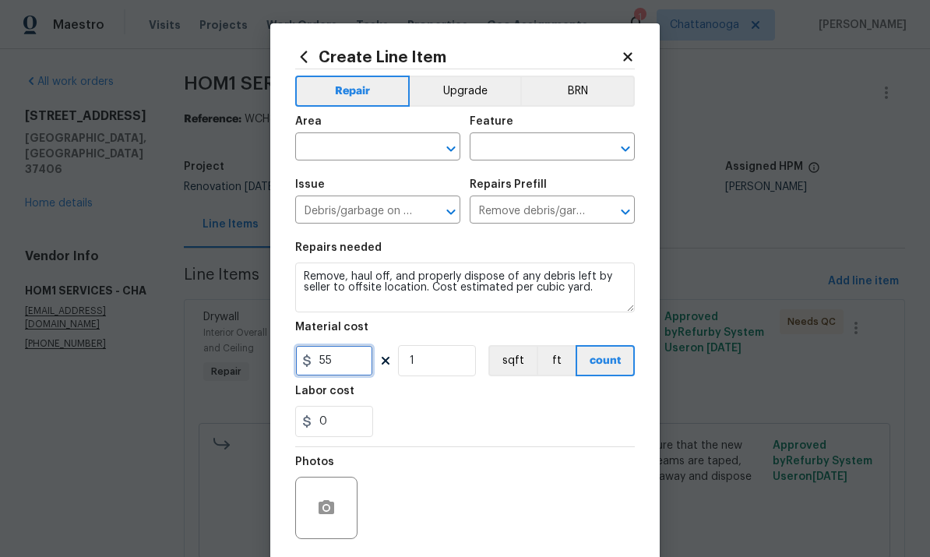
click at [353, 360] on input "55" at bounding box center [334, 360] width 78 height 31
click at [444, 363] on input "1" at bounding box center [437, 360] width 78 height 31
type input "4"
click at [379, 149] on input "text" at bounding box center [356, 148] width 122 height 24
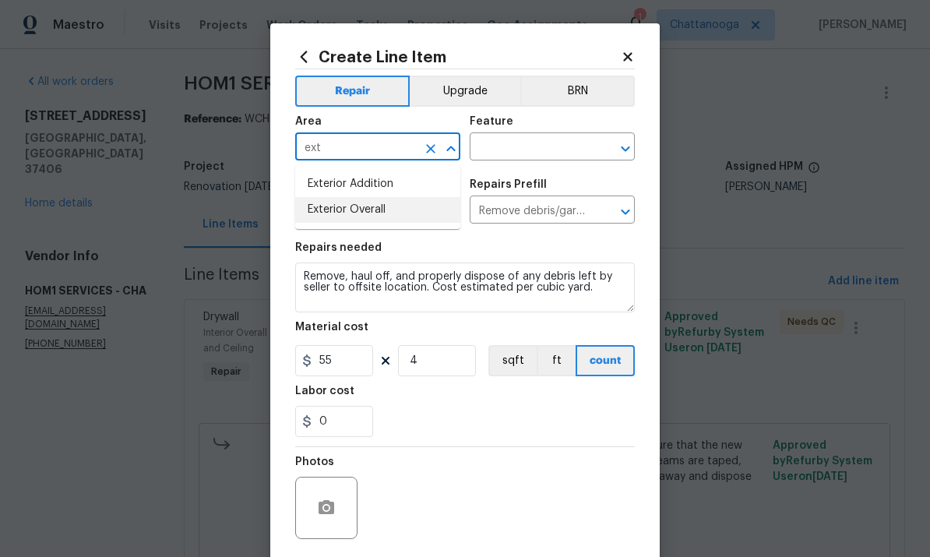
click at [408, 206] on li "Exterior Overall" at bounding box center [377, 210] width 165 height 26
type input "Exterior Overall"
click at [543, 149] on input "text" at bounding box center [531, 148] width 122 height 24
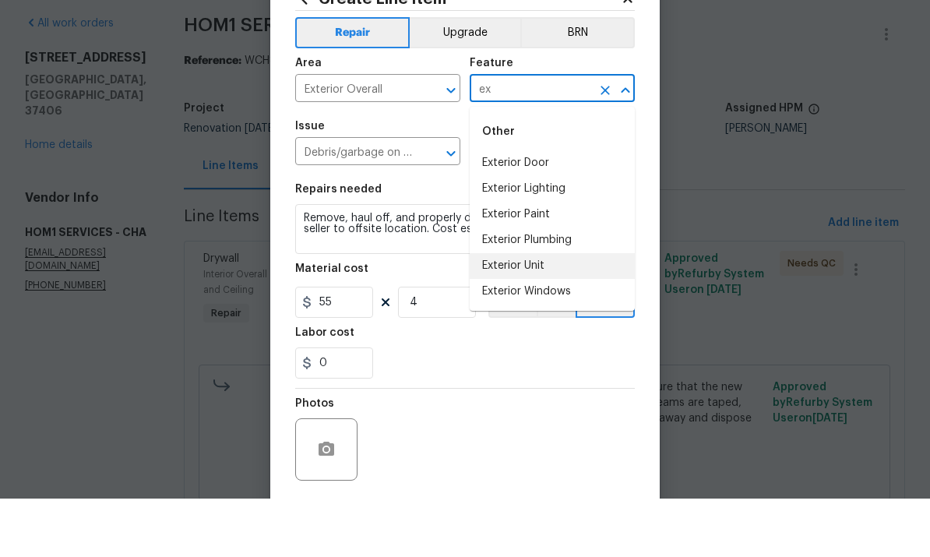
click at [542, 312] on li "Exterior Unit" at bounding box center [552, 325] width 165 height 26
type input "Exterior Unit"
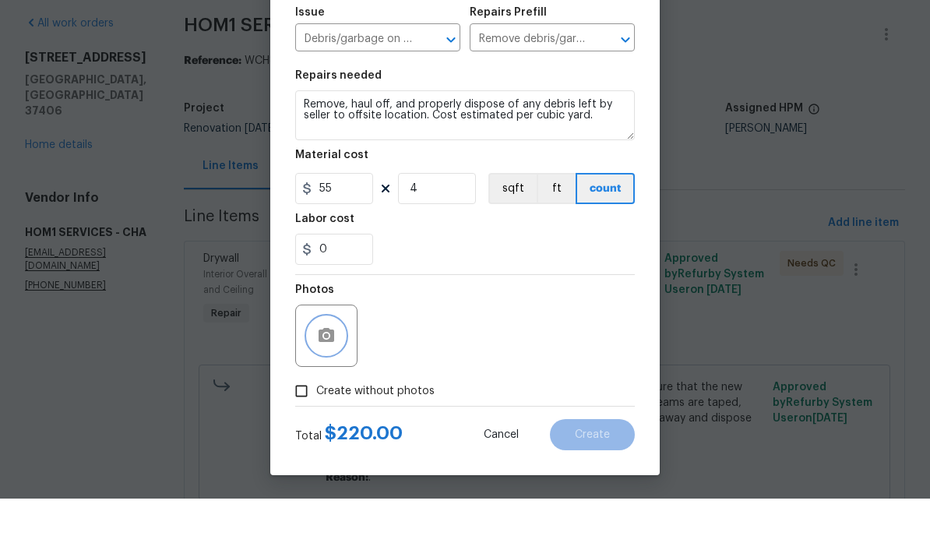
click at [319, 385] on icon "button" at bounding box center [326, 394] width 19 height 19
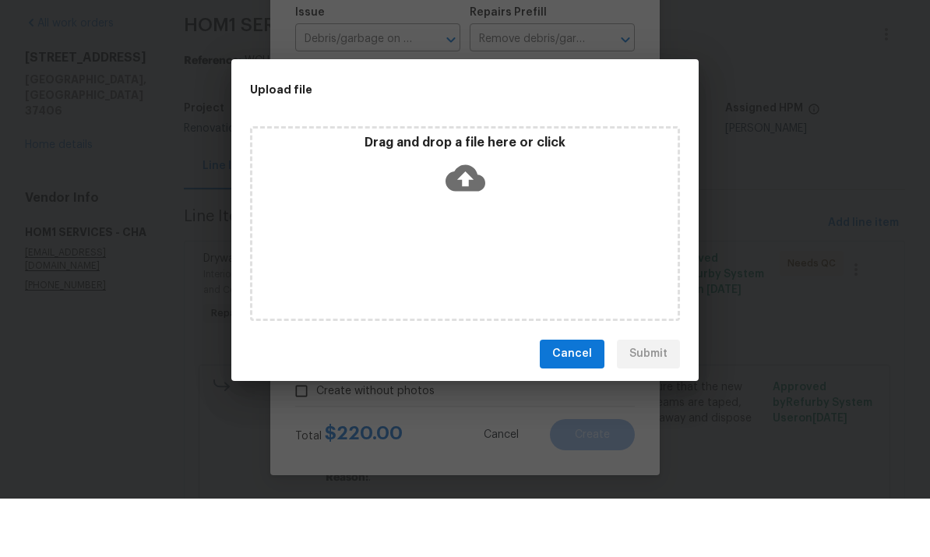
scroll to position [58, 0]
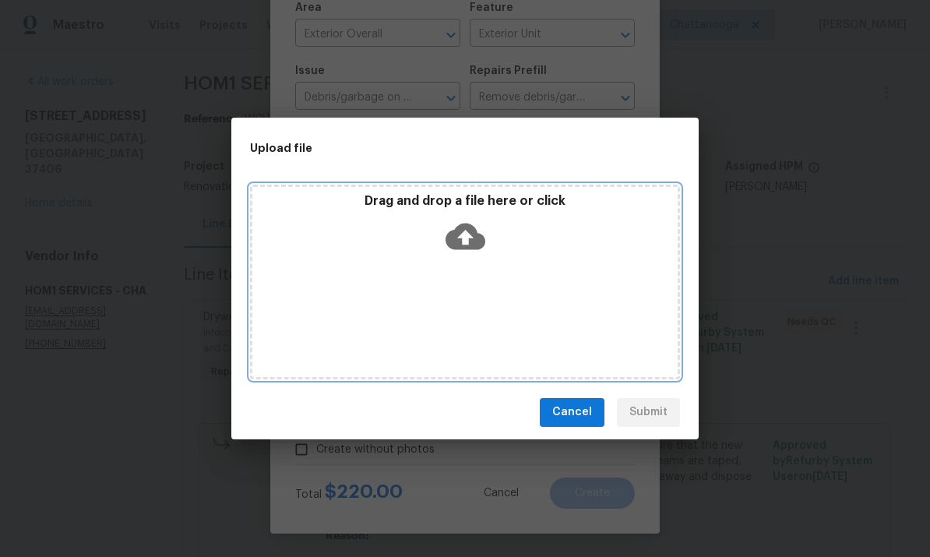
click at [468, 186] on div "Drag and drop a file here or click" at bounding box center [465, 282] width 430 height 195
click at [478, 227] on icon at bounding box center [466, 237] width 40 height 40
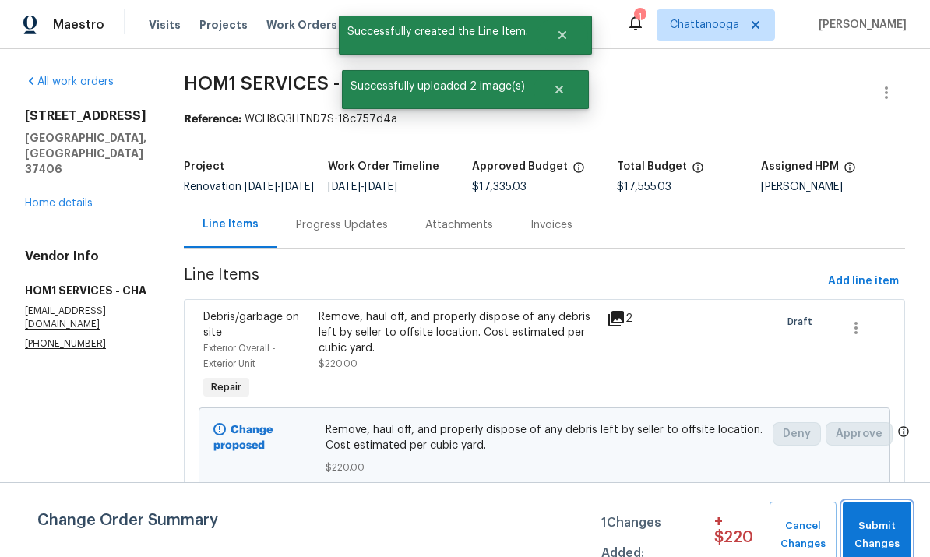
click at [885, 525] on span "Submit Changes" at bounding box center [877, 535] width 53 height 36
